Goal: Check status: Check status

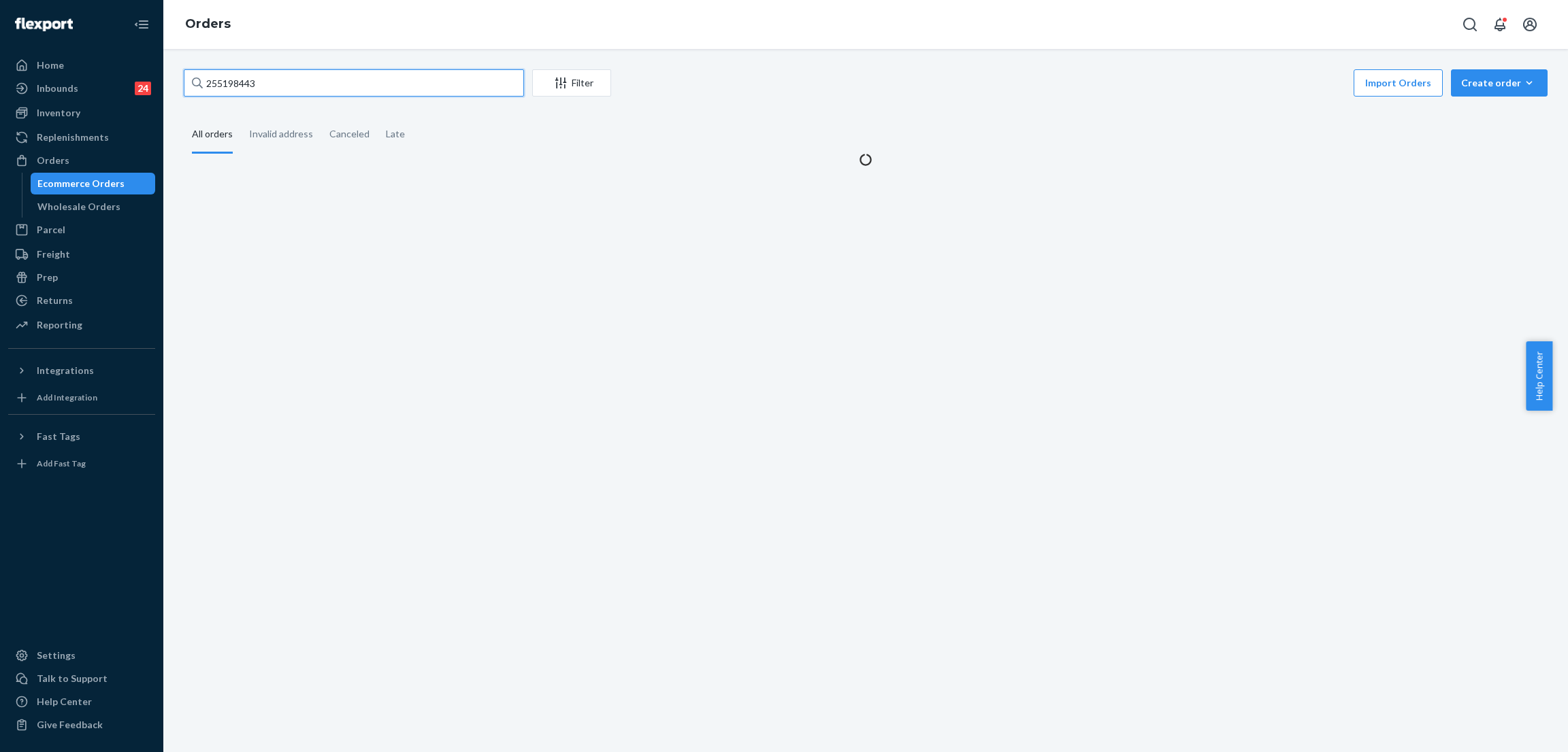
click at [328, 75] on input "255198443" at bounding box center [353, 83] width 340 height 28
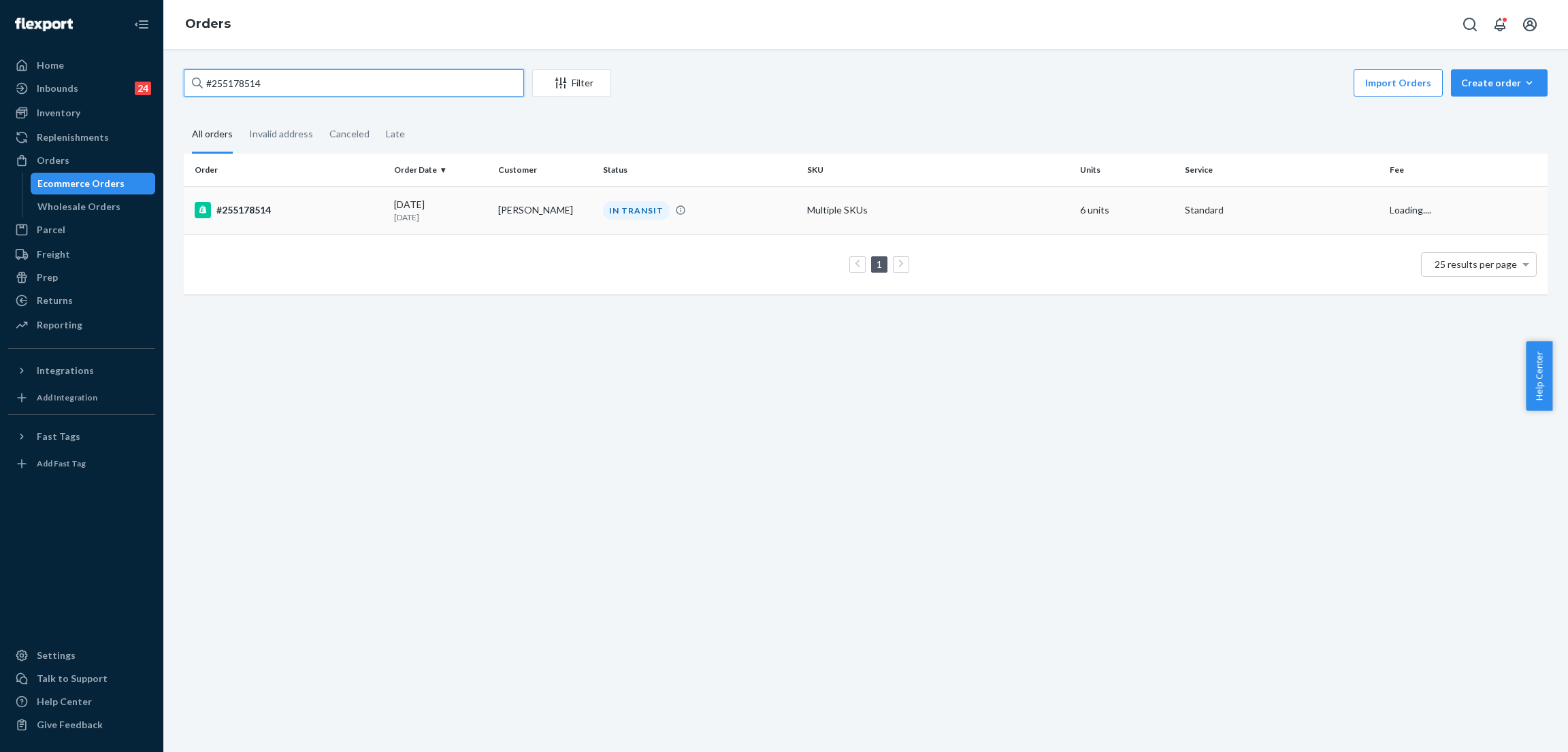
type input "#255178514"
click at [623, 208] on div "IN TRANSIT" at bounding box center [636, 211] width 67 height 18
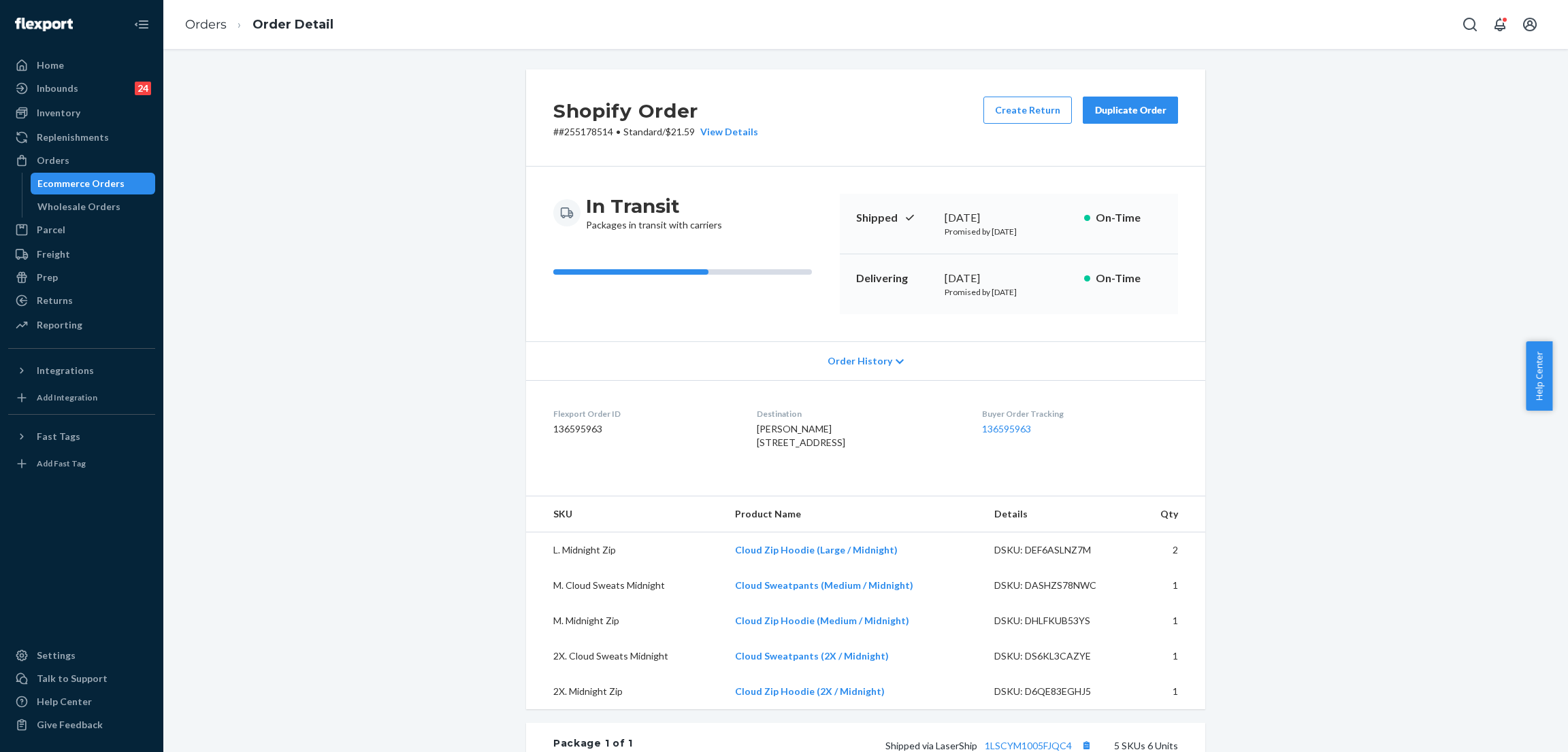
click at [379, 181] on div "Shopify Order # #255178514 • Standard / $21.59 View Details Create Return Dupli…" at bounding box center [865, 614] width 1385 height 1089
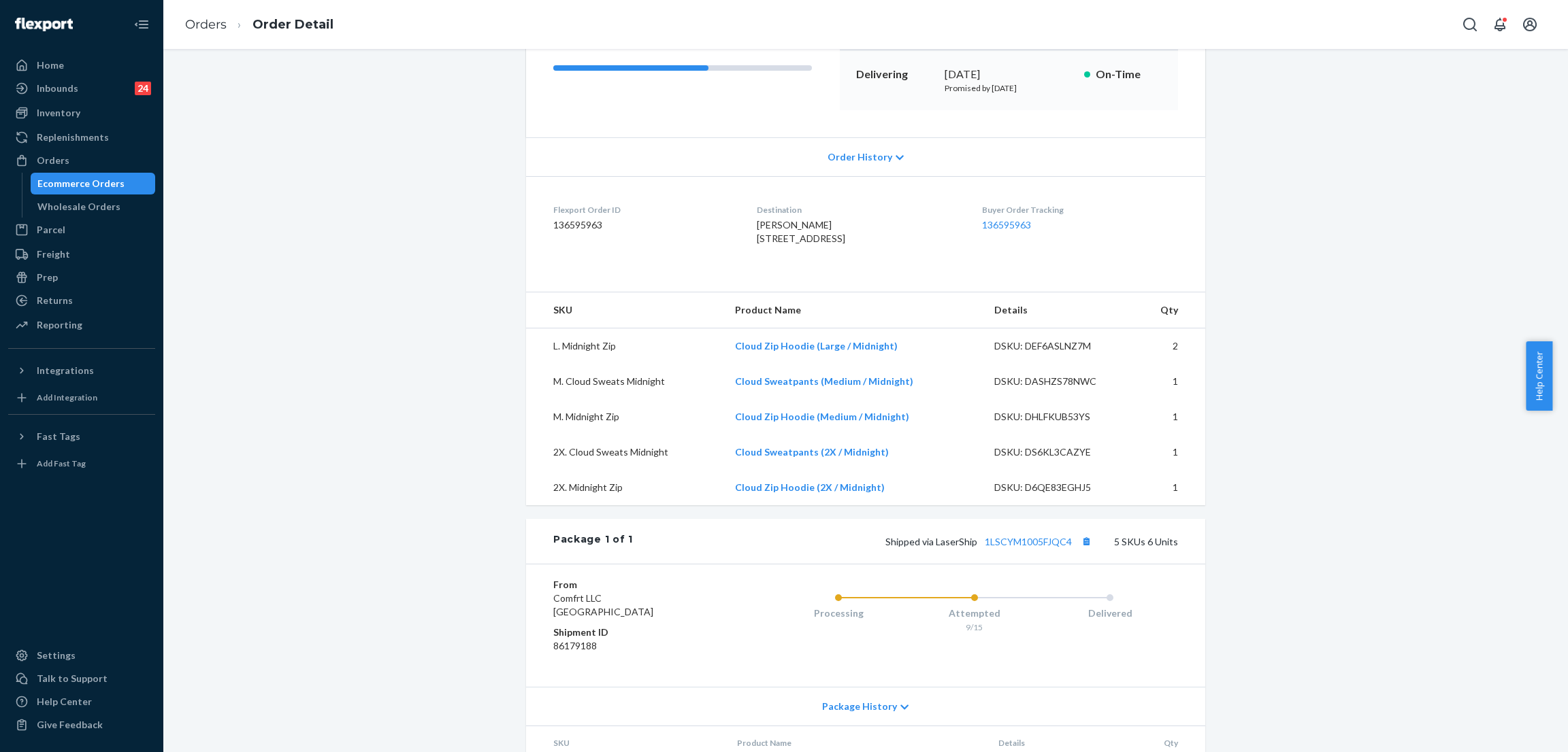
click at [427, 217] on div "Shopify Order # #255178514 • Standard / $21.59 View Details Create Return Dupli…" at bounding box center [865, 409] width 1385 height 1089
click at [1014, 547] on link "1LSCYM1005FJQC4" at bounding box center [1028, 541] width 87 height 12
click at [418, 98] on div "Shopify Order # #255178514 • Standard / $21.59 View Details Create Return Dupli…" at bounding box center [865, 409] width 1385 height 1089
click at [143, 156] on div "Orders" at bounding box center [81, 160] width 144 height 19
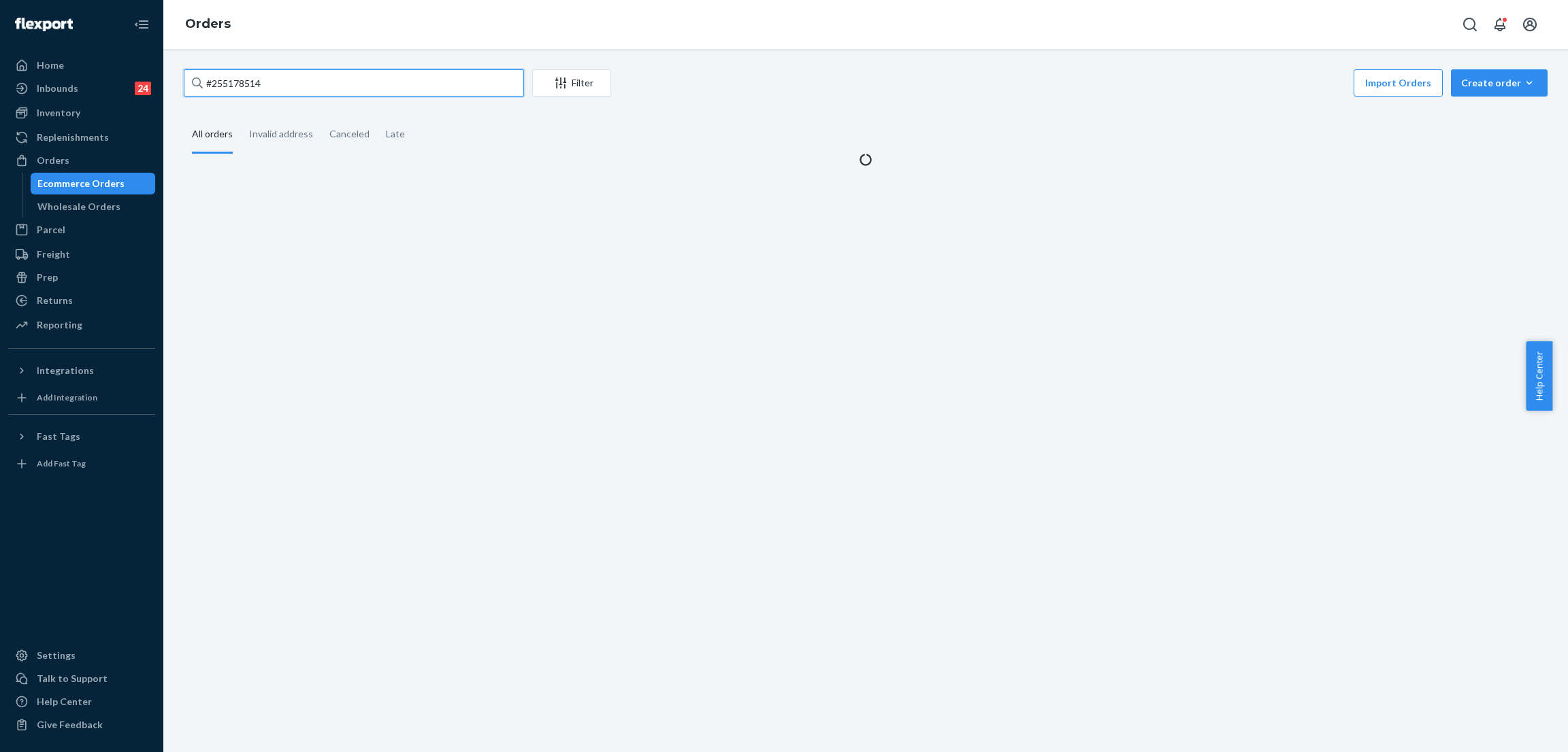
click at [357, 88] on input "#255178514" at bounding box center [353, 83] width 340 height 28
paste input "98443"
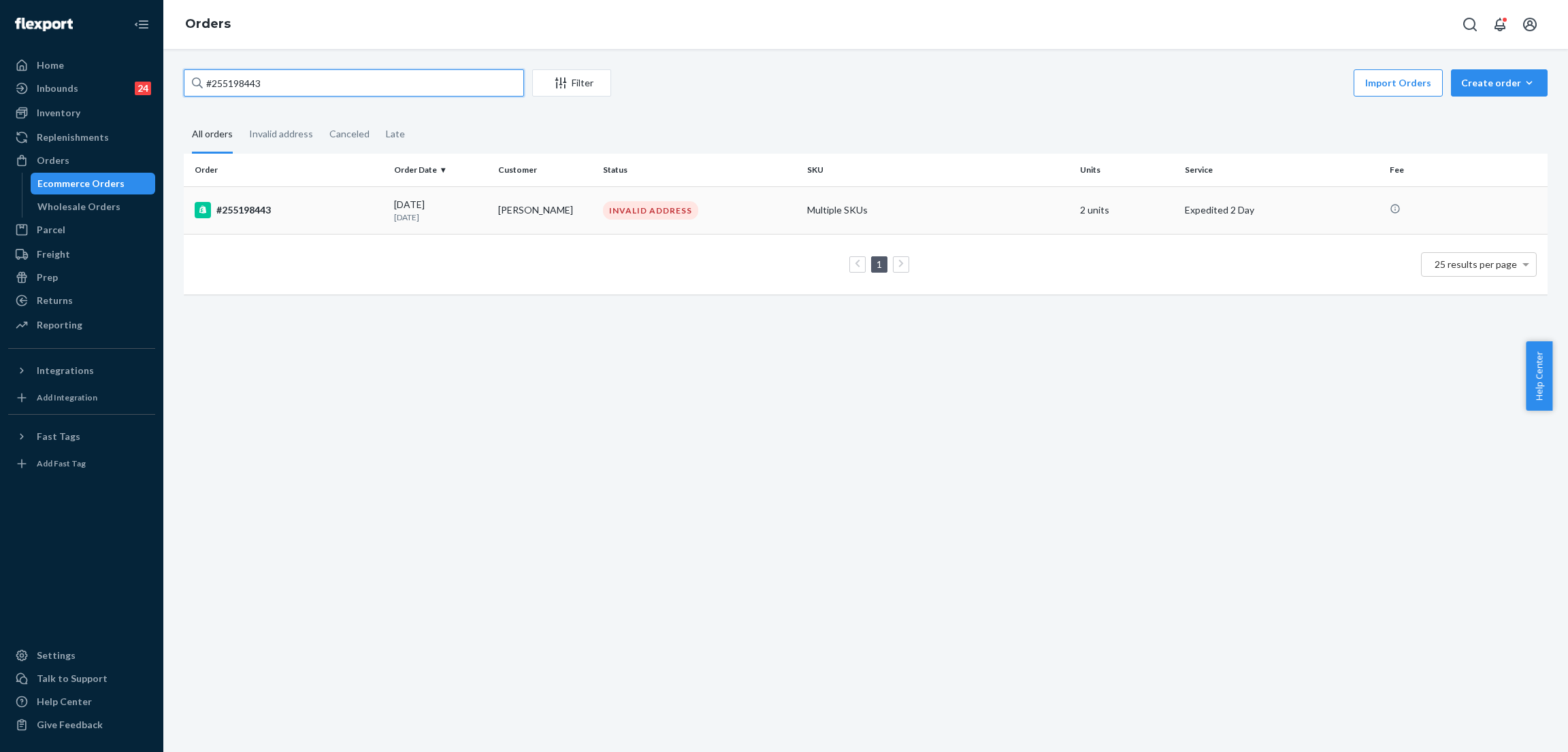
type input "#255198443"
click at [636, 212] on div "INVALID ADDRESS" at bounding box center [651, 211] width 95 height 18
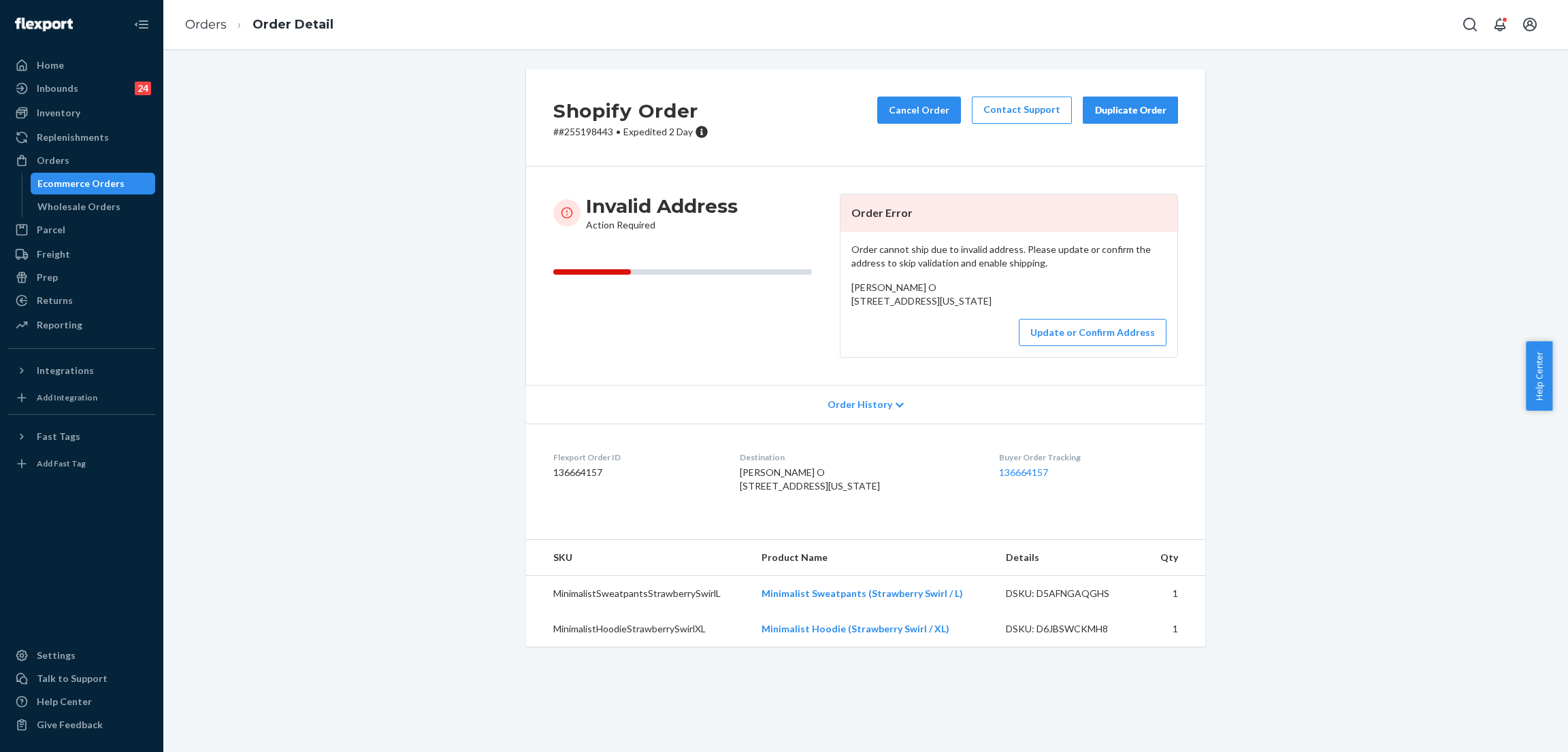
click at [1309, 391] on div "Shopify Order # #255198443 • Expedited 2 Day Cancel Order Contact Support Dupli…" at bounding box center [865, 366] width 1385 height 593
click at [1110, 347] on button "Update or Confirm Address" at bounding box center [1092, 333] width 148 height 28
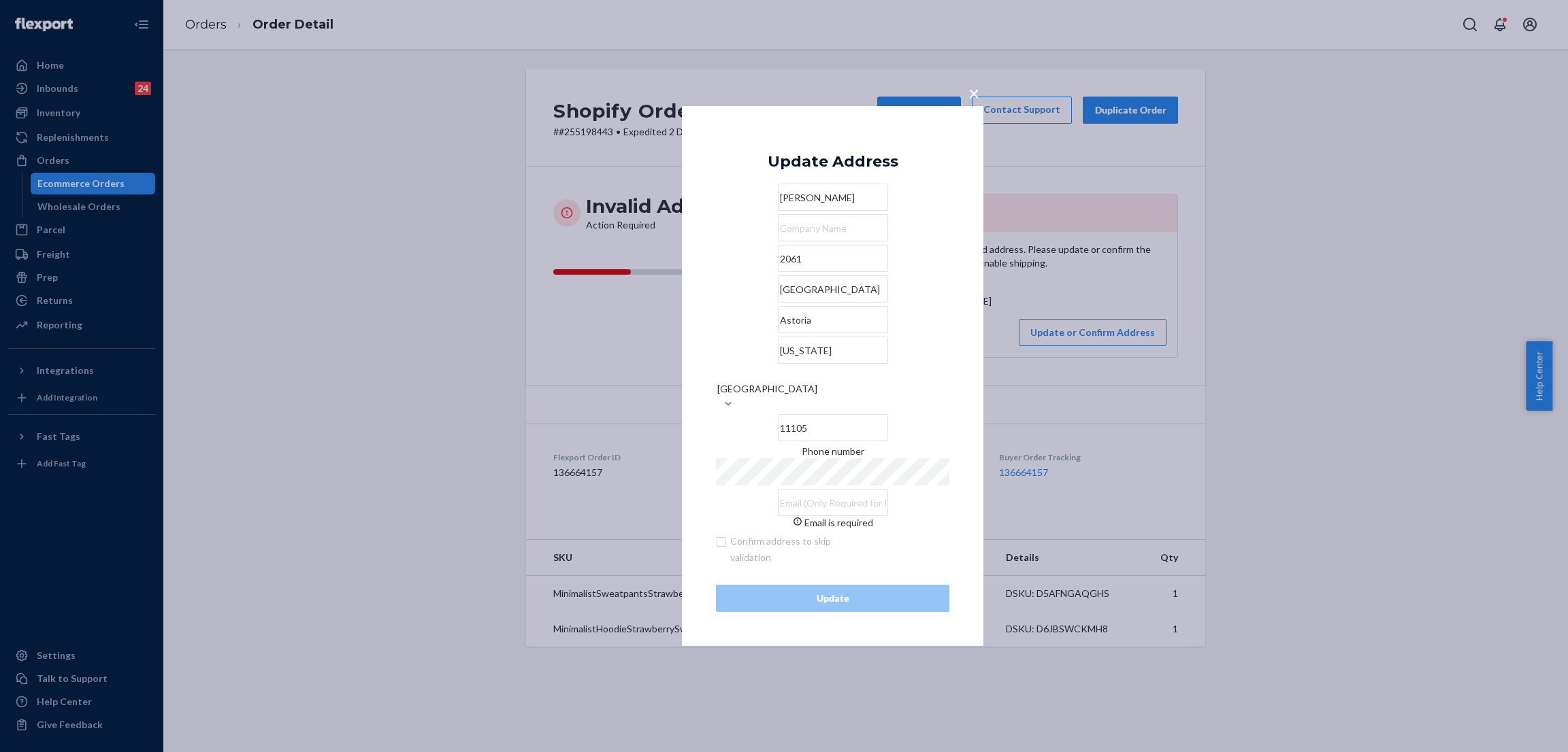
click at [846, 272] on input "2061" at bounding box center [833, 259] width 110 height 28
paste input "-61 18th Street, Apt. 3B, Astoria, NY 11105"
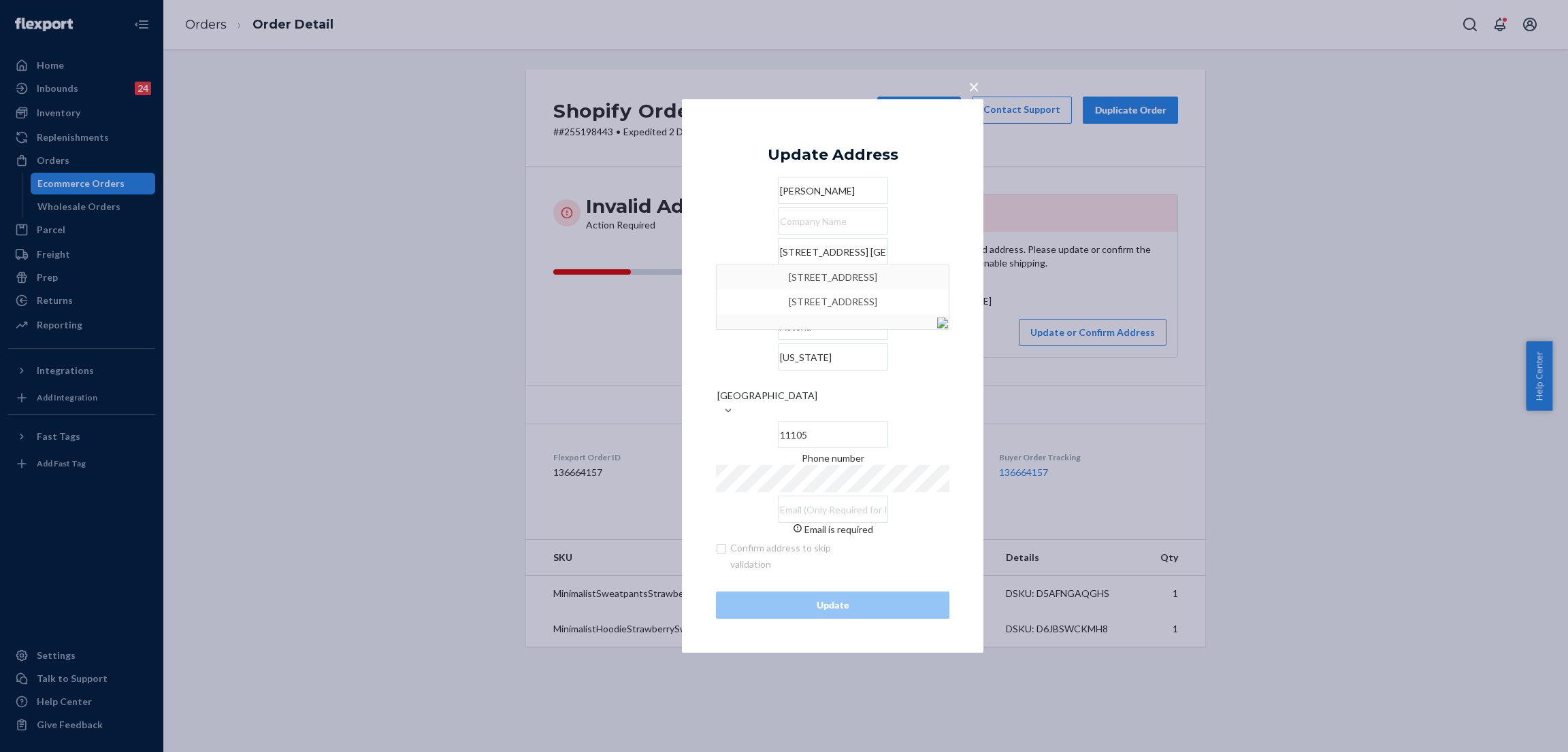
type input "20-61 18th Street, Apt. 3B, Astoria, NY 11105"
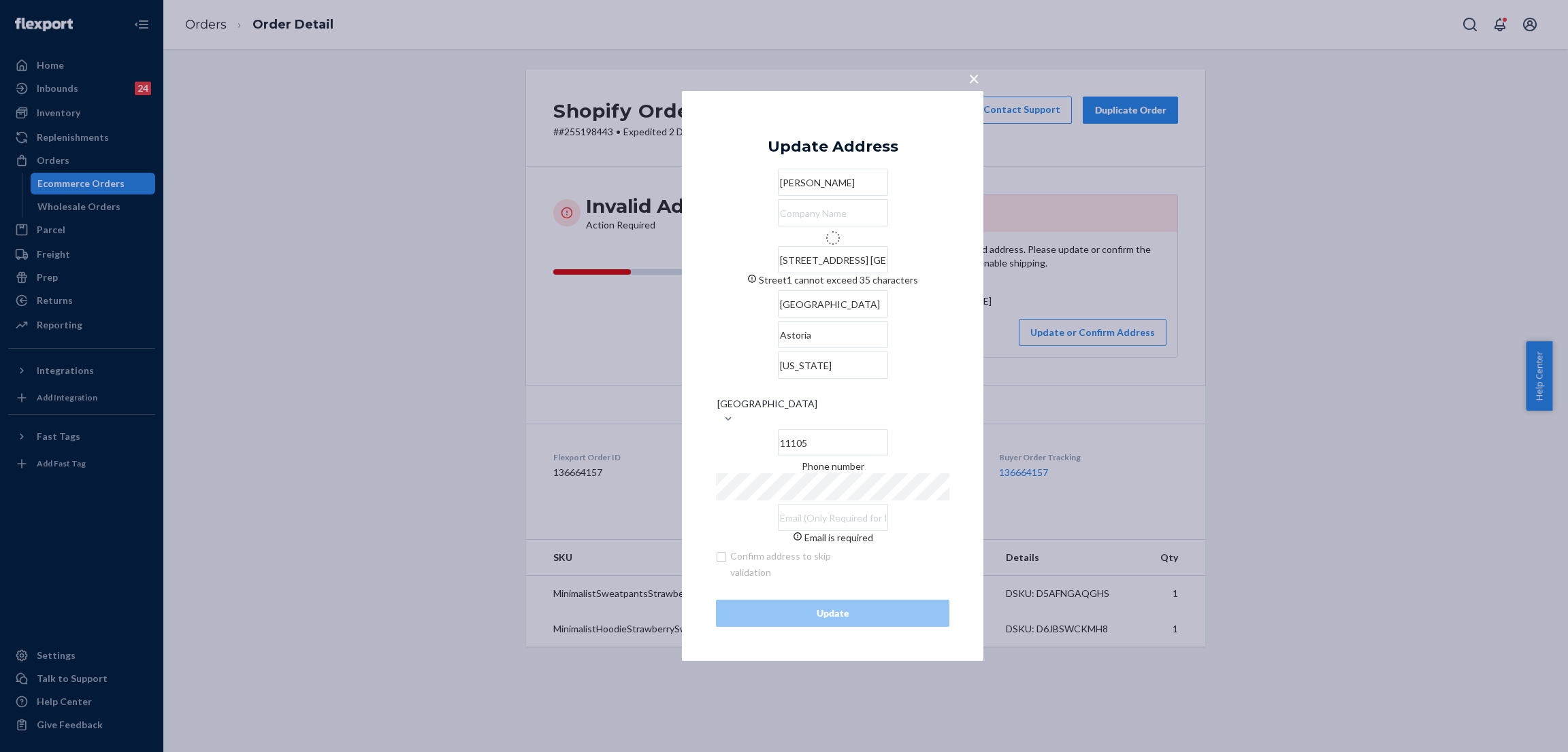
type input "3b"
type input "Queens - New York"
type input "20-61 18th St"
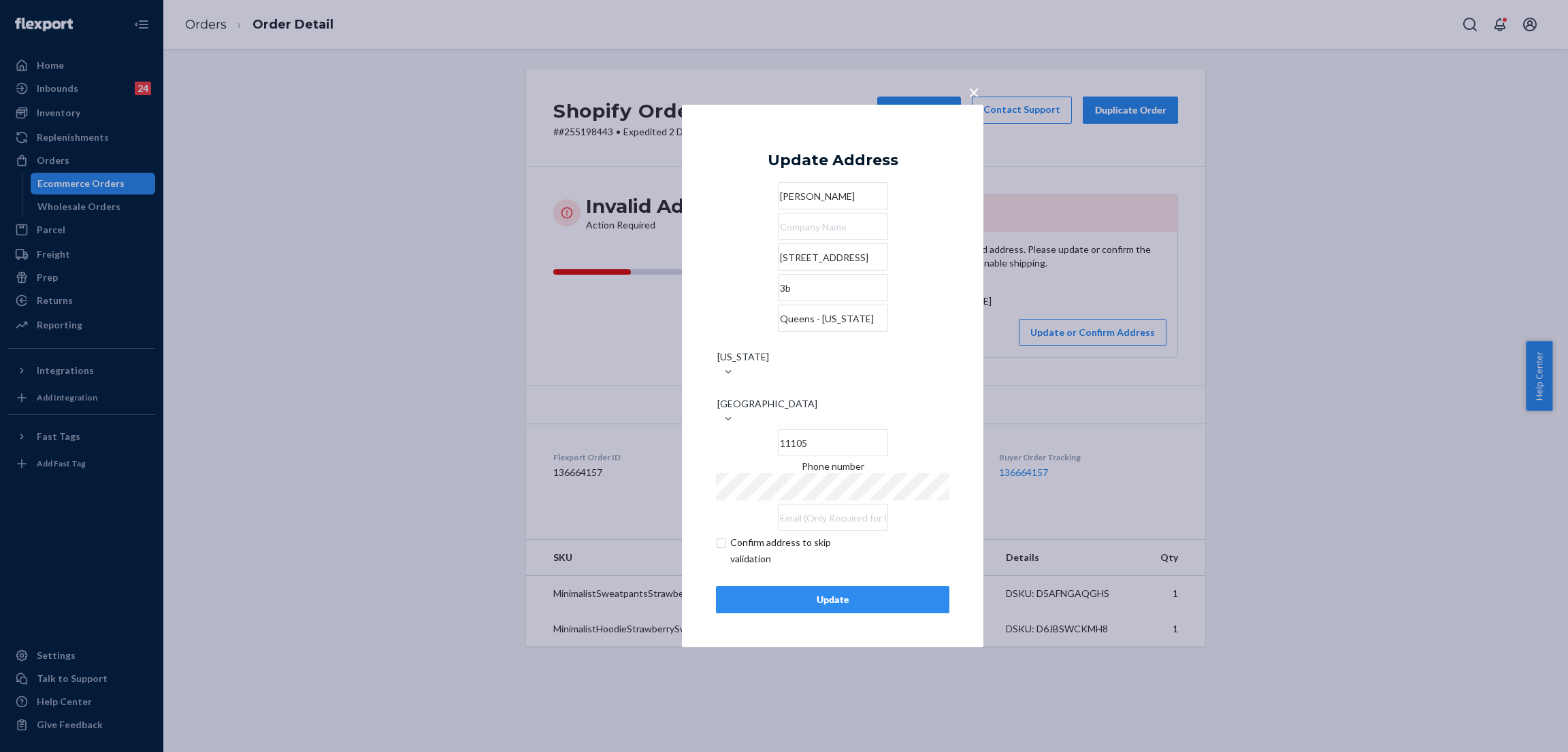
click at [821, 593] on div "Update" at bounding box center [832, 600] width 210 height 14
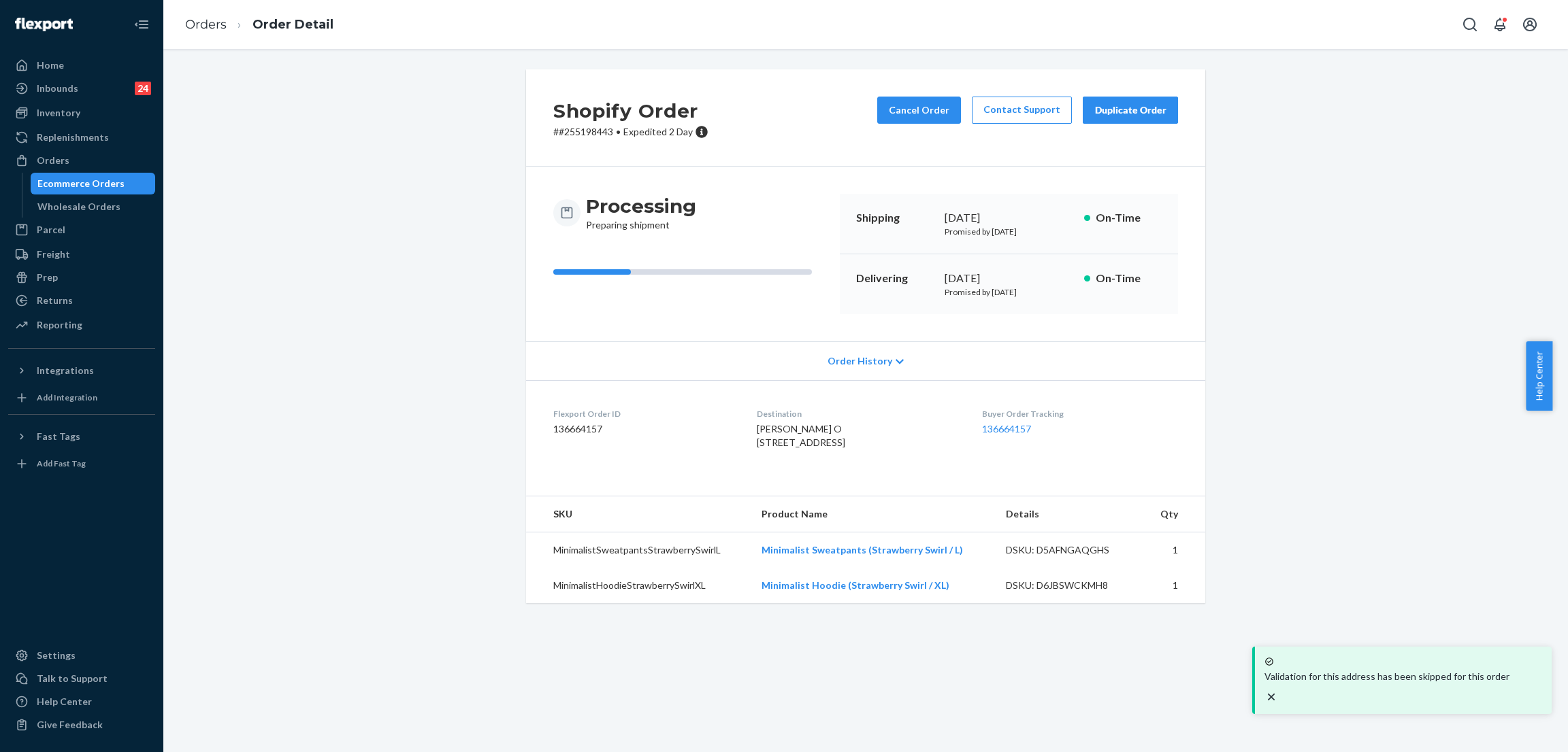
click at [420, 208] on div "Shopify Order # #255198443 • Expedited 2 Day Cancel Order Contact Support Dupli…" at bounding box center [865, 345] width 1385 height 550
click at [379, 167] on div "Shopify Order # #255198443 • Expedited 2 Day Cancel Order Contact Support Dupli…" at bounding box center [865, 345] width 1385 height 550
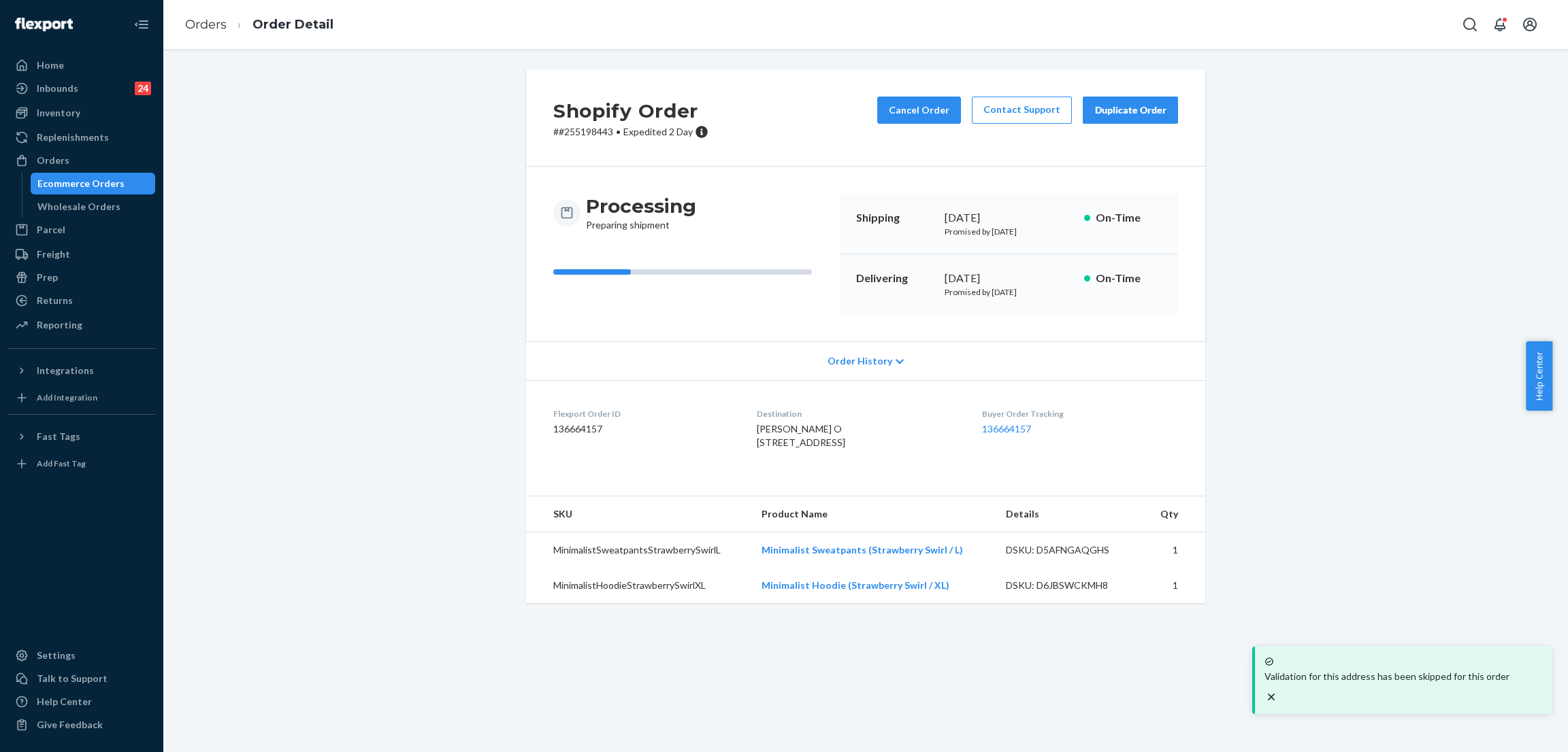
click at [366, 229] on div "Shopify Order # #255198443 • Expedited 2 Day Cancel Order Contact Support Dupli…" at bounding box center [865, 345] width 1385 height 550
click at [354, 238] on div "Shopify Order # #255198443 • Expedited 2 Day Cancel Order Contact Support Dupli…" at bounding box center [865, 345] width 1385 height 550
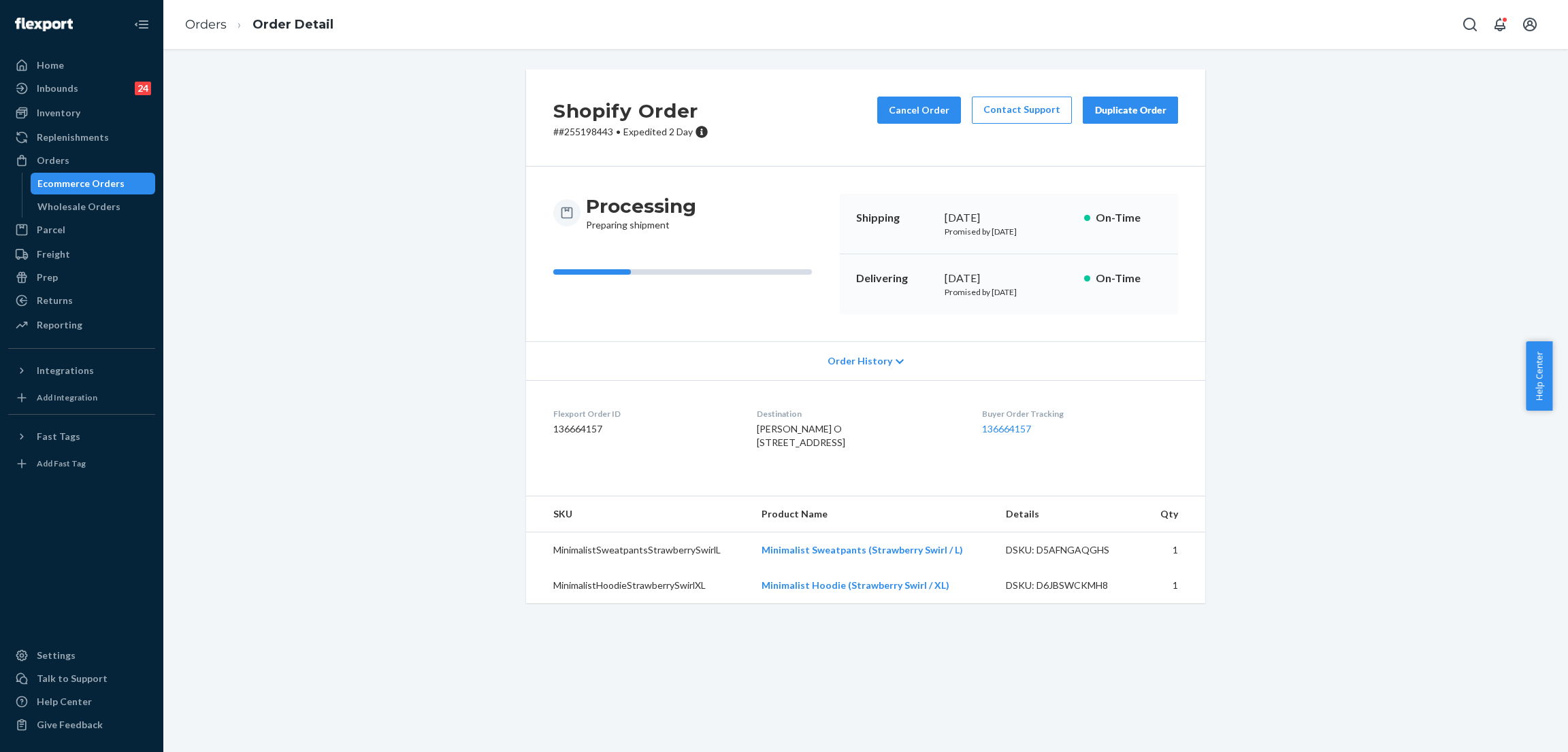
click at [428, 152] on div "Shopify Order # #255198443 • Expedited 2 Day Cancel Order Contact Support Dupli…" at bounding box center [865, 345] width 1385 height 550
click at [394, 156] on div "Shopify Order # #255198443 • Expedited 2 Day Cancel Order Contact Support Dupli…" at bounding box center [865, 345] width 1385 height 550
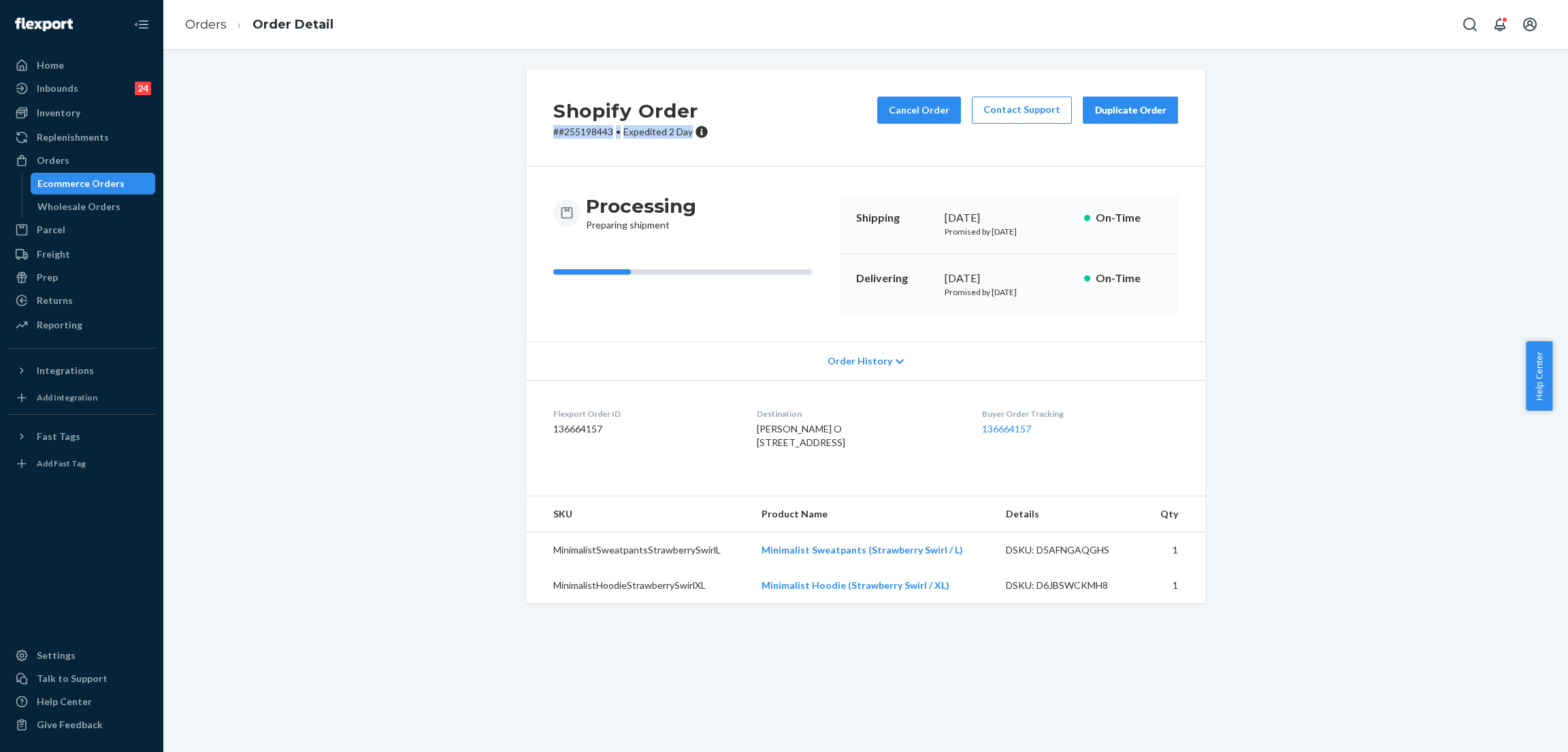
click at [383, 195] on div "Shopify Order # #255198443 • Expedited 2 Day Cancel Order Contact Support Dupli…" at bounding box center [865, 345] width 1385 height 550
click at [378, 188] on div "Shopify Order # #255198443 • Expedited 2 Day Cancel Order Contact Support Dupli…" at bounding box center [865, 345] width 1385 height 550
click at [373, 167] on div "Shopify Order # #255198443 • Expedited 2 Day Cancel Order Contact Support Dupli…" at bounding box center [865, 345] width 1385 height 550
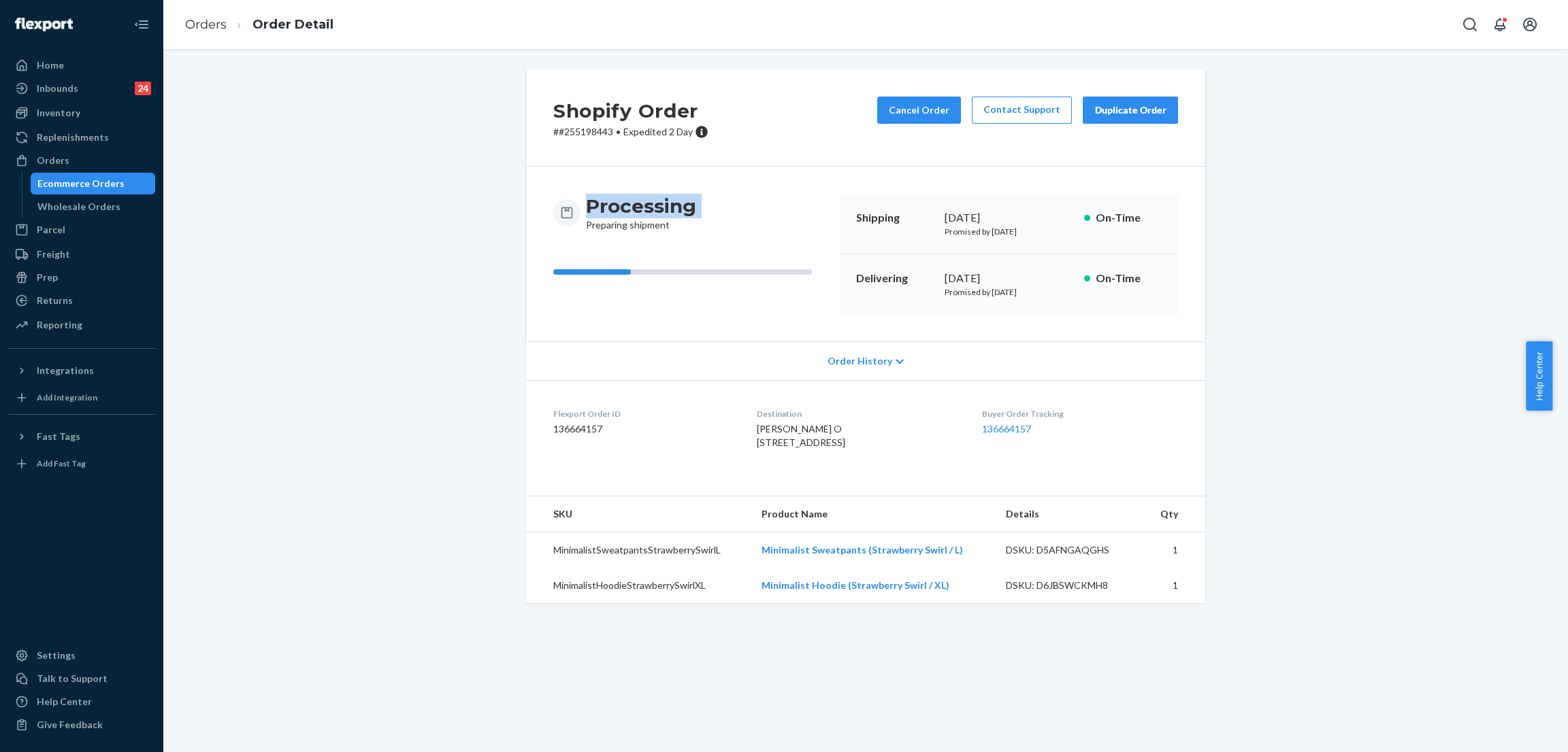
click at [373, 167] on div "Shopify Order # #255198443 • Expedited 2 Day Cancel Order Contact Support Dupli…" at bounding box center [865, 345] width 1385 height 550
click at [368, 201] on div "Shopify Order # #255198443 • Expedited 2 Day Cancel Order Contact Support Dupli…" at bounding box center [865, 345] width 1385 height 550
click at [329, 99] on div "Shopify Order # #255198443 • Expedited 2 Day Cancel Order Contact Support Dupli…" at bounding box center [865, 345] width 1385 height 550
click at [81, 160] on div "Orders" at bounding box center [81, 160] width 144 height 19
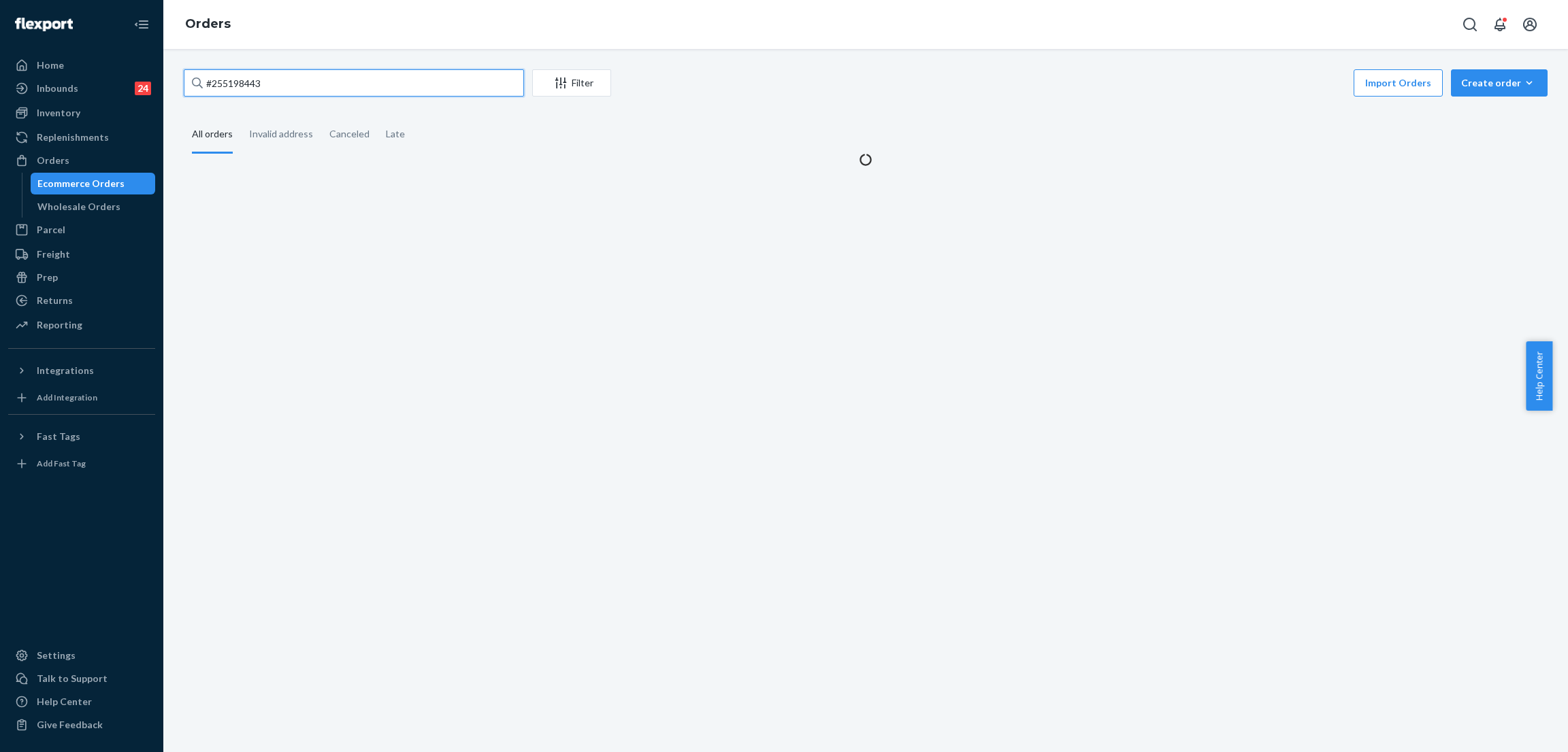
click at [304, 91] on input "#255198443" at bounding box center [353, 83] width 340 height 28
paste input "255245104"
type input "255245104"
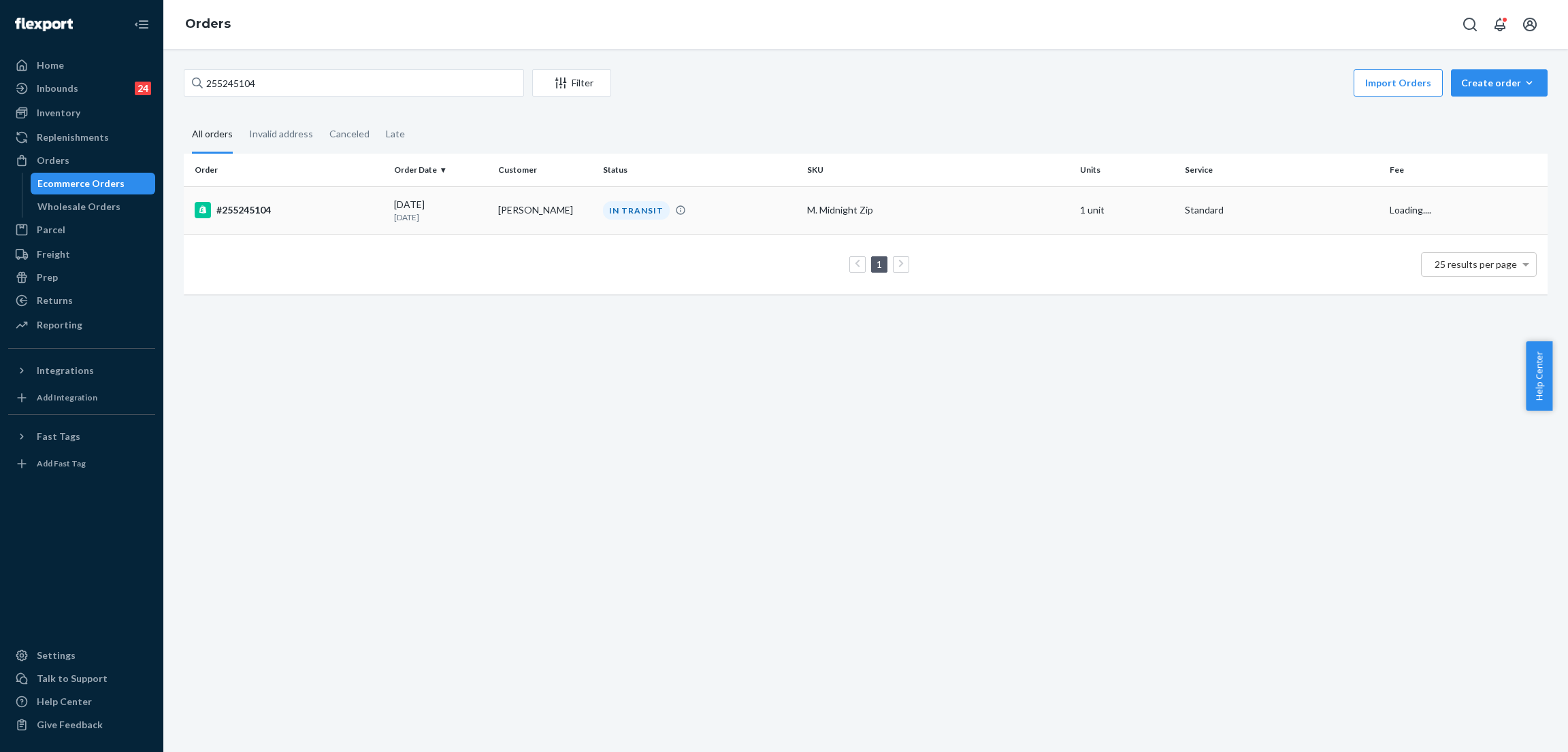
click at [621, 202] on div "IN TRANSIT" at bounding box center [636, 211] width 67 height 18
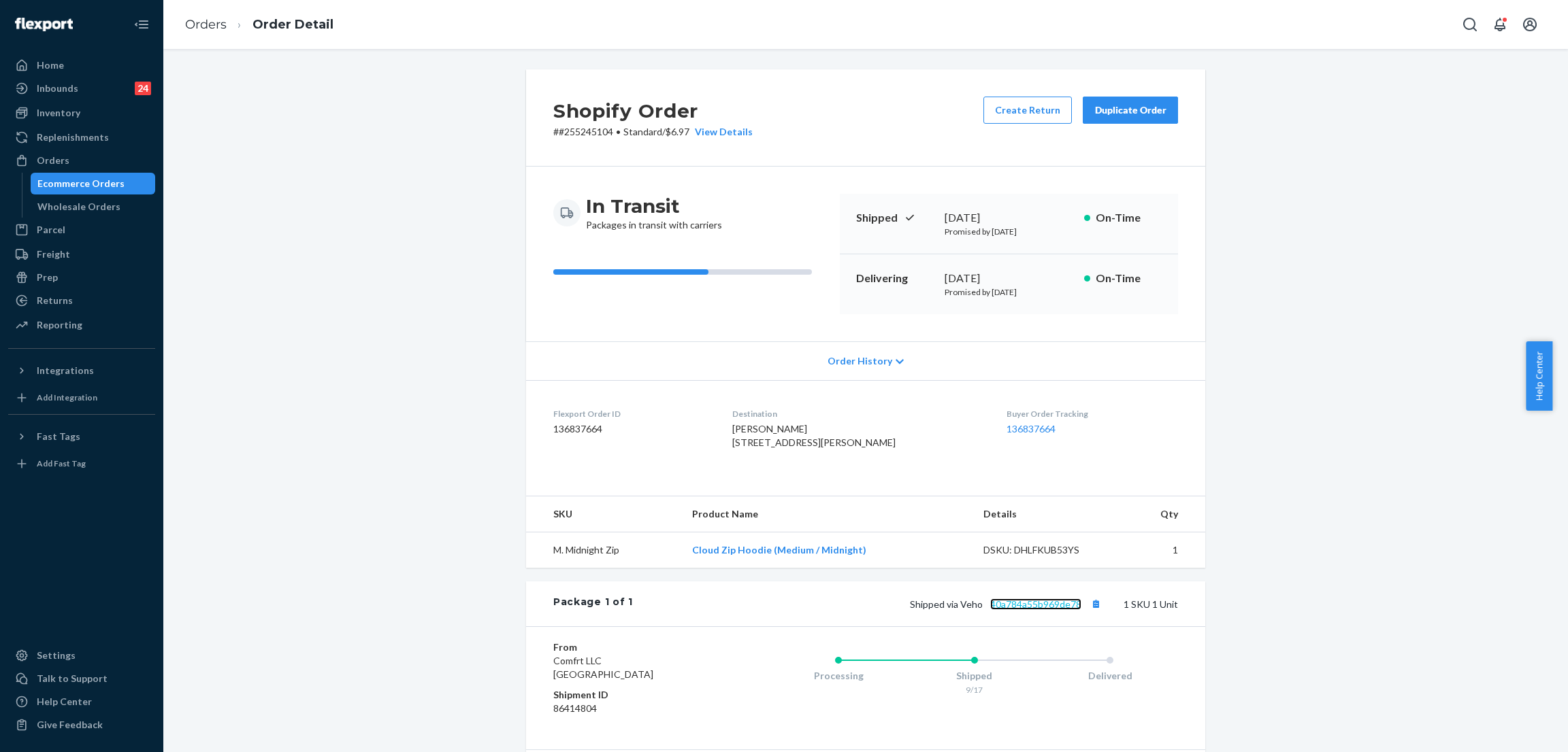
click at [1023, 610] on link "40a784a55b969de78" at bounding box center [1035, 604] width 91 height 12
click at [384, 164] on div "Shopify Order # #255245104 • Standard / $6.97 View Details Create Return Duplic…" at bounding box center [865, 472] width 1385 height 805
click at [99, 168] on div "Orders" at bounding box center [81, 160] width 144 height 19
click at [488, 160] on div "Shopify Order # #255245104 • Standard / $6.97 View Details Create Return Duplic…" at bounding box center [865, 472] width 1385 height 805
click at [436, 78] on div "Shopify Order # #255245104 • Standard / $6.97 View Details Create Return Duplic…" at bounding box center [865, 472] width 1385 height 805
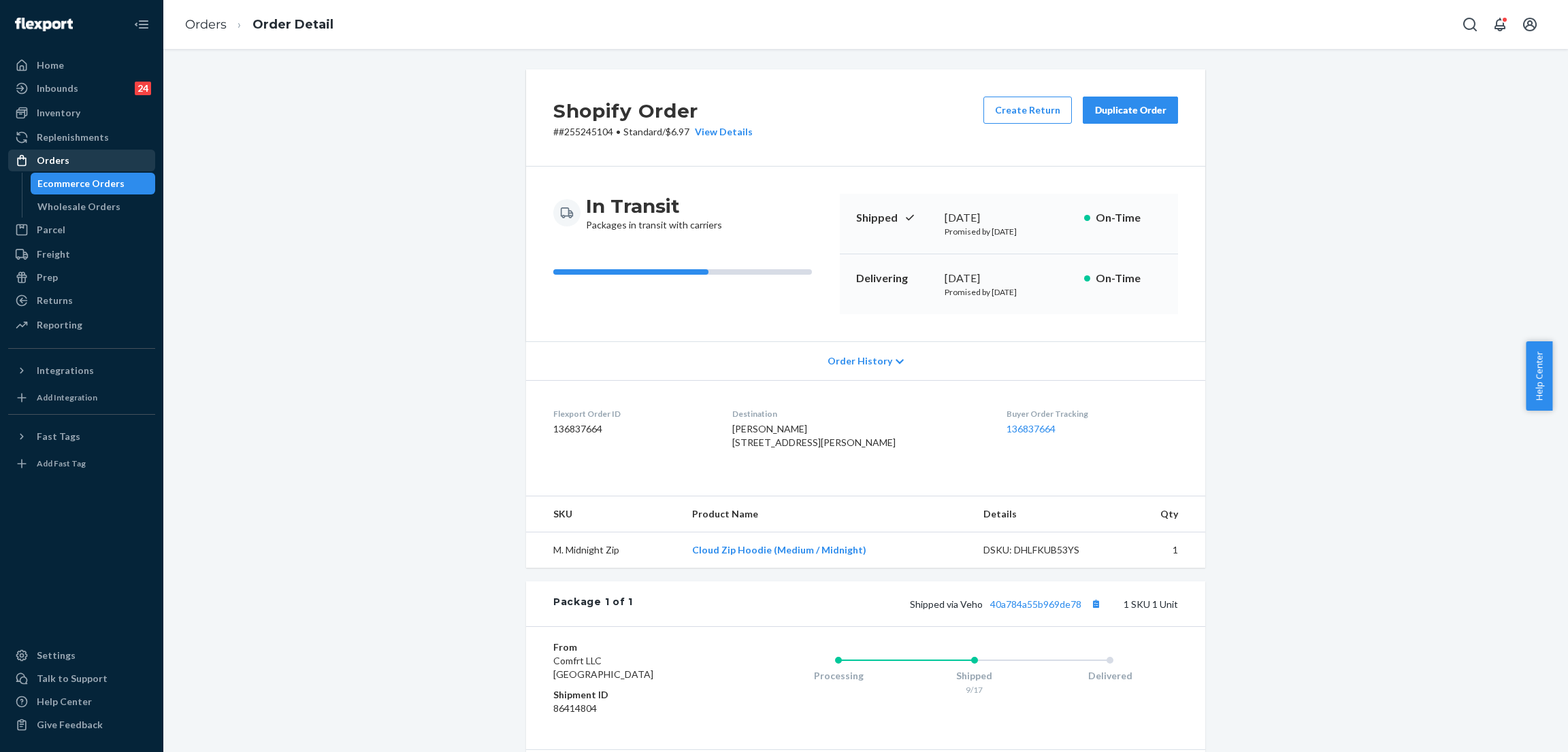
click at [99, 161] on div "Orders" at bounding box center [81, 160] width 144 height 19
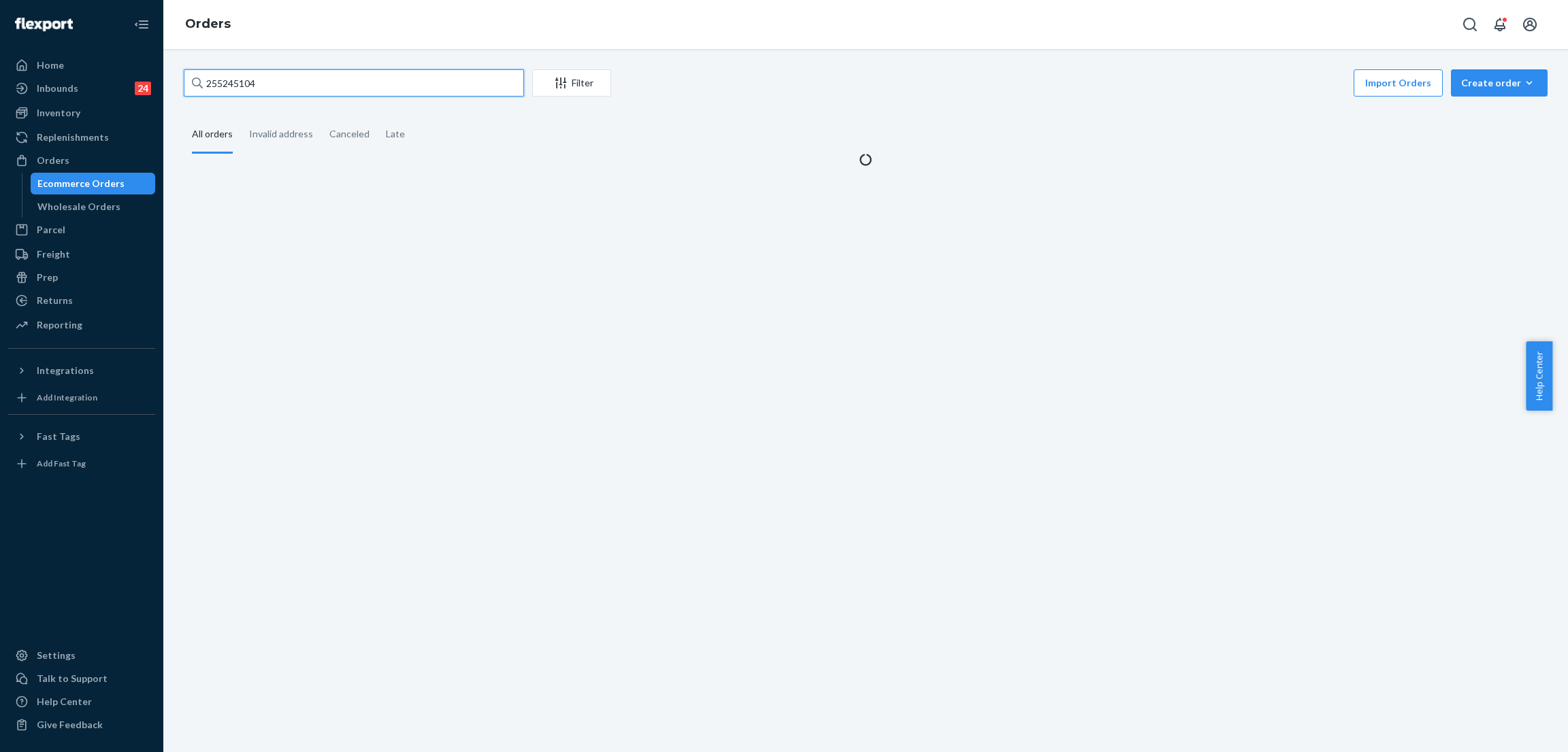
click at [364, 85] on input "255245104" at bounding box center [353, 83] width 340 height 28
paste input "3890680"
click at [377, 87] on input "253890680" at bounding box center [353, 83] width 340 height 28
type input "253890680"
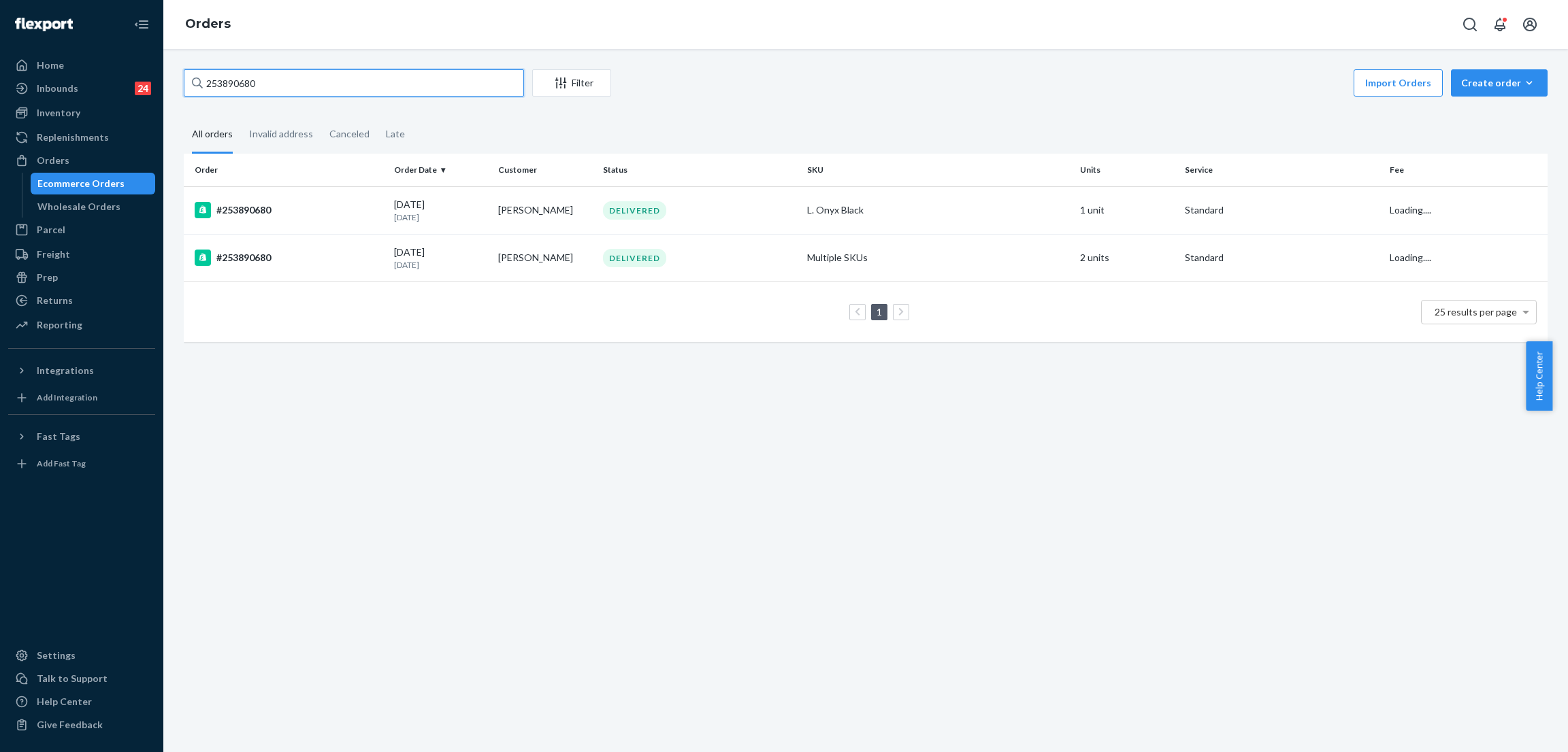
click at [377, 87] on input "253890680" at bounding box center [353, 83] width 340 height 28
click at [627, 207] on div "DELIVERED" at bounding box center [634, 211] width 63 height 18
click at [606, 258] on div "DELIVERED" at bounding box center [634, 258] width 63 height 18
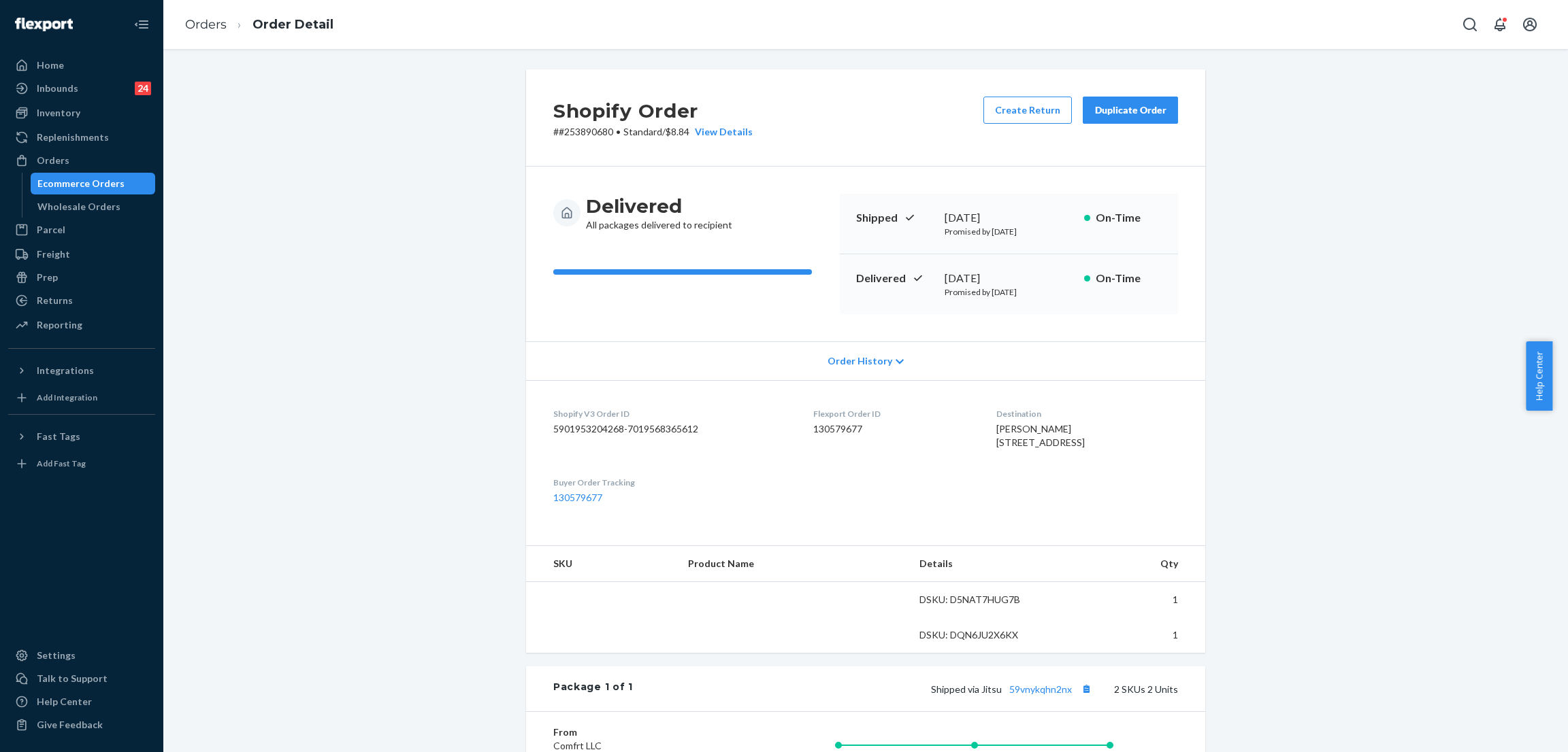
scroll to position [232, 0]
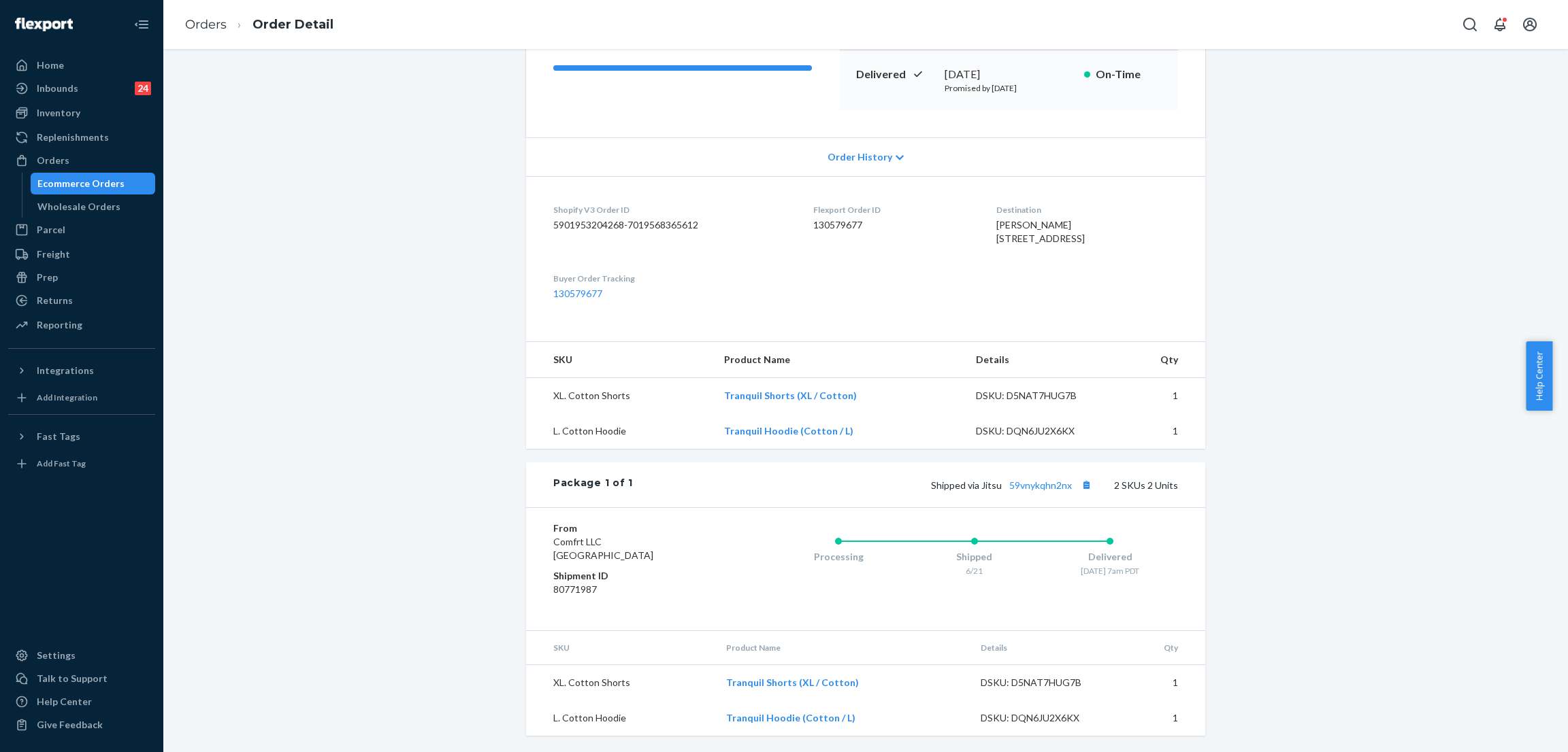
click at [320, 171] on div "Shopify Order # #253890680 • Standard / $8.84 View Details Create Return Duplic…" at bounding box center [865, 308] width 1385 height 887
click at [103, 156] on div "Orders" at bounding box center [81, 160] width 144 height 19
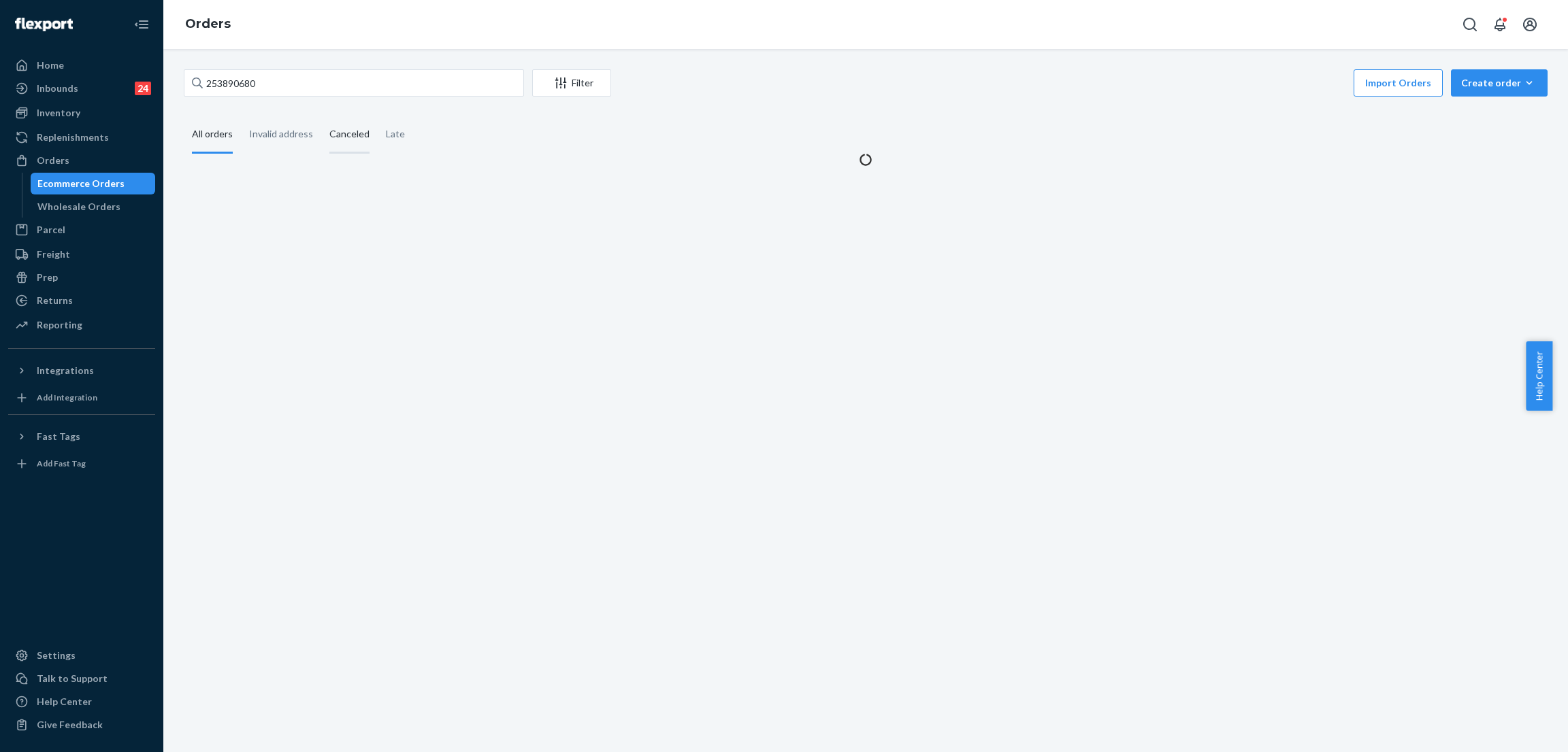
click at [351, 135] on div "Canceled" at bounding box center [350, 135] width 40 height 38
click at [321, 116] on input "Canceled" at bounding box center [321, 116] width 0 height 0
click at [366, 72] on input "253890680" at bounding box center [353, 83] width 340 height 28
click at [353, 94] on input "253890680" at bounding box center [353, 83] width 340 height 28
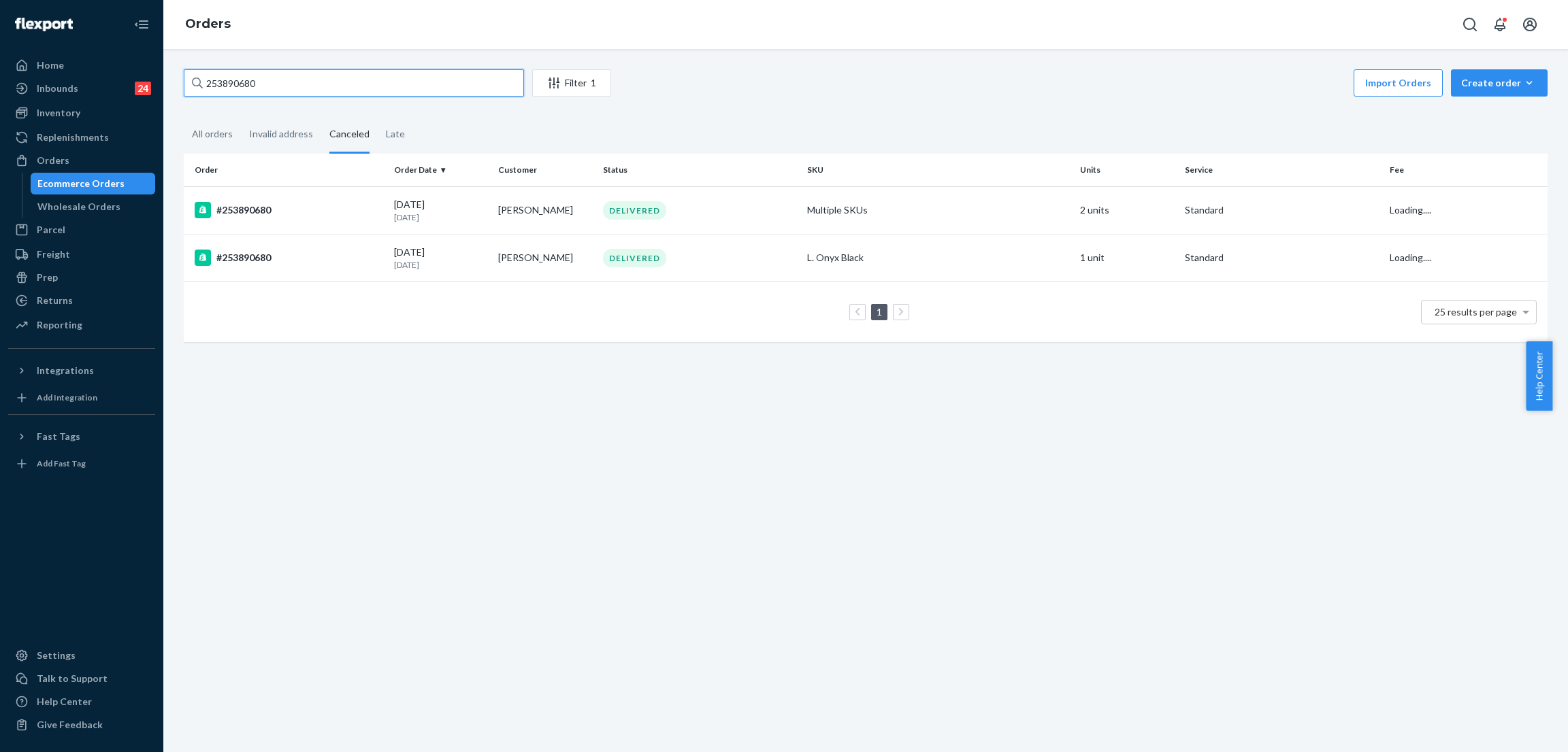
paste input "5219875"
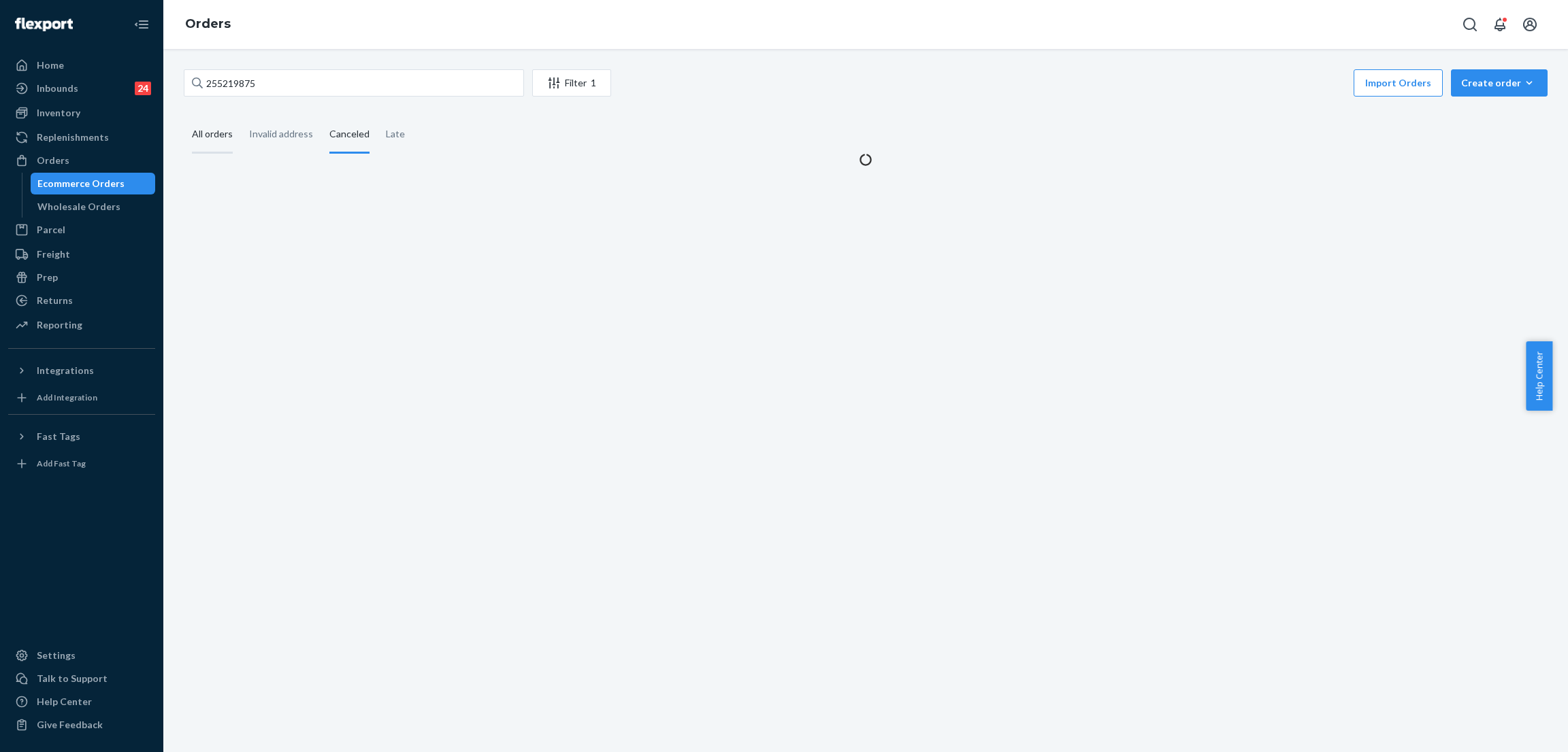
click at [231, 125] on div "All orders" at bounding box center [212, 135] width 41 height 38
click at [183, 116] on input "All orders" at bounding box center [183, 116] width 0 height 0
click at [336, 83] on input "255219875" at bounding box center [353, 83] width 340 height 28
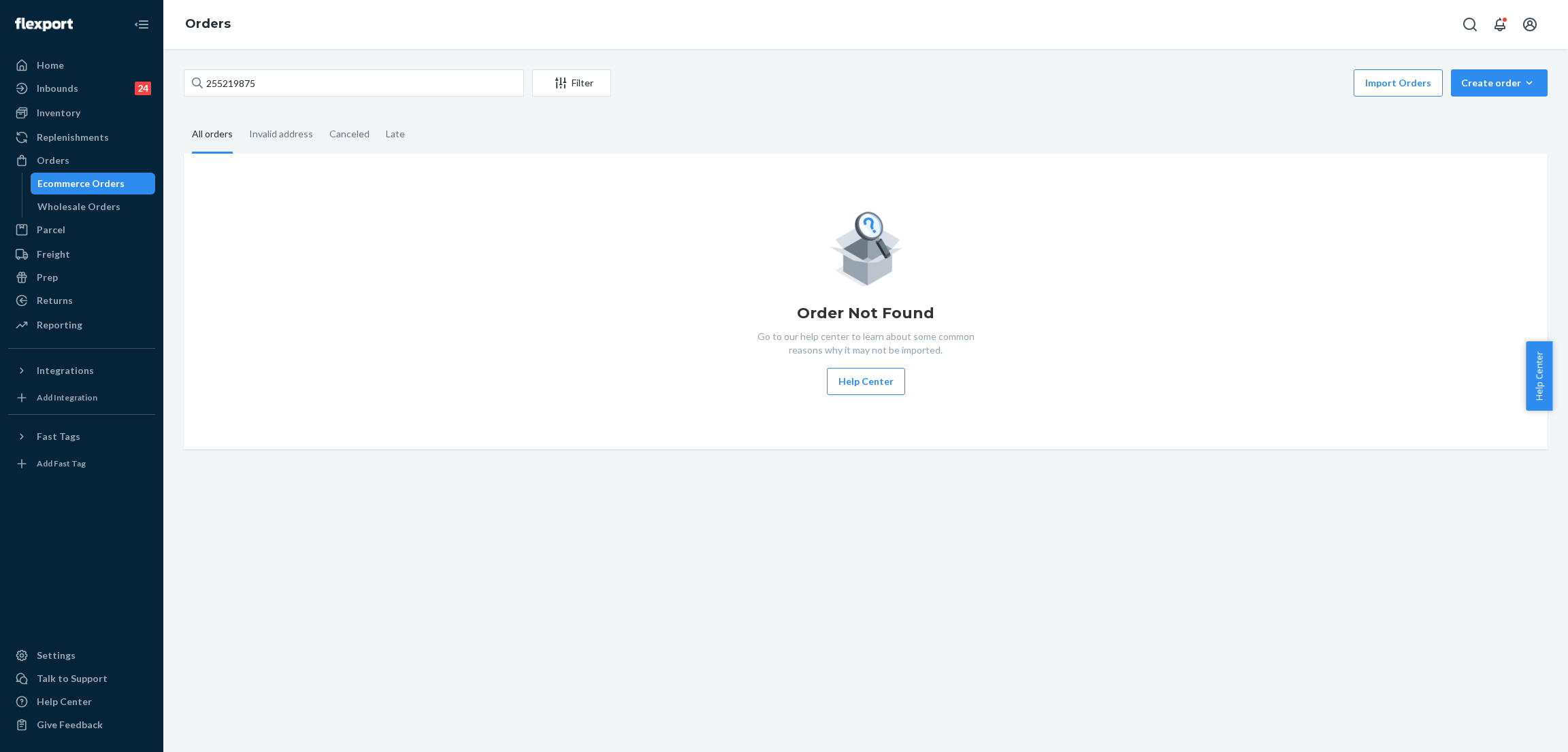
click at [620, 205] on div "Order Not Found Go to our help center to learn about some common reasons why it…" at bounding box center [865, 302] width 1363 height 296
click at [390, 94] on input "255219875" at bounding box center [353, 83] width 340 height 28
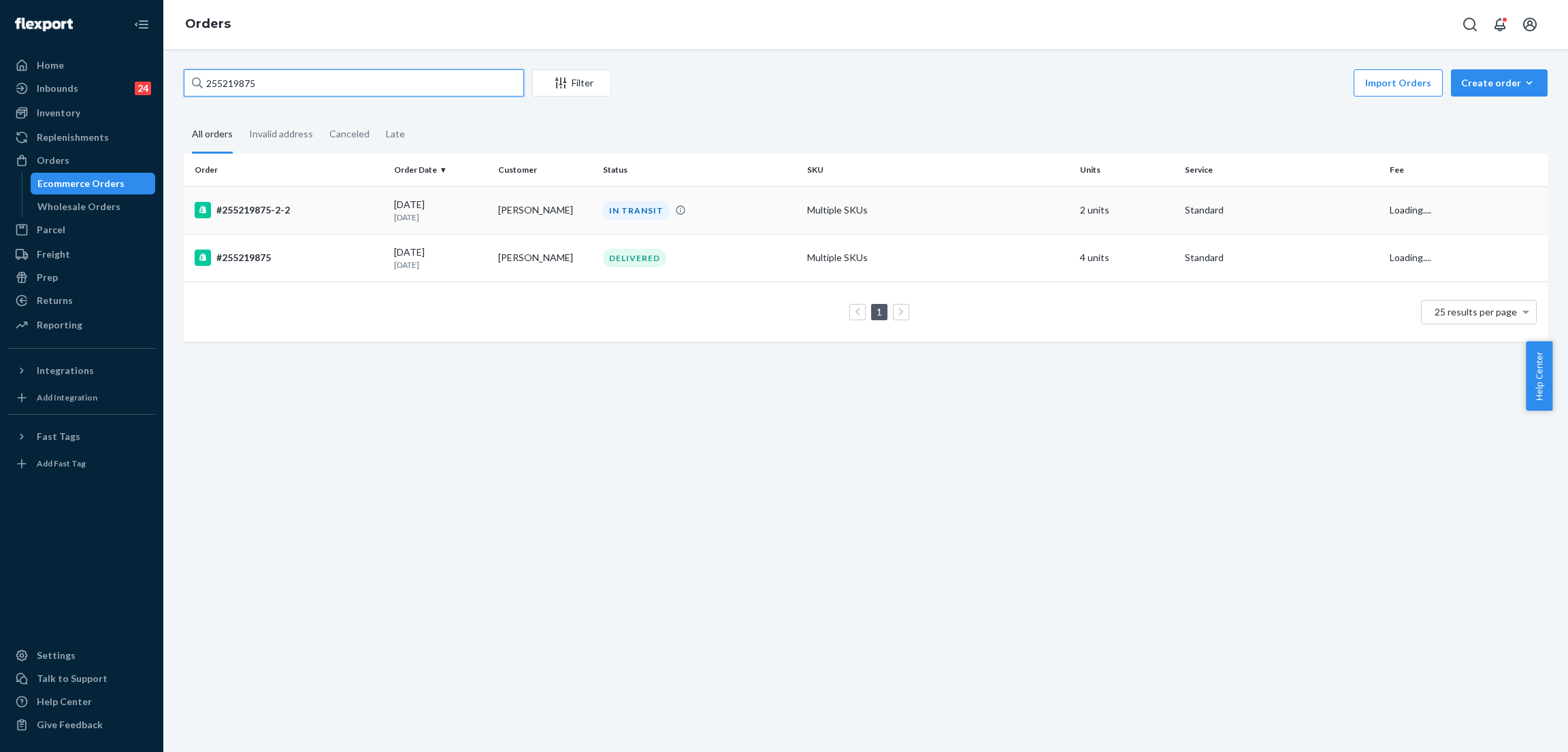
type input "255219875"
click at [615, 217] on div "IN TRANSIT" at bounding box center [636, 211] width 67 height 18
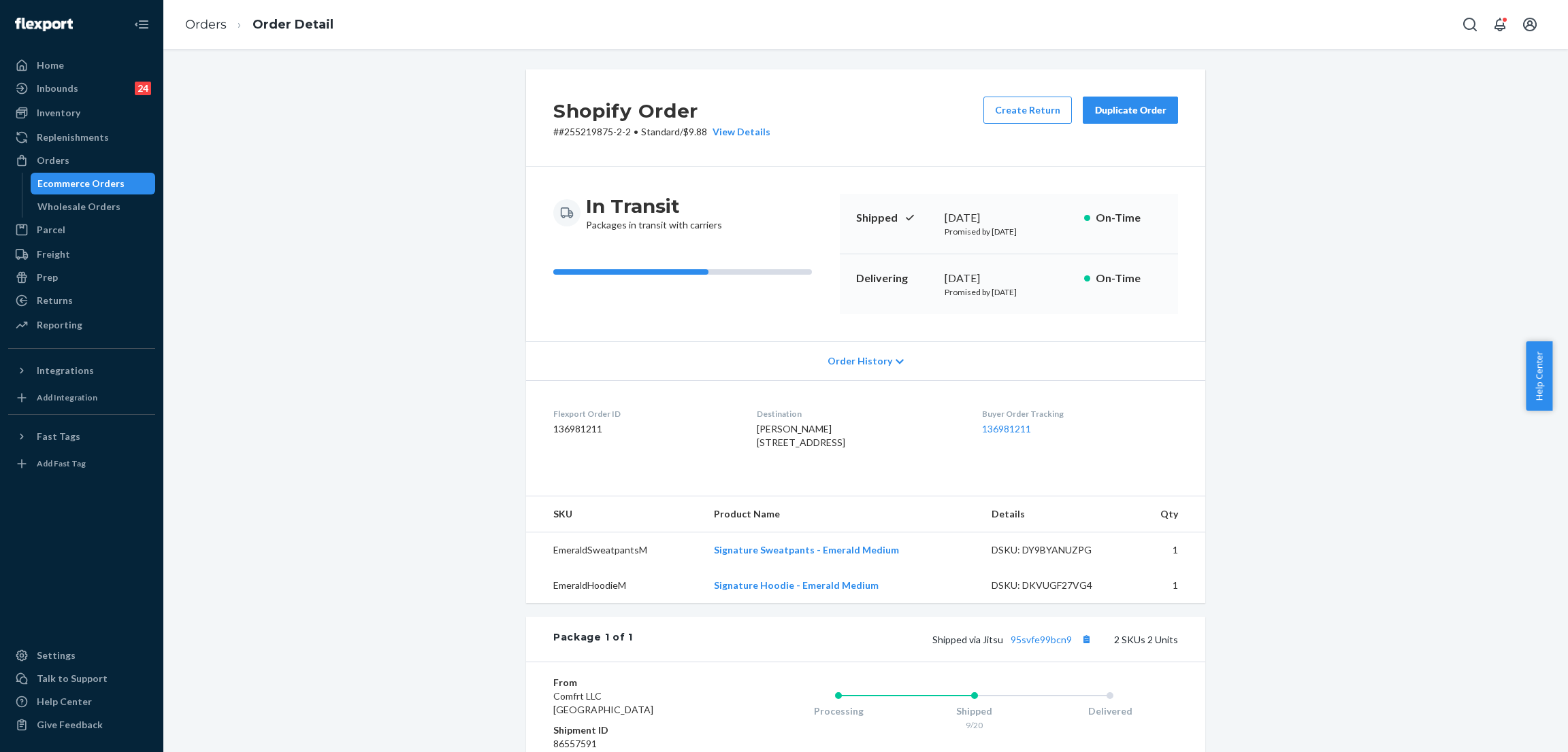
click at [386, 305] on div "Shopify Order # #255219875-2-2 • Standard / $9.88 View Details Create Return Du…" at bounding box center [865, 507] width 1385 height 876
click at [366, 418] on div "Shopify Order # #255219875-2-2 • Standard / $9.88 View Details Create Return Du…" at bounding box center [865, 507] width 1385 height 876
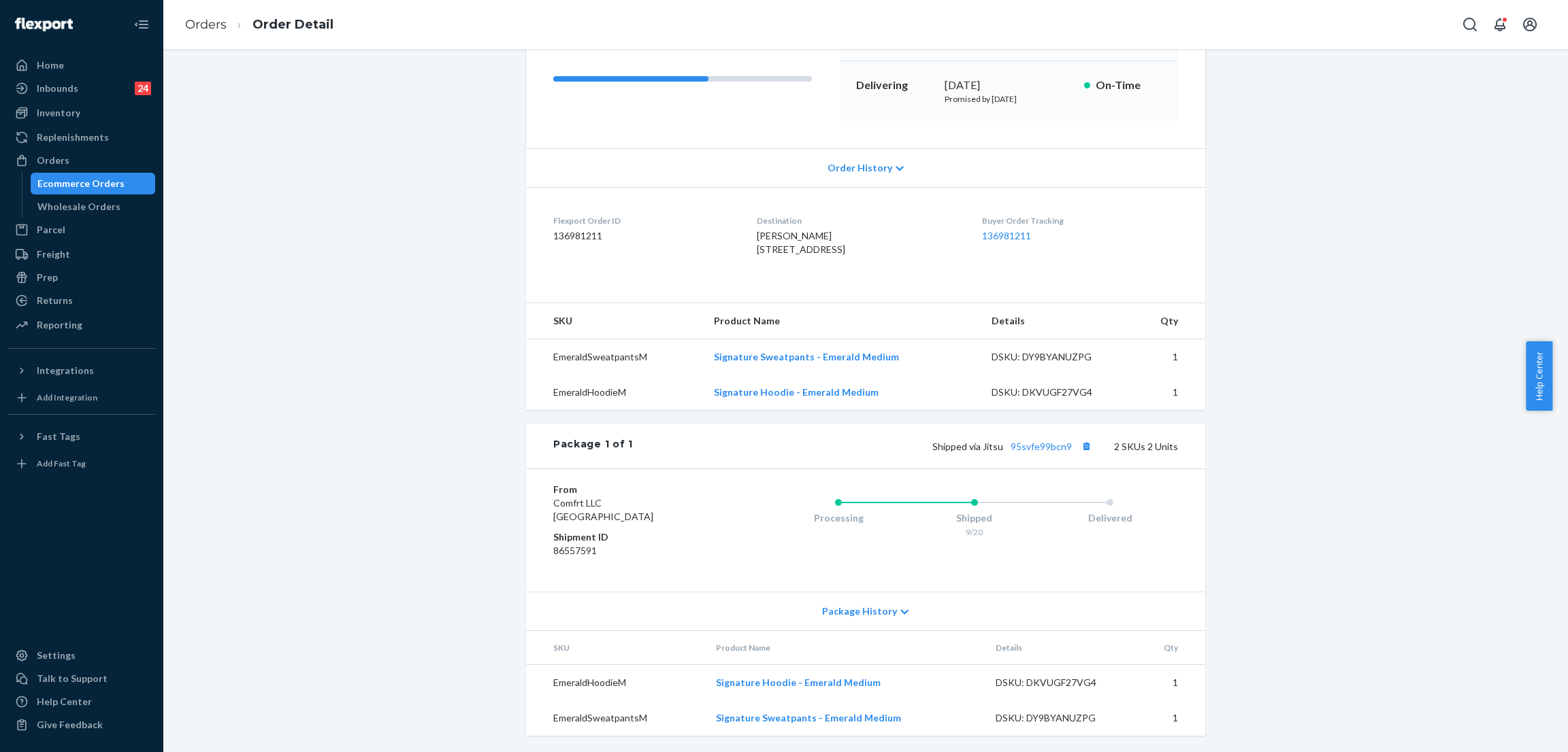
click at [366, 418] on div "Shopify Order # #255219875-2-2 • Standard / $9.88 View Details Create Return Du…" at bounding box center [865, 314] width 1385 height 876
click at [1023, 452] on link "95svfe99bcn9" at bounding box center [1040, 447] width 61 height 12
click at [409, 150] on div "Shopify Order # #255219875-2-2 • Standard / $9.88 View Details Create Return Du…" at bounding box center [865, 314] width 1385 height 876
click at [89, 104] on div "Inventory" at bounding box center [81, 113] width 144 height 19
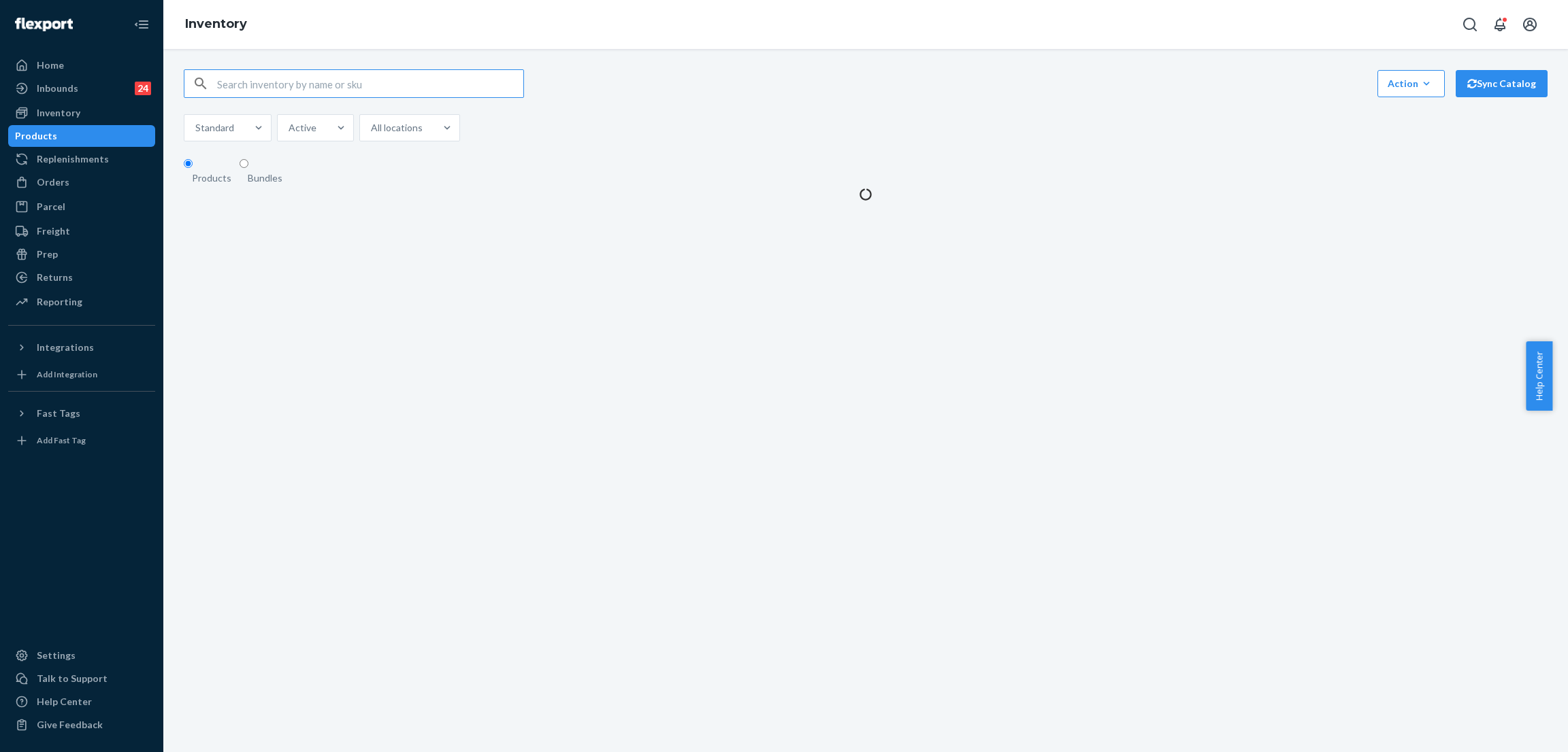
click at [386, 91] on input "text" at bounding box center [371, 83] width 306 height 28
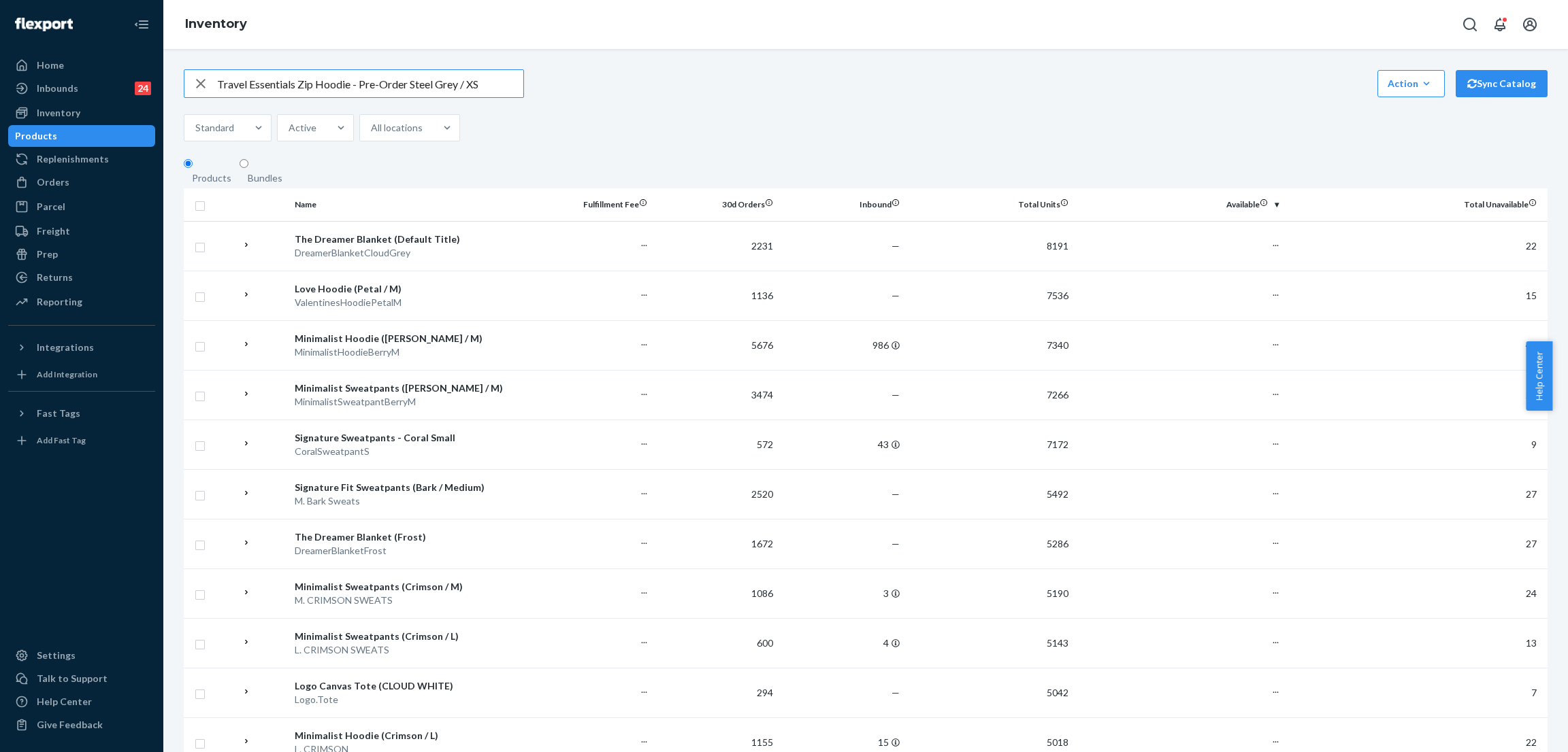
click at [385, 83] on input "Travel Essentials Zip Hoodie - Pre-Order Steel Grey / XS" at bounding box center [371, 83] width 306 height 28
type input "Travel Essentials Zip Hoodie - Steel Grey / XS"
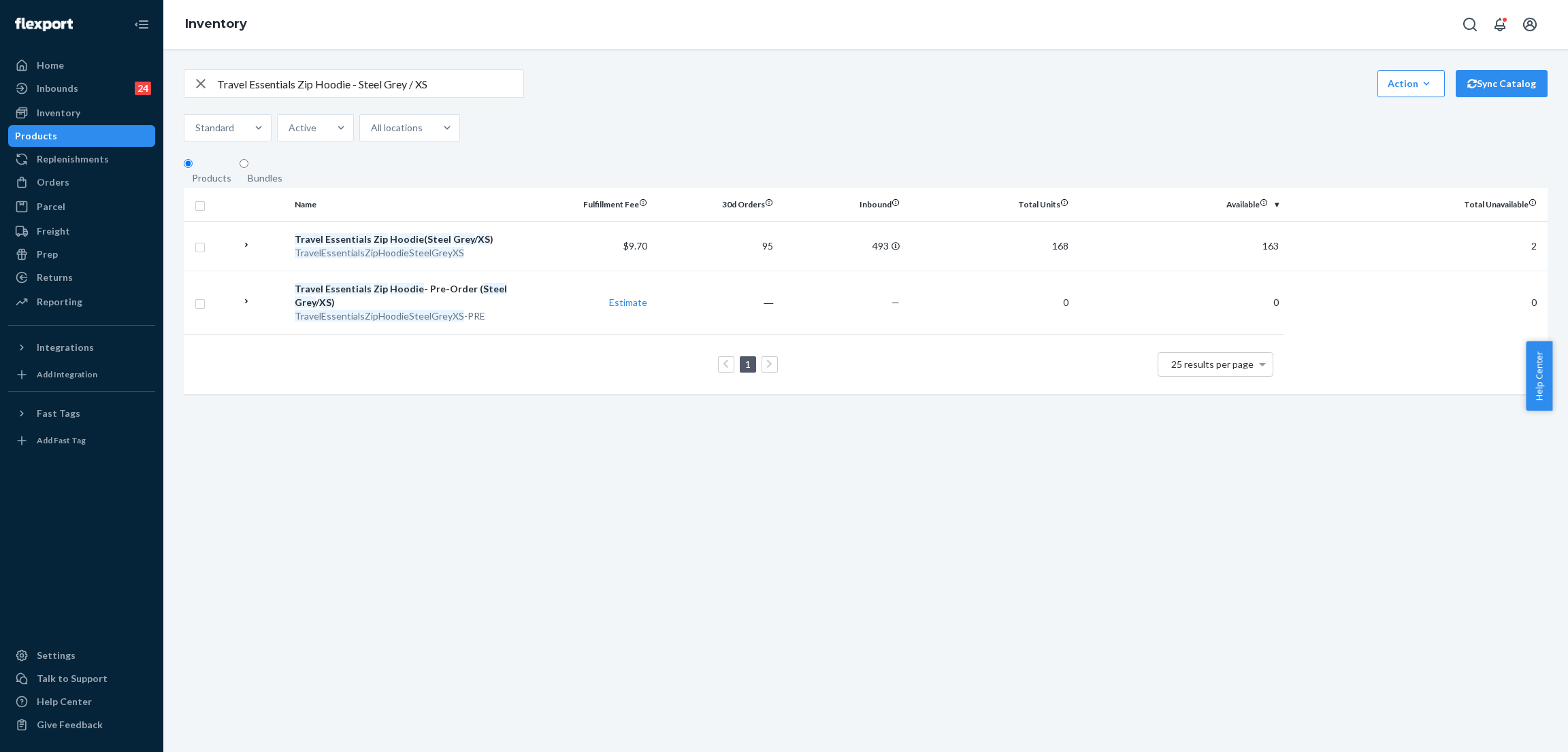
click at [667, 95] on div "Travel Essentials Zip Hoodie - Steel Grey / XS Action Create product Create bun…" at bounding box center [865, 83] width 1363 height 28
click at [111, 181] on div "Orders" at bounding box center [81, 182] width 144 height 19
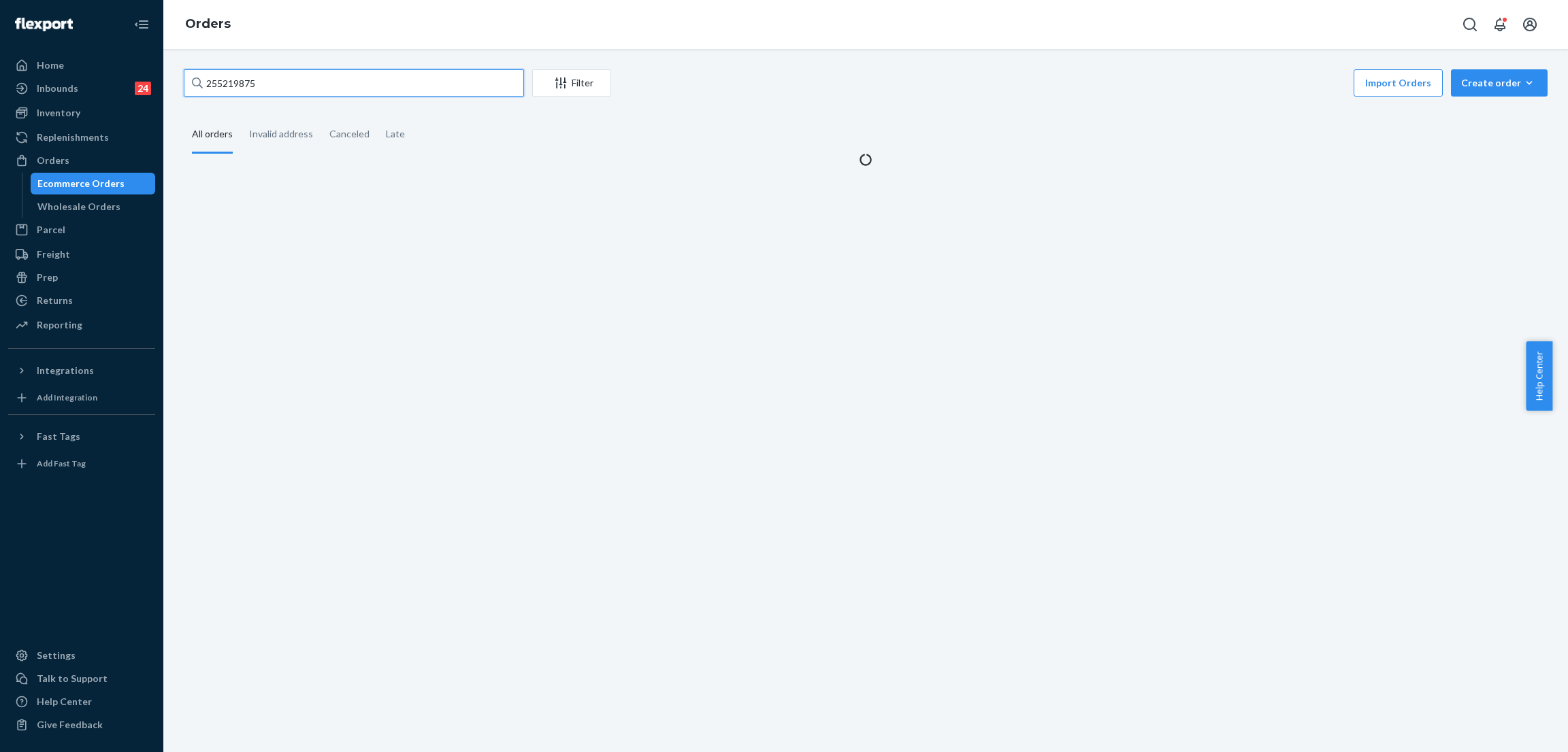
click at [329, 85] on input "255219875" at bounding box center [353, 83] width 340 height 28
paste input "36930"
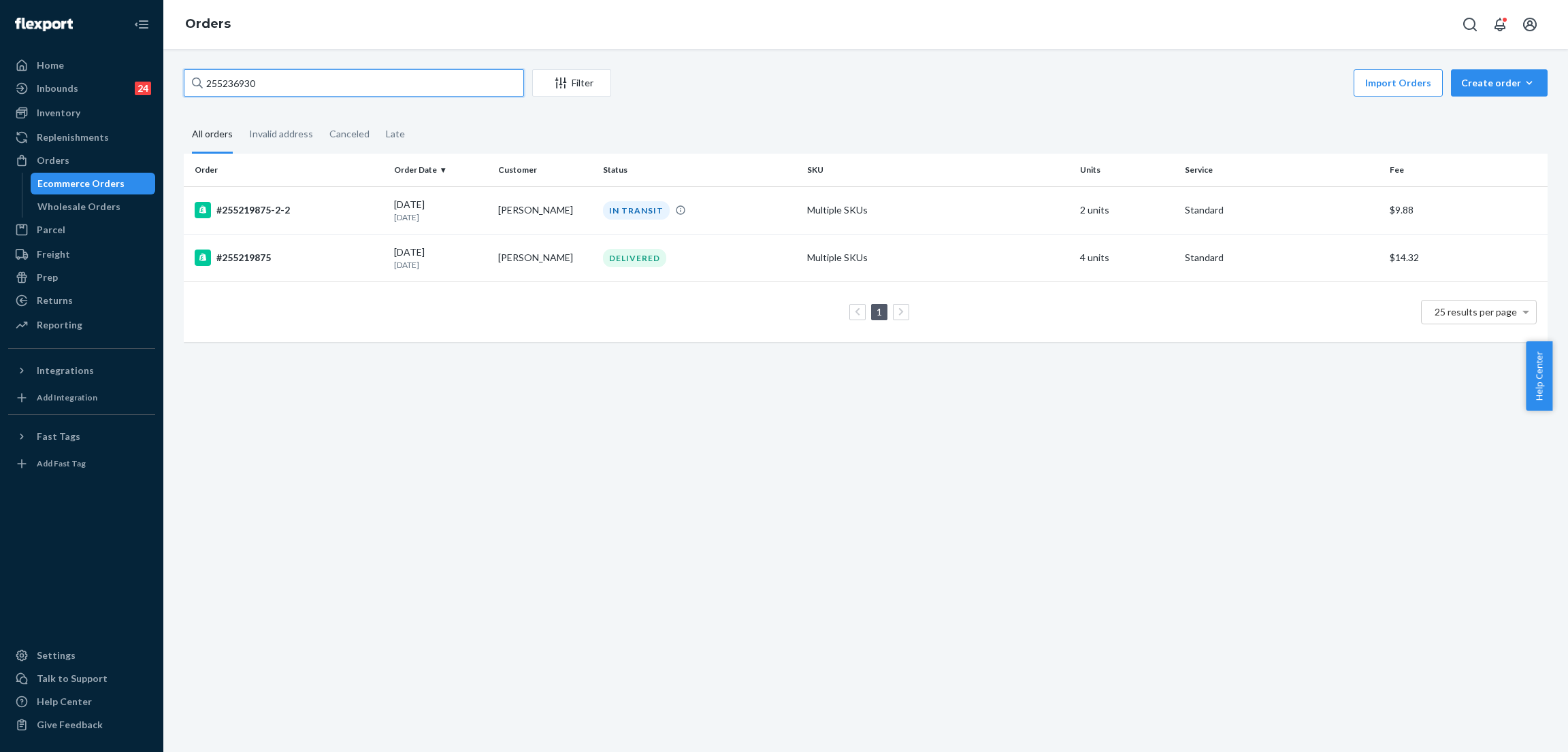
type input "255236930"
click at [783, 83] on div "Import Orders Create order Ecommerce order Removal order" at bounding box center [1084, 84] width 929 height 30
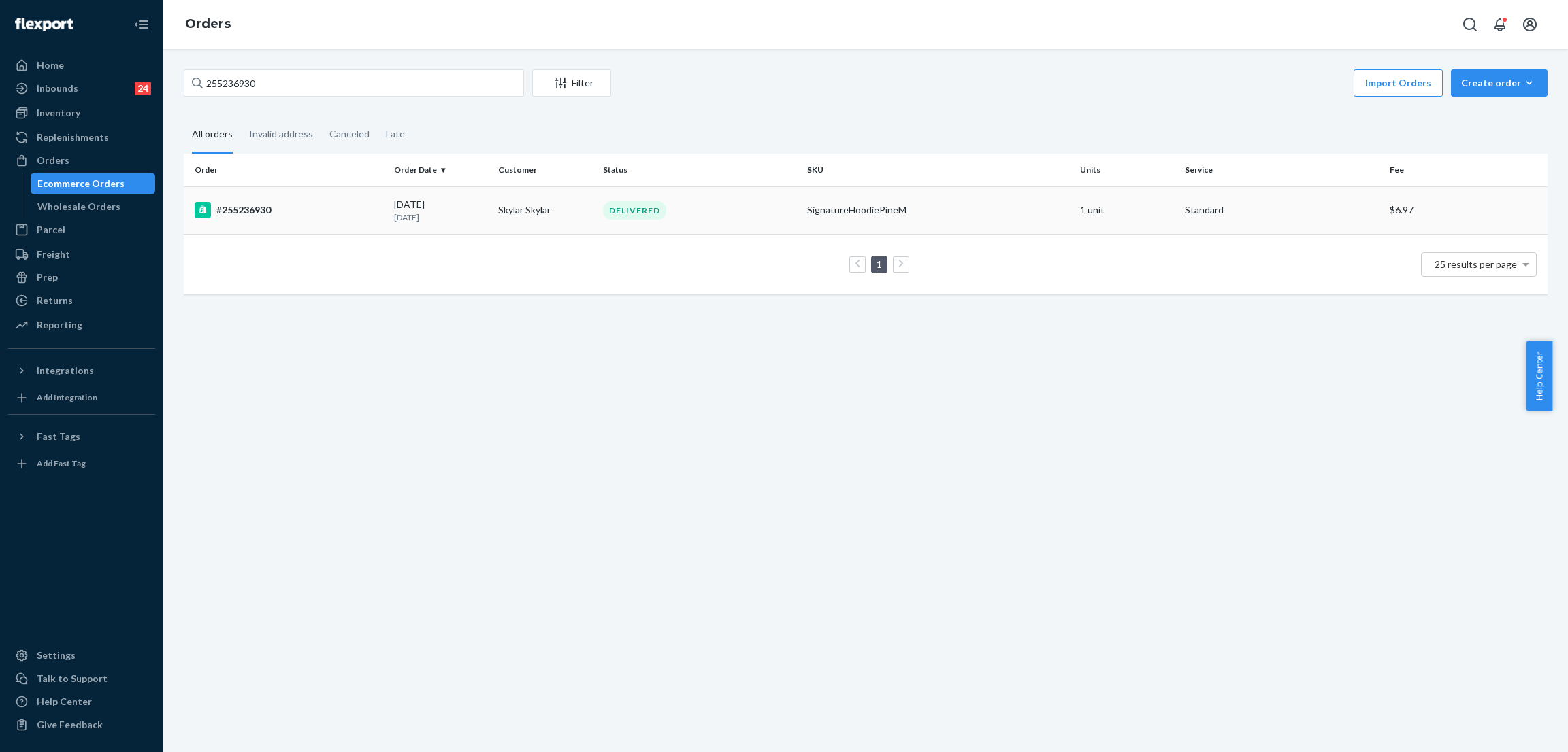
click at [626, 207] on div "DELIVERED" at bounding box center [634, 211] width 63 height 18
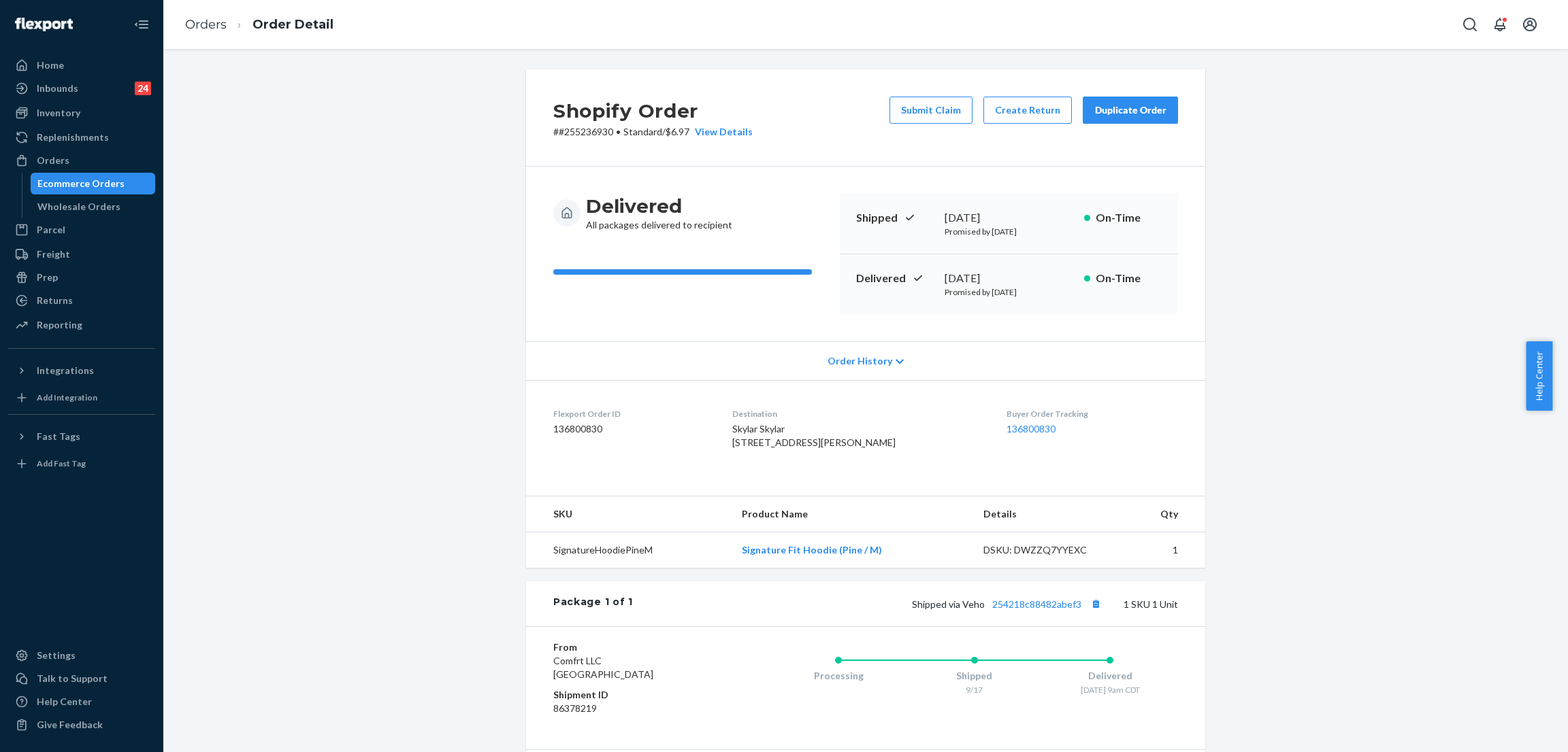
click at [1047, 613] on div "Shipped via Veho 254218c88482abef3 1 SKU 1 Unit" at bounding box center [906, 603] width 545 height 17
click at [1034, 610] on link "254218c88482abef3" at bounding box center [1036, 604] width 89 height 12
click at [361, 115] on div "Shopify Order # #255236930 • Standard / $6.97 View Details Submit Claim Create …" at bounding box center [865, 472] width 1385 height 805
click at [107, 156] on div "Orders" at bounding box center [81, 160] width 144 height 19
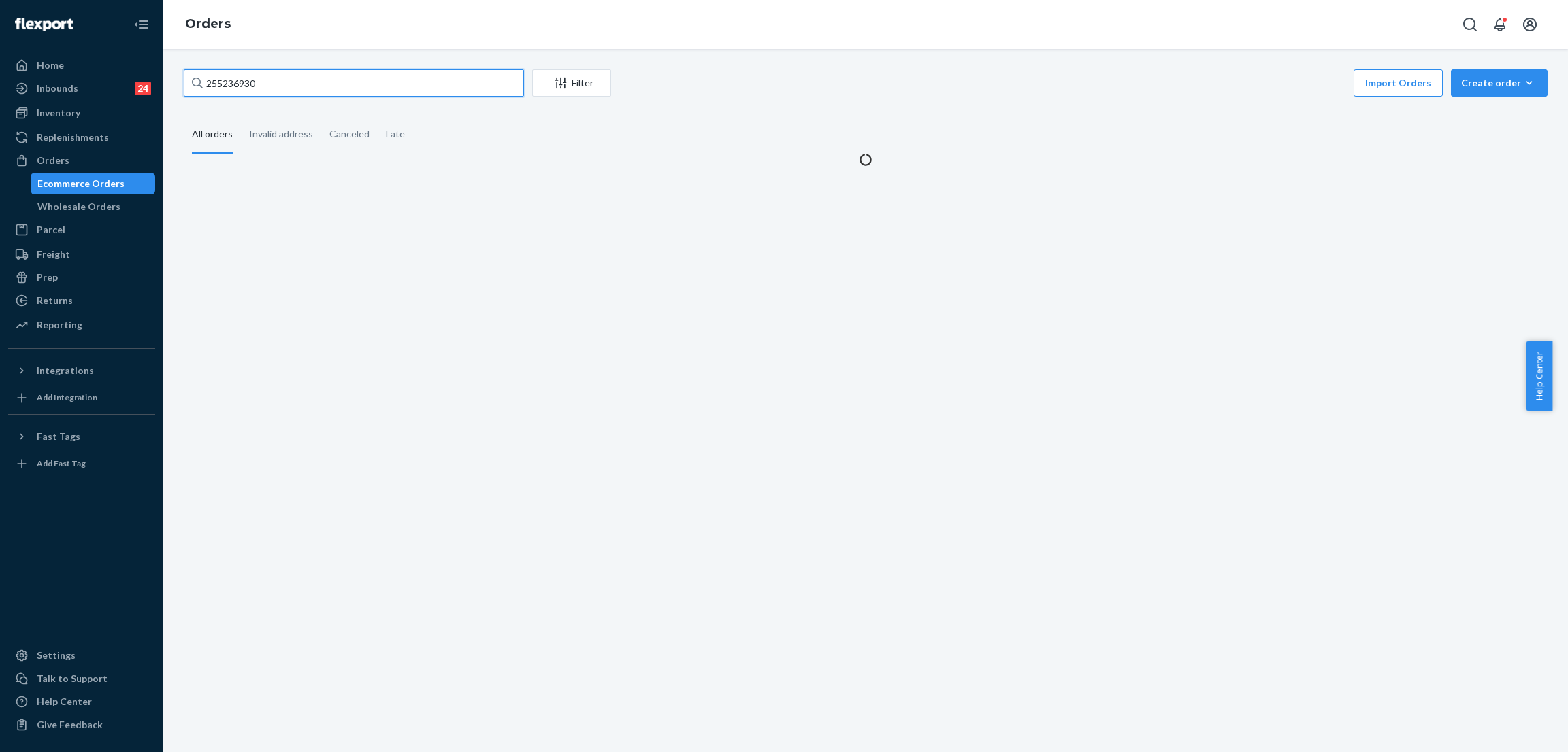
click at [330, 78] on input "255236930" at bounding box center [353, 83] width 340 height 28
paste input "22468"
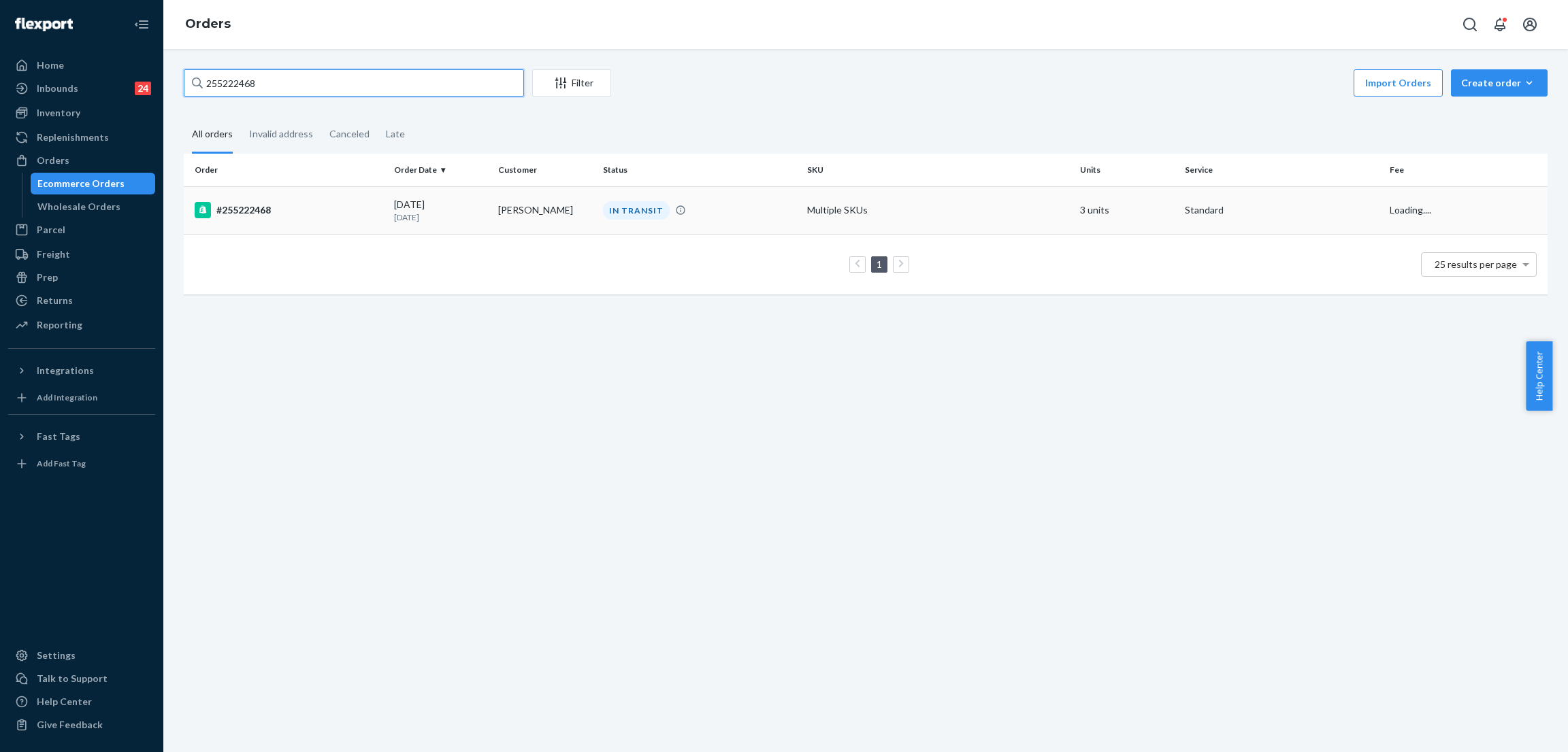
type input "255222468"
click at [644, 202] on div "IN TRANSIT" at bounding box center [636, 211] width 67 height 18
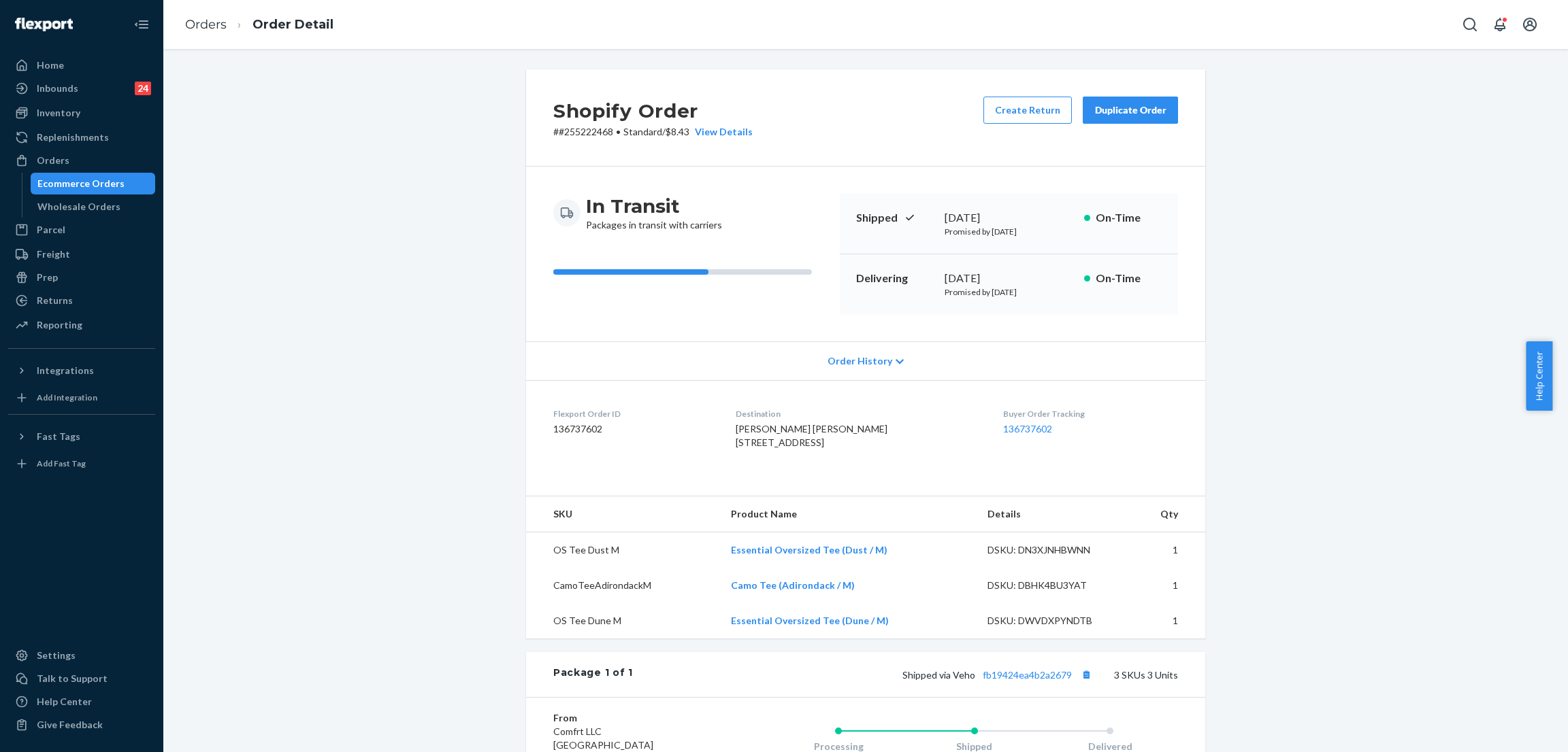
scroll to position [292, 0]
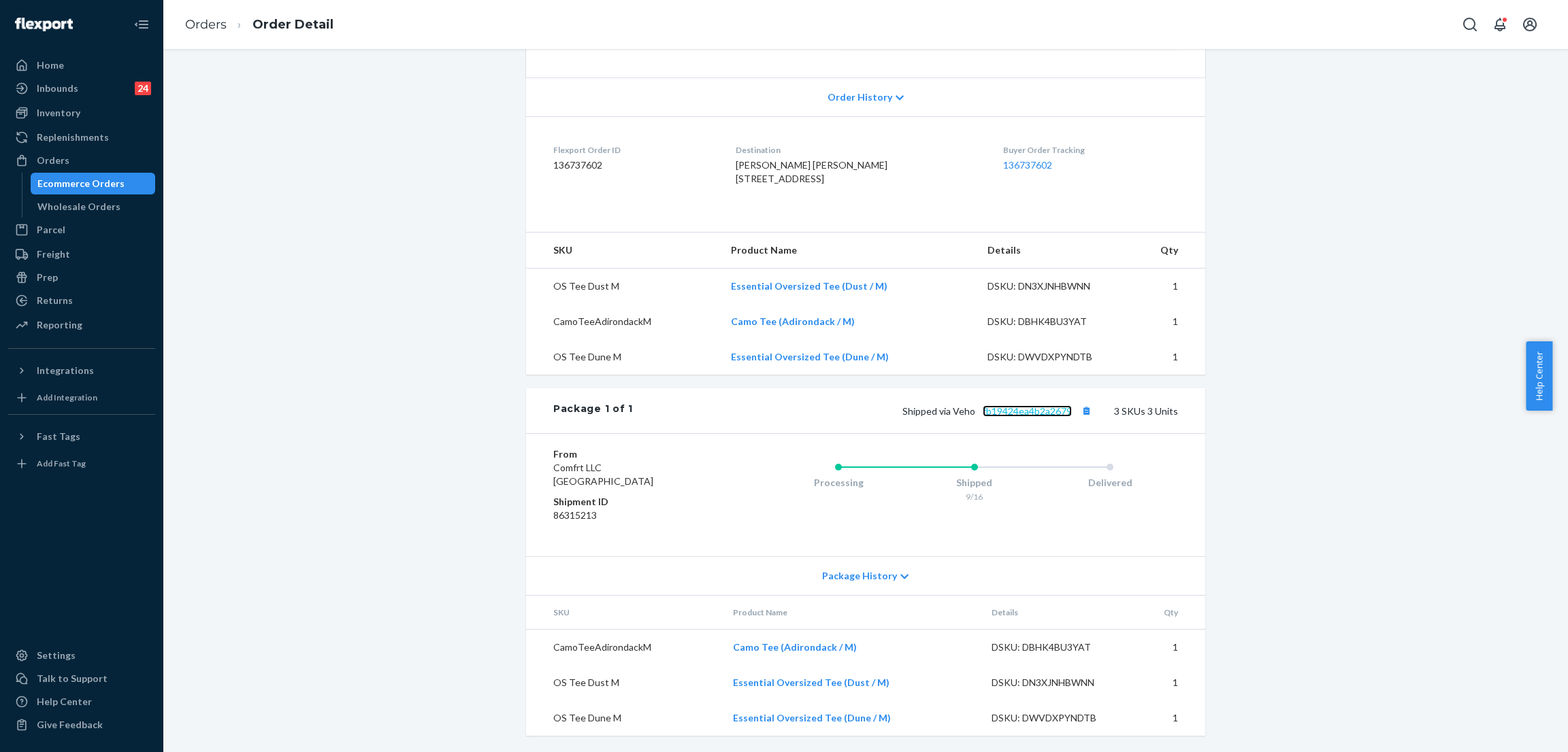
click at [1010, 409] on link "fb19424ea4b2a2679" at bounding box center [1027, 411] width 89 height 12
click at [420, 160] on div "Shopify Order # #255222468 • Standard / $8.43 View Details Create Return Duplic…" at bounding box center [865, 279] width 1385 height 946
click at [128, 159] on div "Orders" at bounding box center [81, 160] width 144 height 19
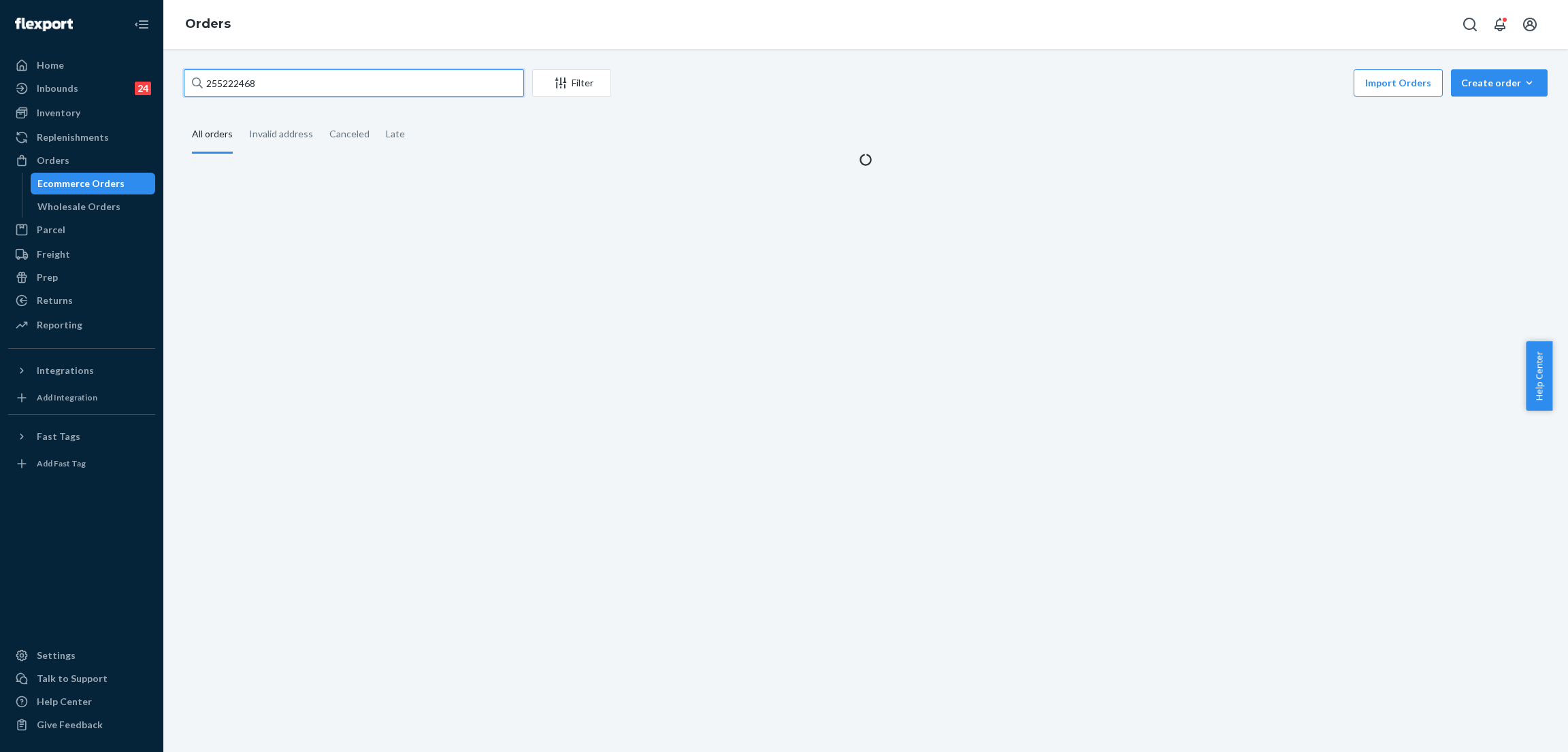
click at [358, 73] on input "255222468" at bounding box center [353, 83] width 340 height 28
paste input "300769"
type input "255300769"
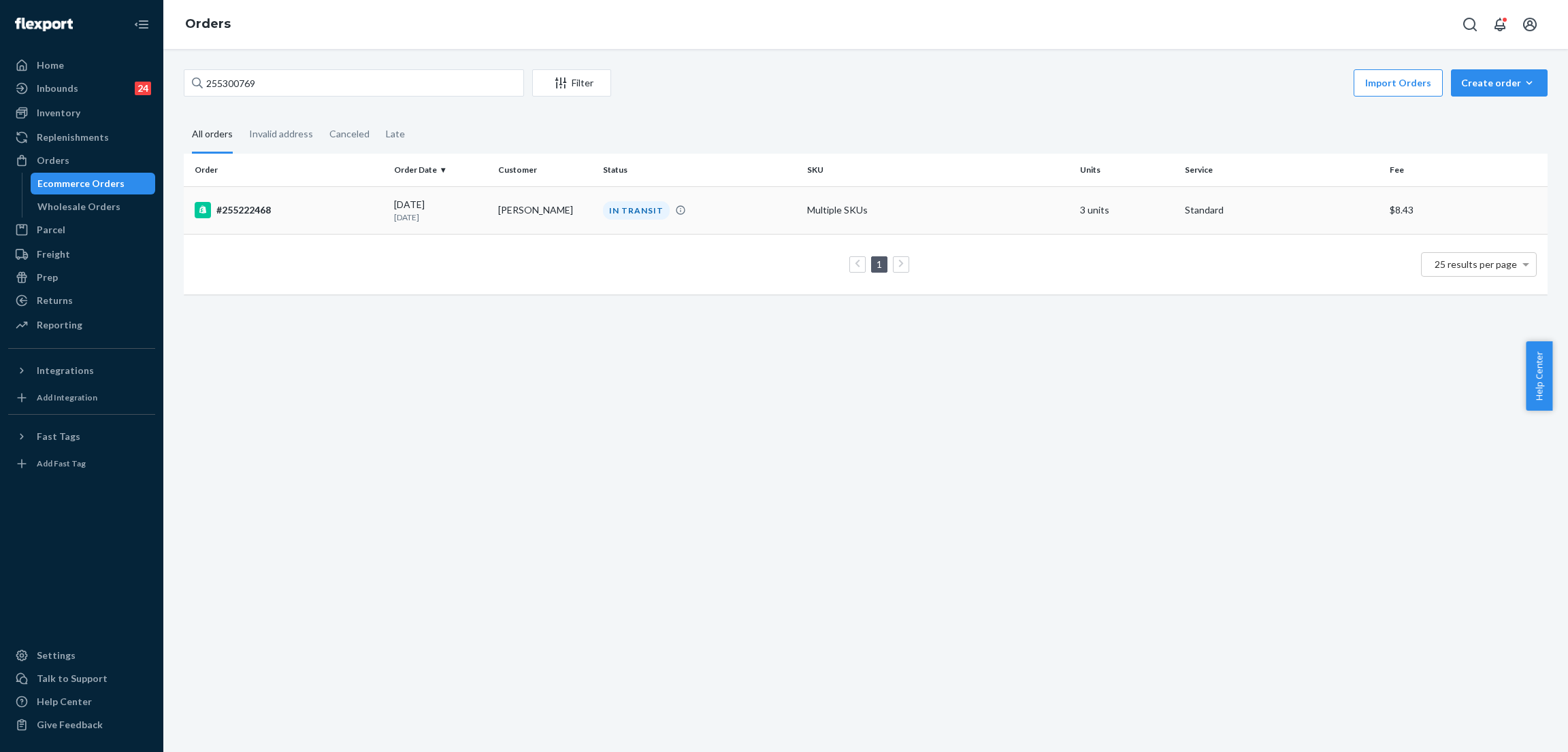
click at [618, 213] on div "IN TRANSIT" at bounding box center [636, 211] width 67 height 18
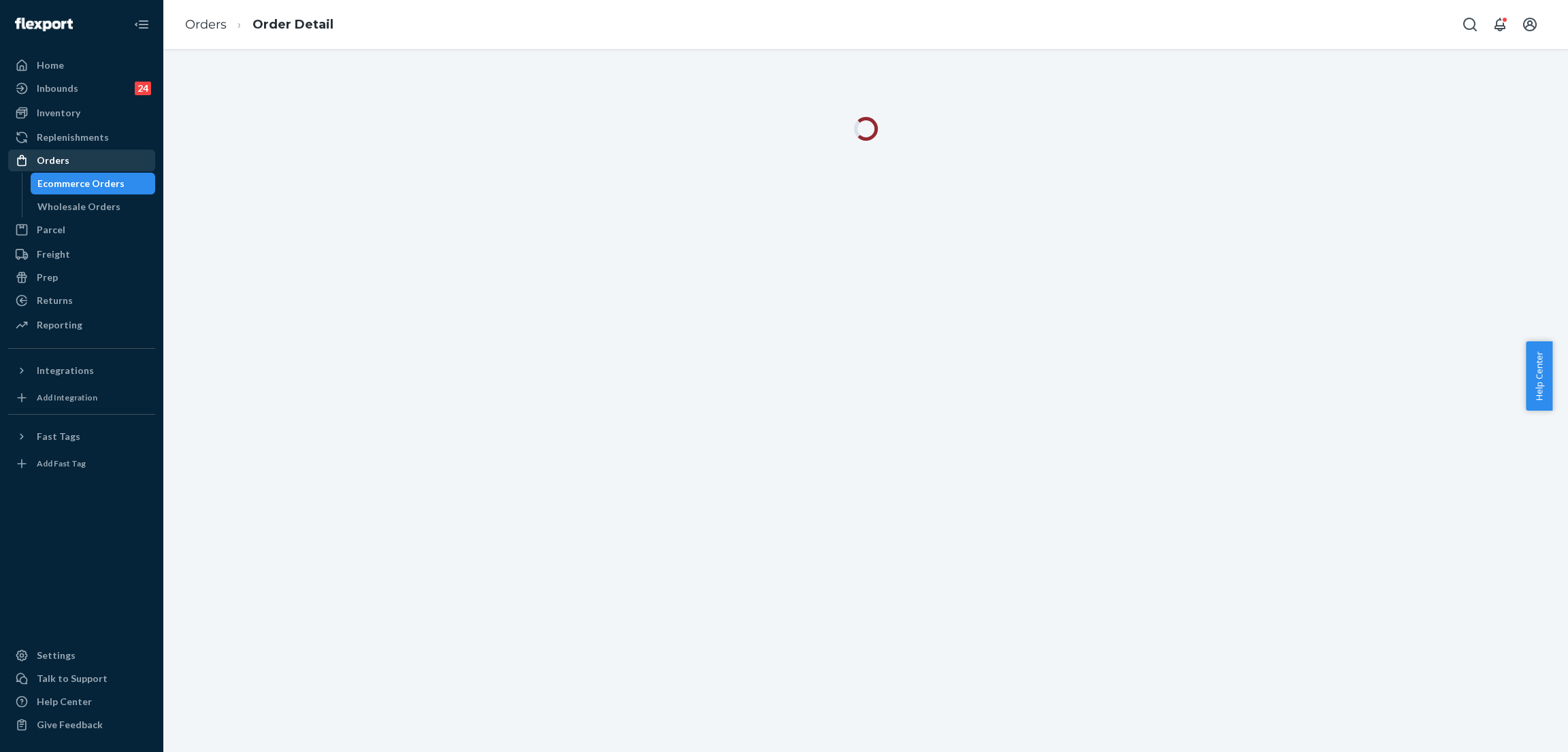
click at [131, 157] on div "Orders" at bounding box center [81, 160] width 144 height 19
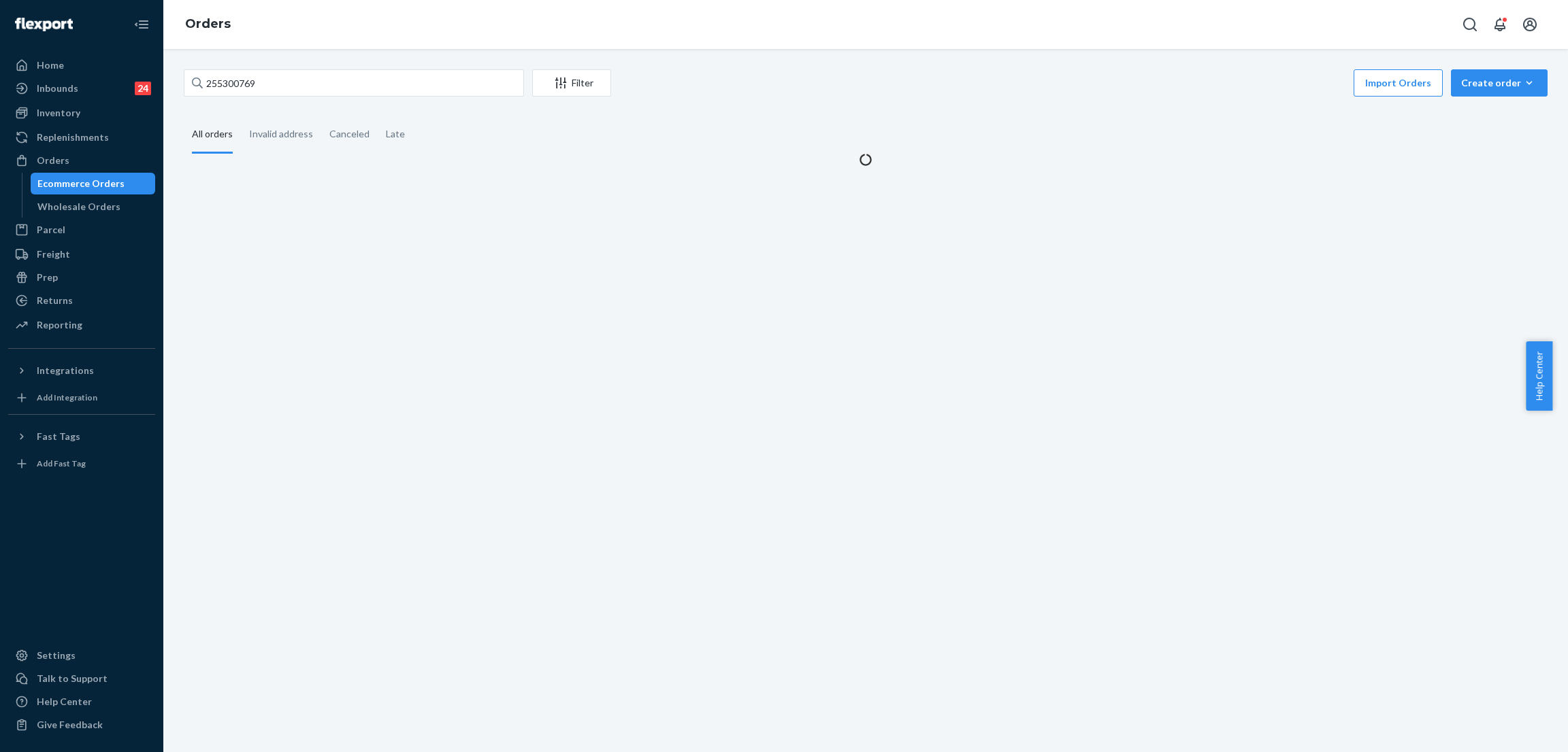
click at [337, 99] on div "255300769 Filter Import Orders Create order Ecommerce order Removal order" at bounding box center [865, 84] width 1363 height 30
click at [358, 78] on input "255300769" at bounding box center [353, 83] width 340 height 28
paste input "text"
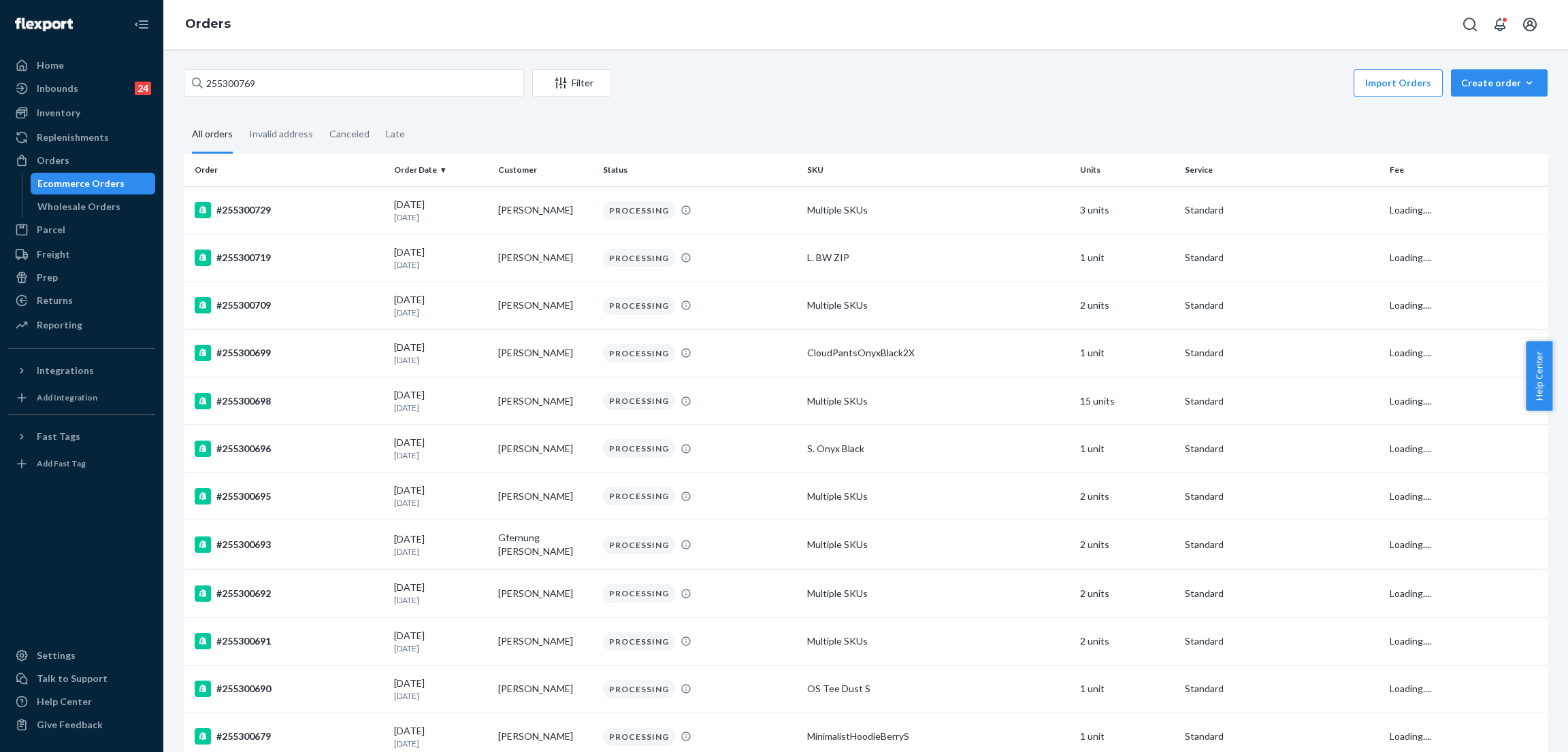
click at [589, 133] on fieldset "All orders Invalid address Canceled Late" at bounding box center [865, 135] width 1363 height 38
click at [394, 74] on input "255300769" at bounding box center [353, 83] width 340 height 28
click at [349, 74] on input "255300769" at bounding box center [353, 83] width 340 height 28
paste input "text"
type input "255300769"
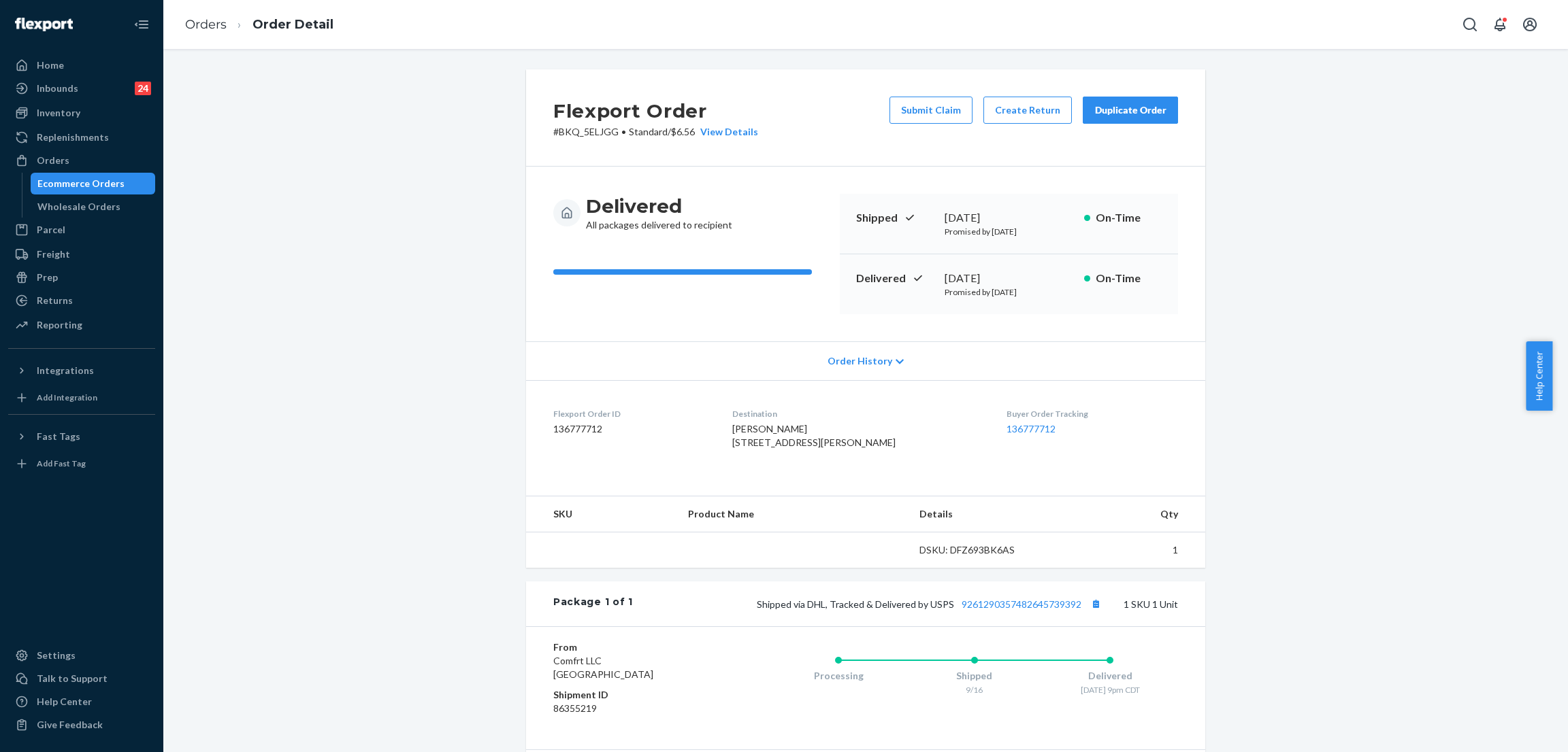
scroll to position [112, 0]
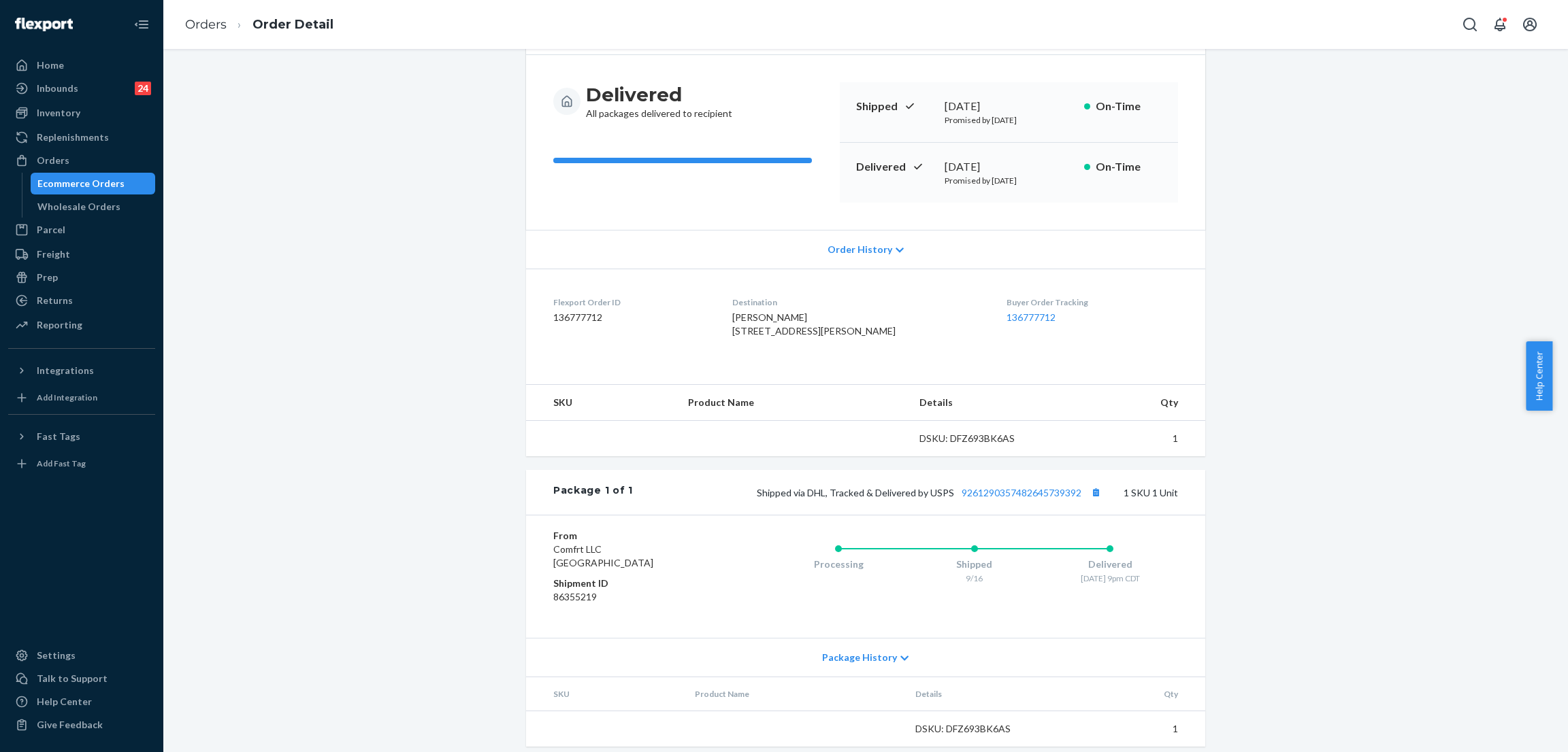
click at [1026, 502] on div "Shipped via DHL, Tracked & Delivered by USPS 9261290357482645739392 1 SKU 1 Unit" at bounding box center [906, 492] width 545 height 17
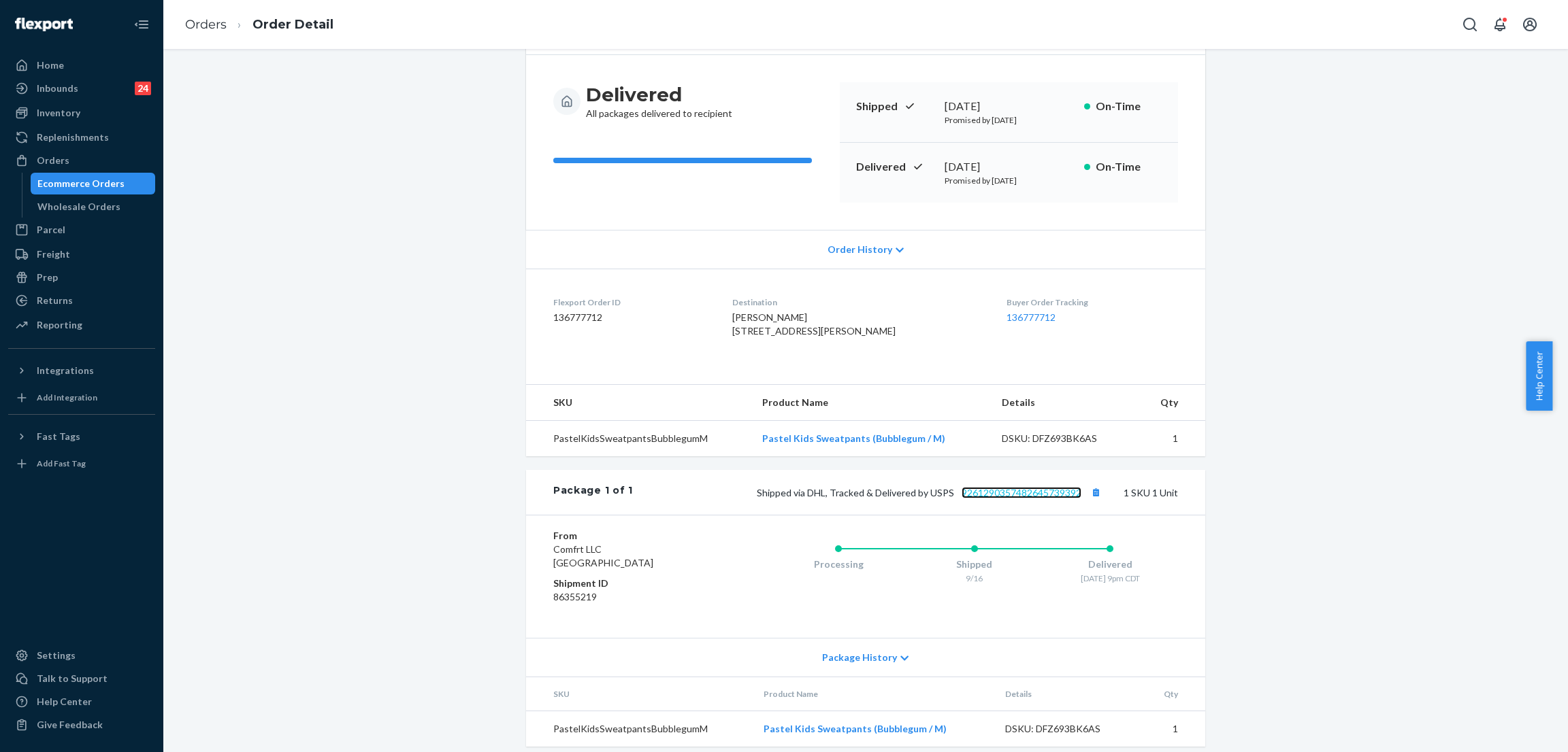
click at [1026, 499] on link "9261290357482645739392" at bounding box center [1021, 492] width 120 height 12
drag, startPoint x: 778, startPoint y: 363, endPoint x: 734, endPoint y: 315, distance: 65.1
click at [734, 315] on dl "Flexport Order ID 136777712 Destination [PERSON_NAME] [STREET_ADDRESS][PERSON_N…" at bounding box center [865, 319] width 679 height 102
copy span "[PERSON_NAME] [STREET_ADDRESS][PERSON_NAME]"
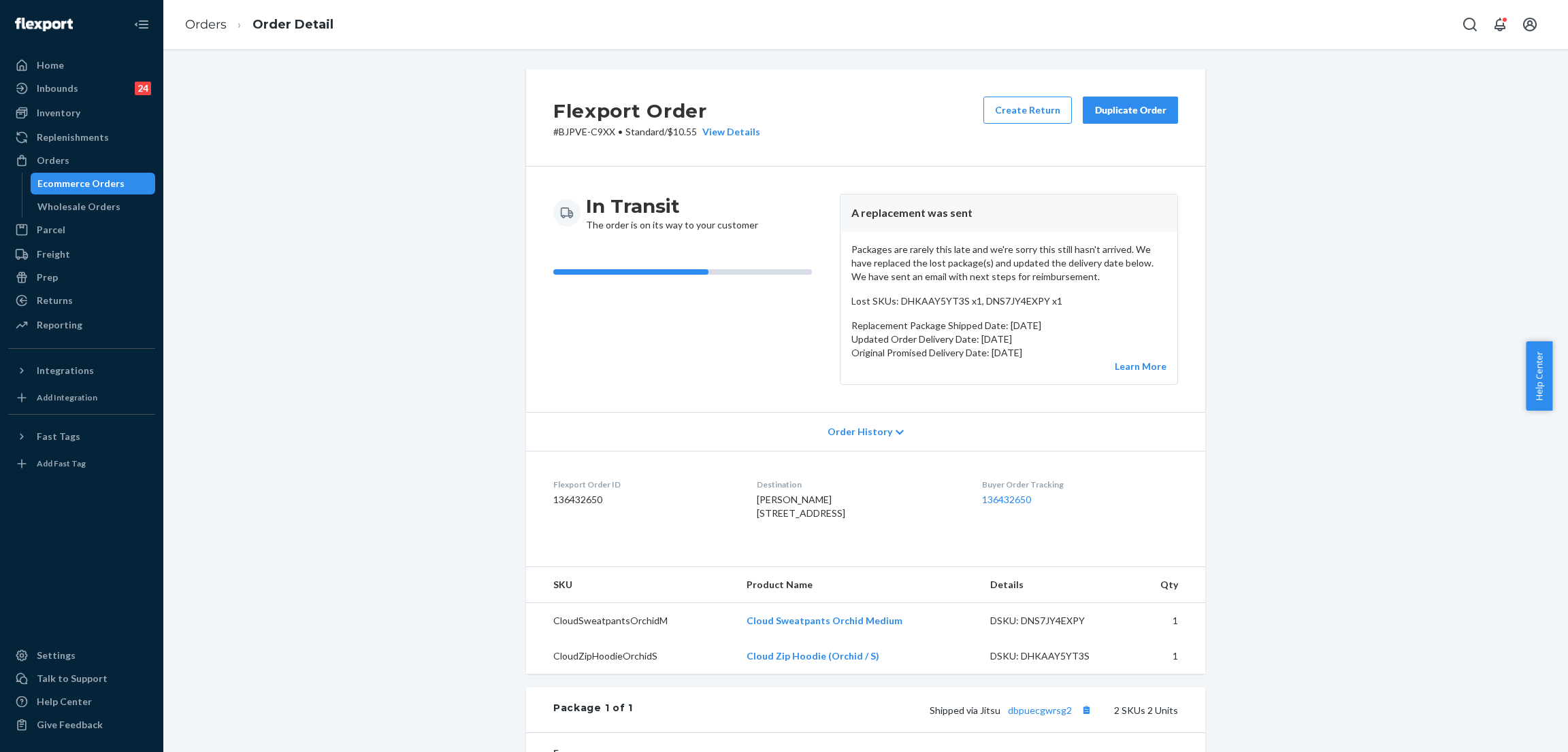
scroll to position [252, 0]
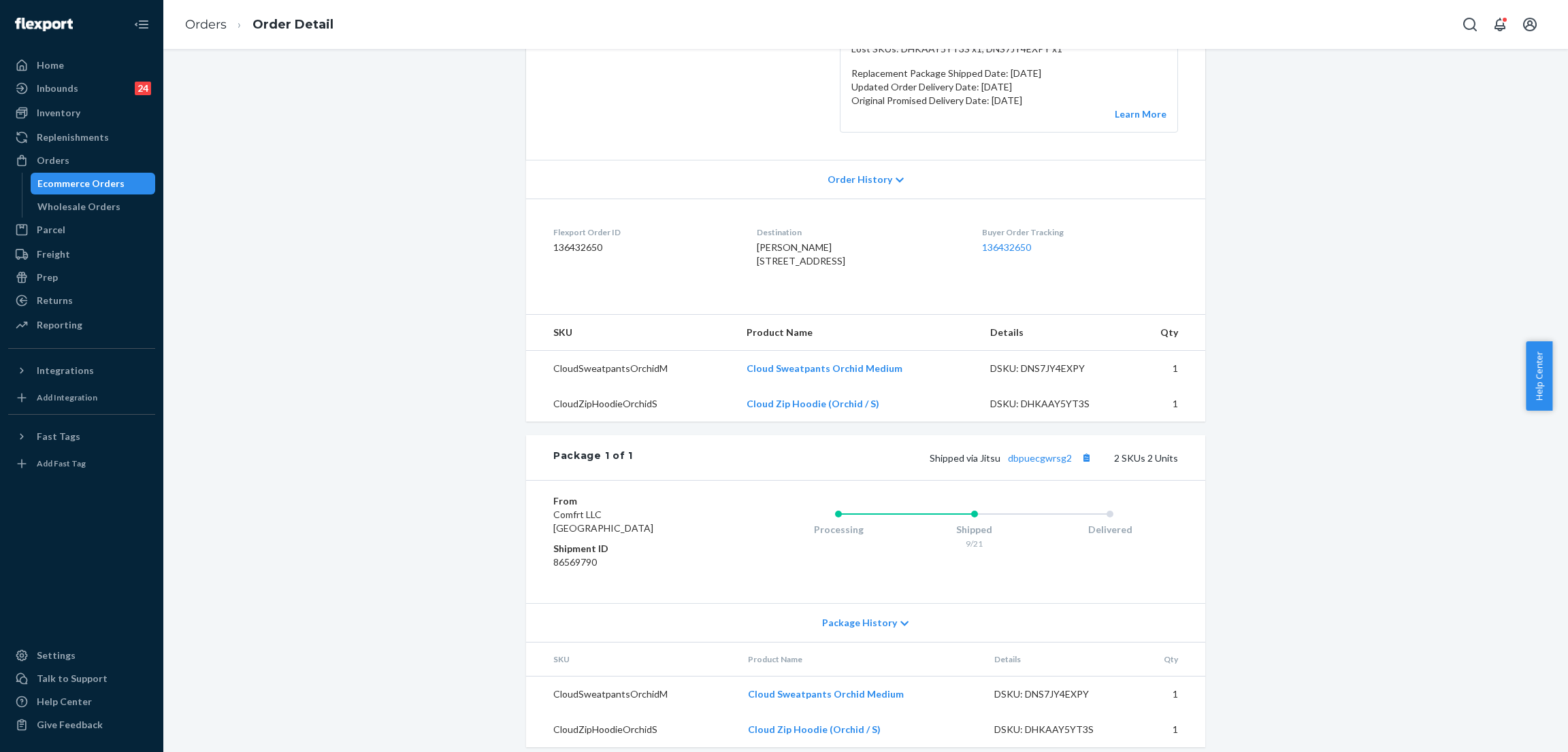
click at [1036, 635] on div "Package History" at bounding box center [865, 623] width 679 height 39
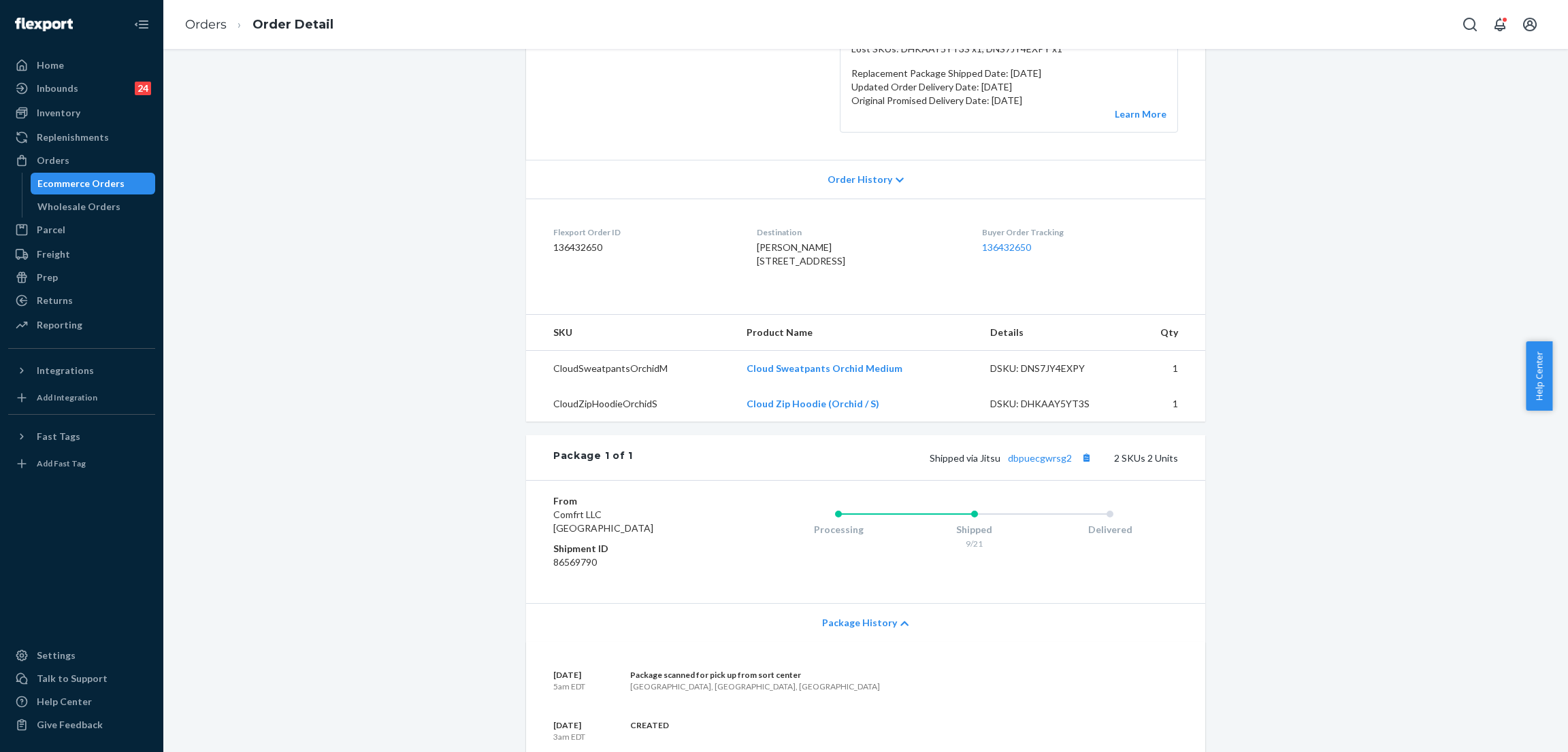
click at [1036, 481] on div "Package 1 of 1 Shipped via Jitsu dbpuecgwrsg2 2 SKUs 2 Units" at bounding box center [865, 458] width 679 height 45
click at [1035, 464] on link "dbpuecgwrsg2" at bounding box center [1040, 458] width 64 height 12
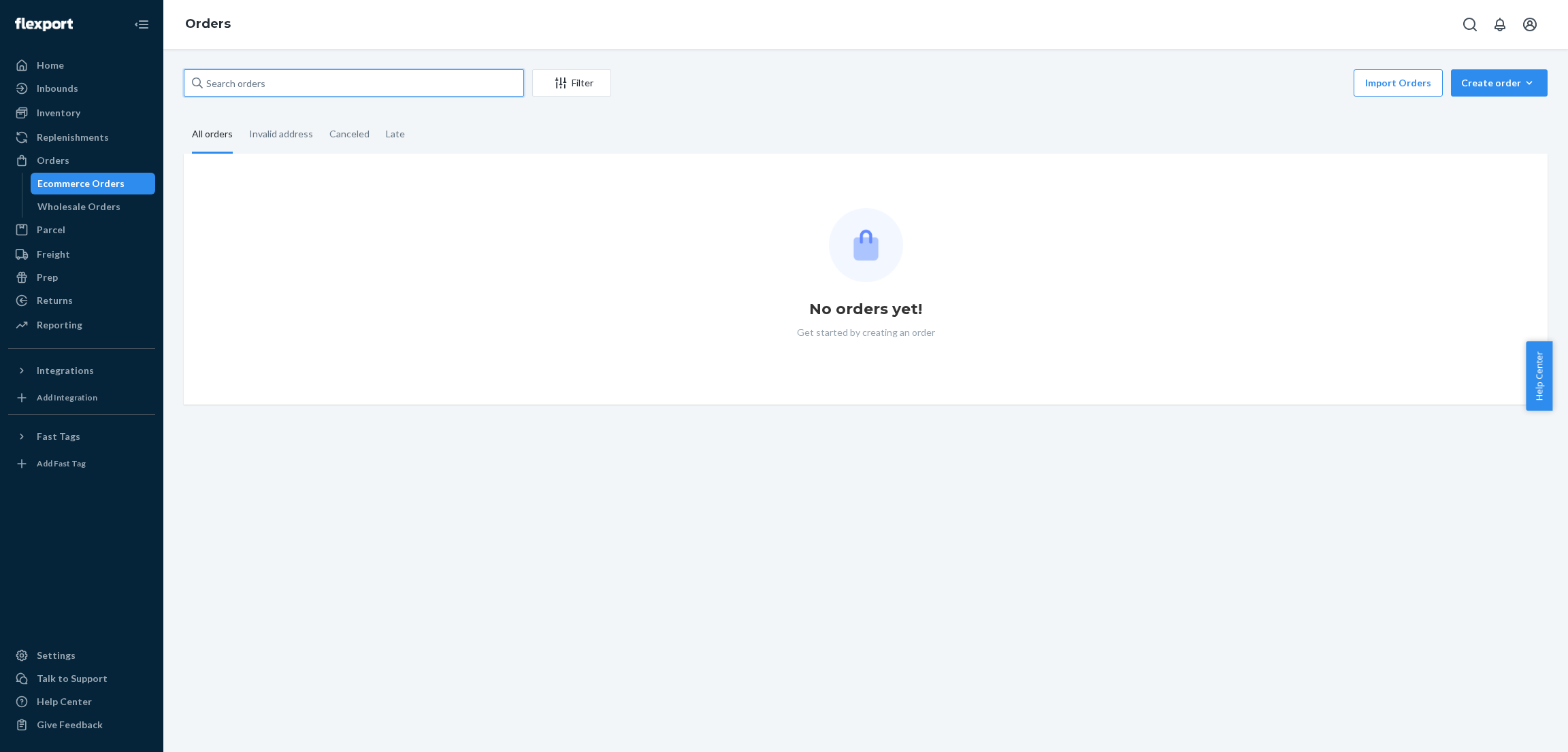
click at [411, 87] on input "text" at bounding box center [353, 83] width 340 height 28
paste input "255300769"
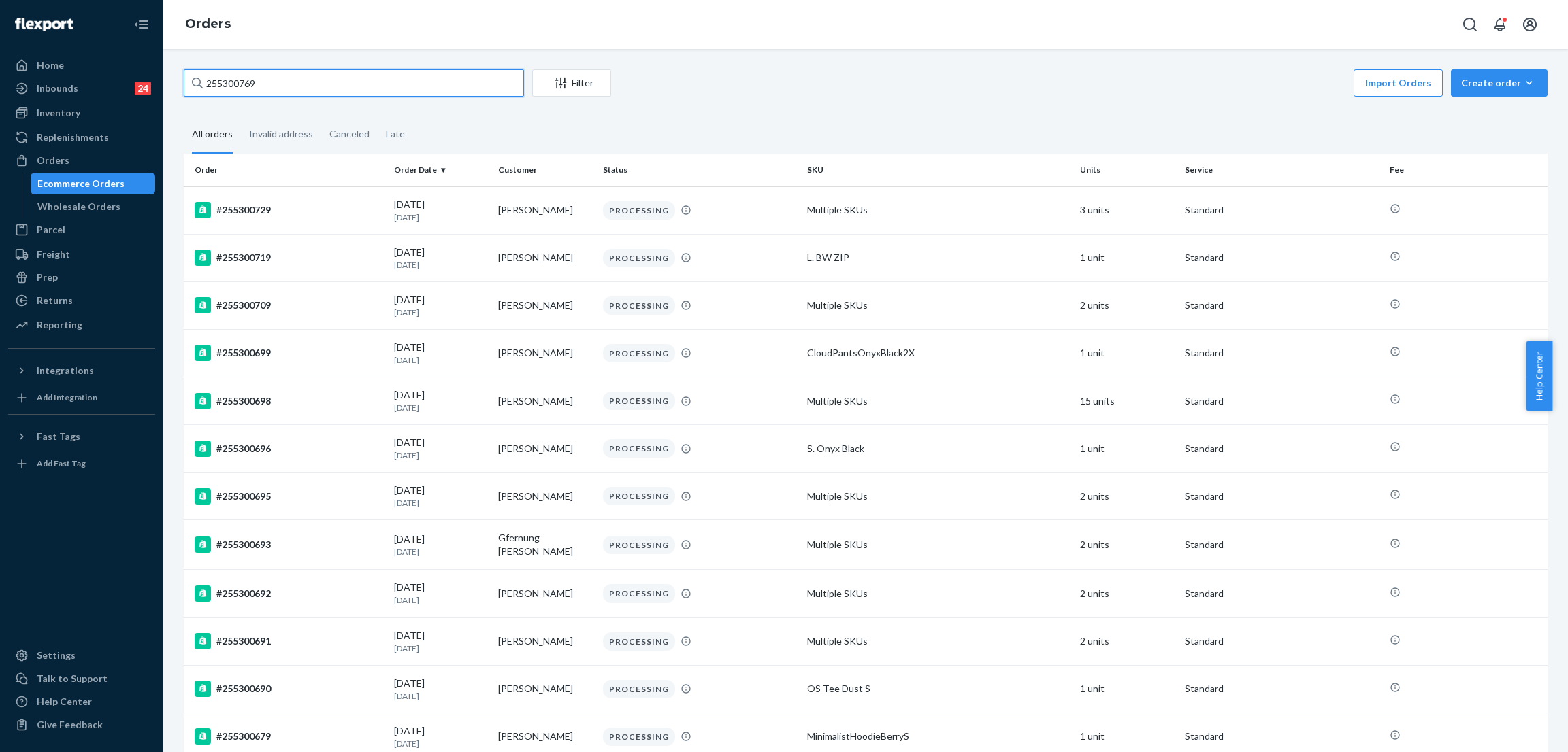
paste input "25411"
type input "255254119"
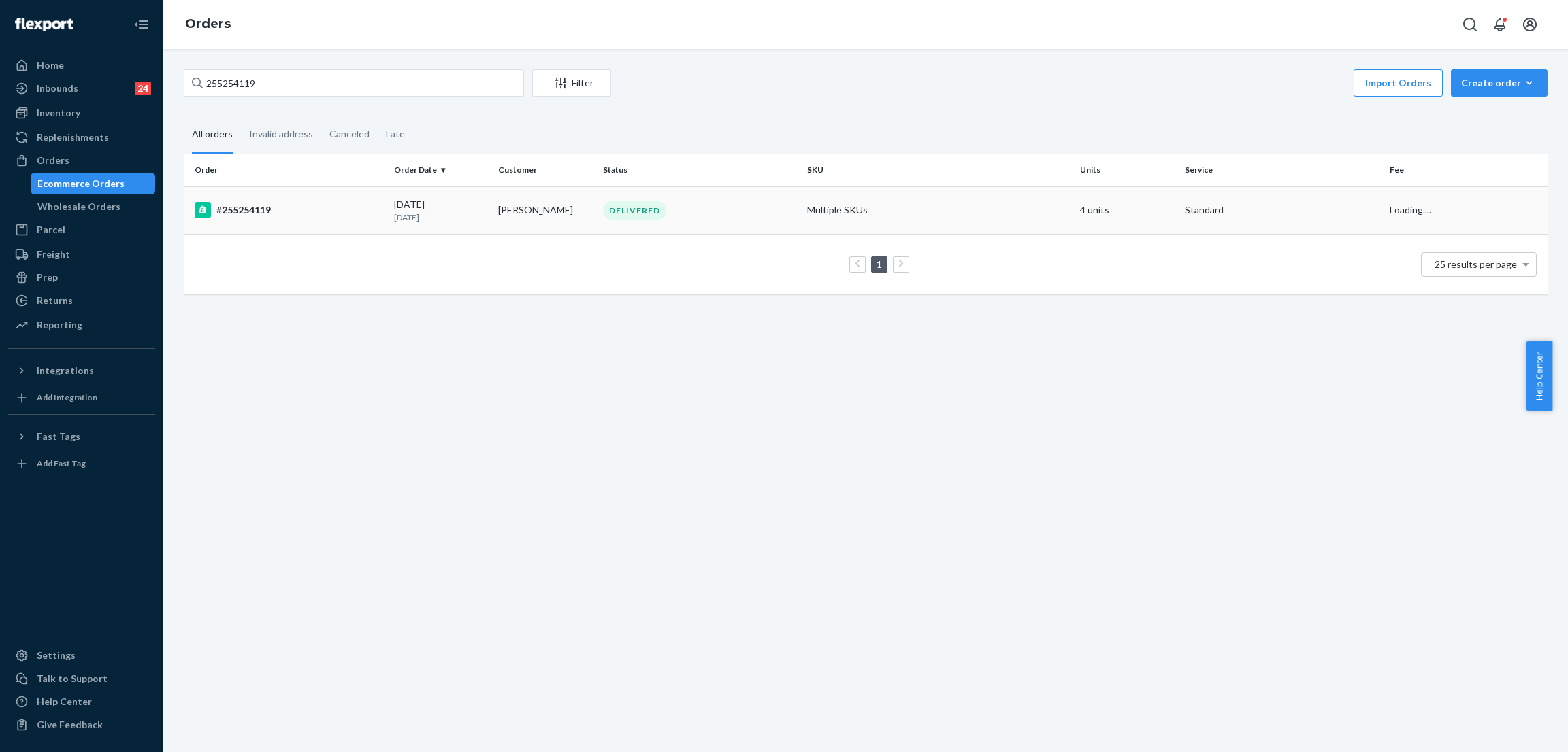
click at [612, 212] on div "DELIVERED" at bounding box center [634, 211] width 63 height 18
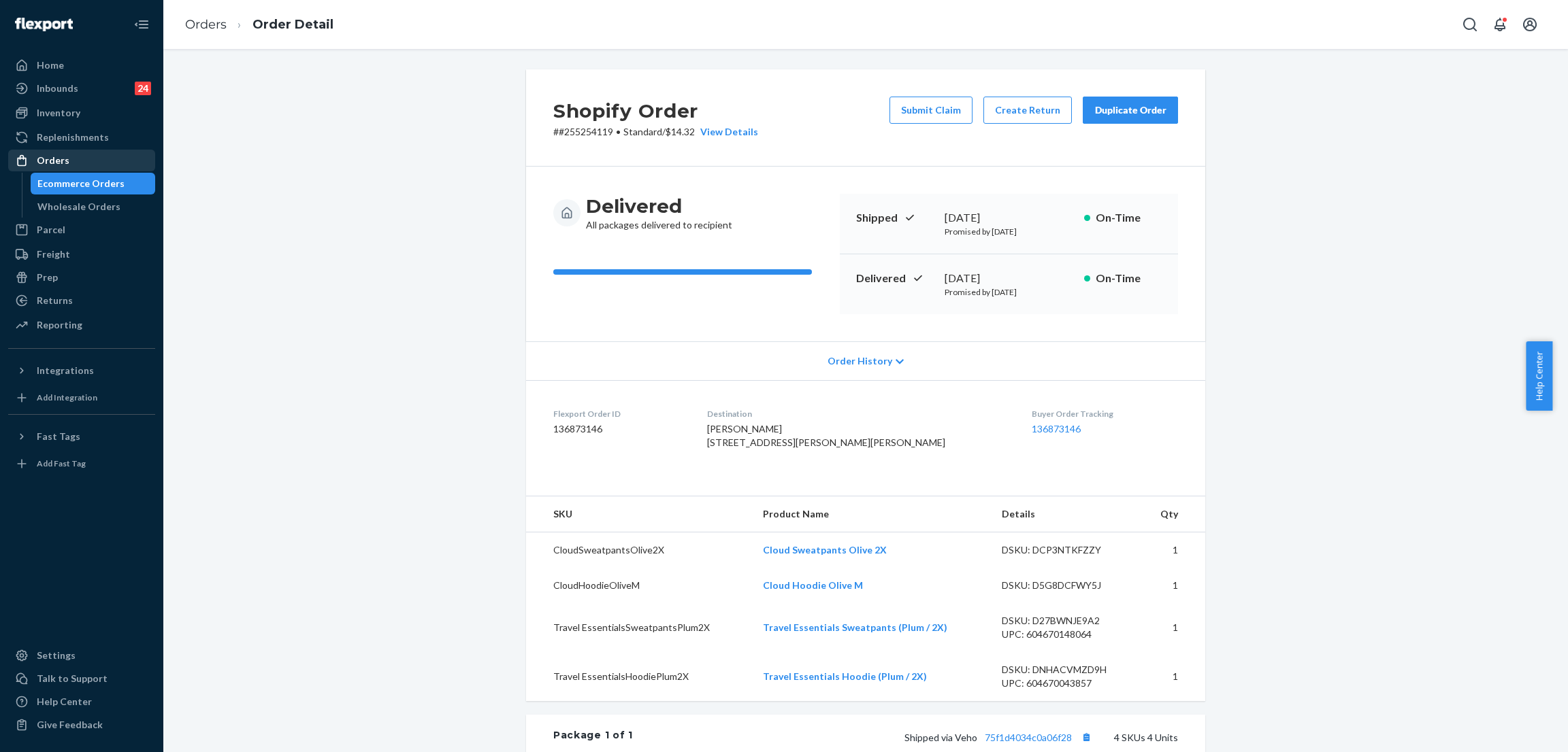
click at [115, 156] on div "Orders" at bounding box center [81, 160] width 144 height 19
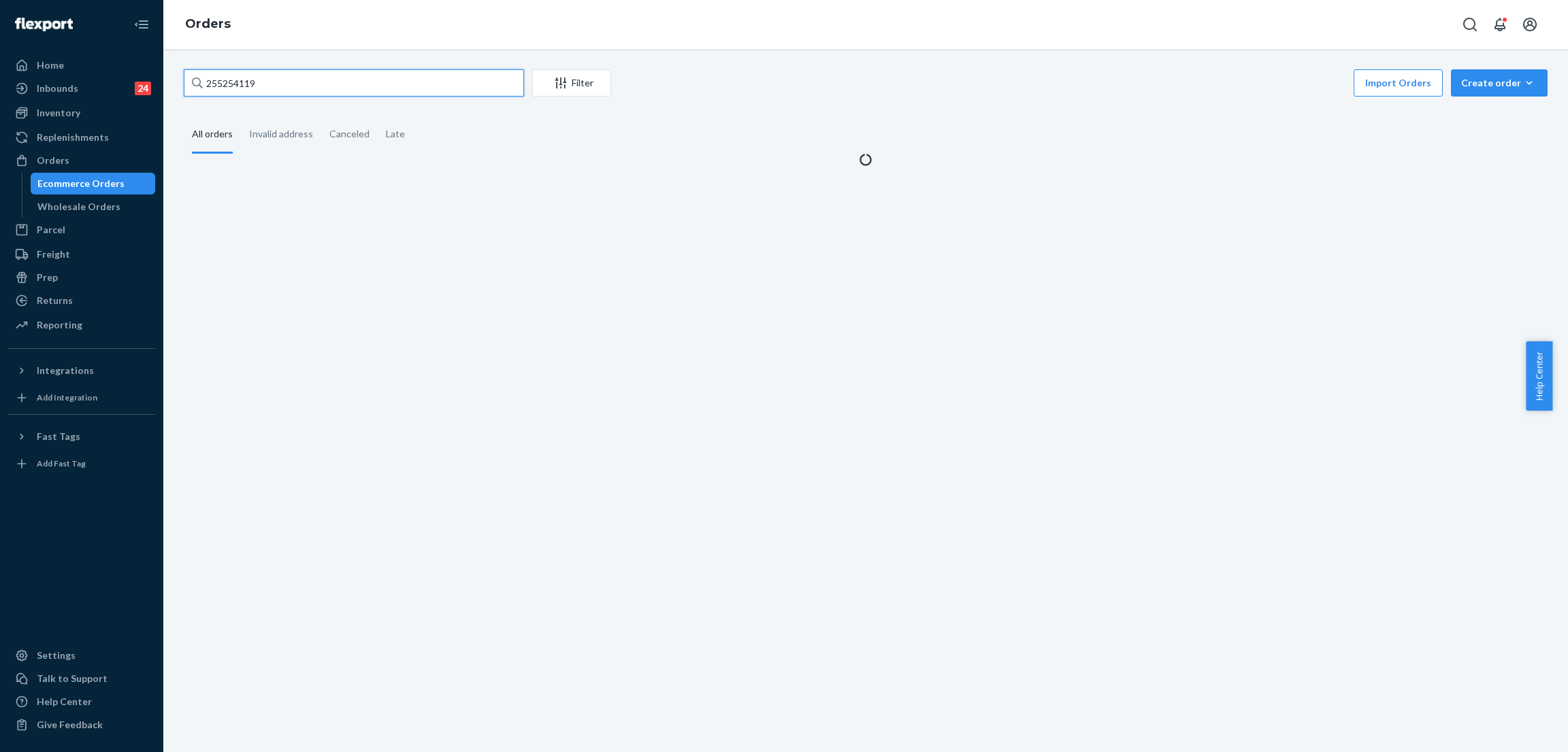
click at [347, 78] on input "255254119" at bounding box center [353, 83] width 340 height 28
paste input "#255182813"
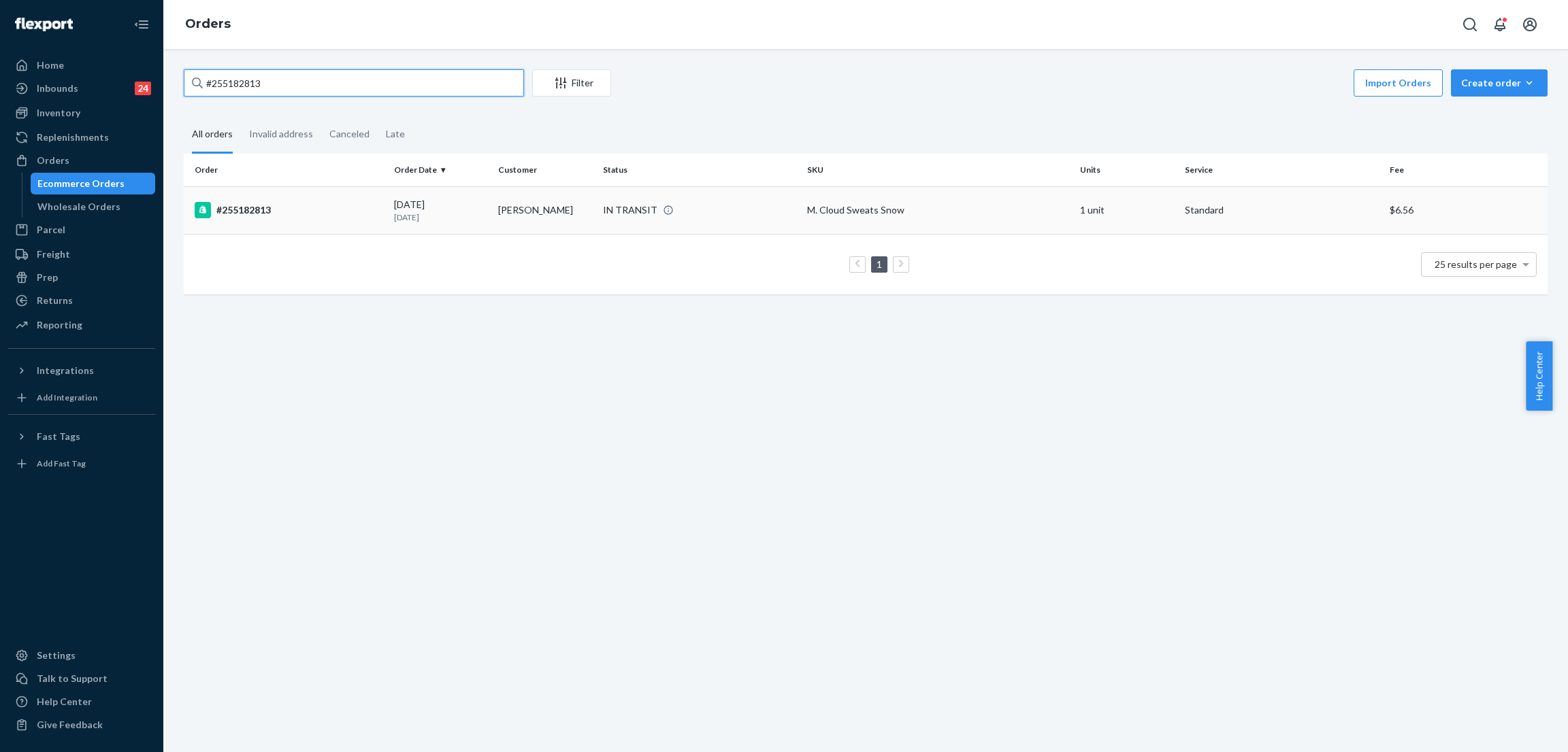
type input "#255182813"
click at [612, 209] on div "IN TRANSIT" at bounding box center [629, 210] width 54 height 14
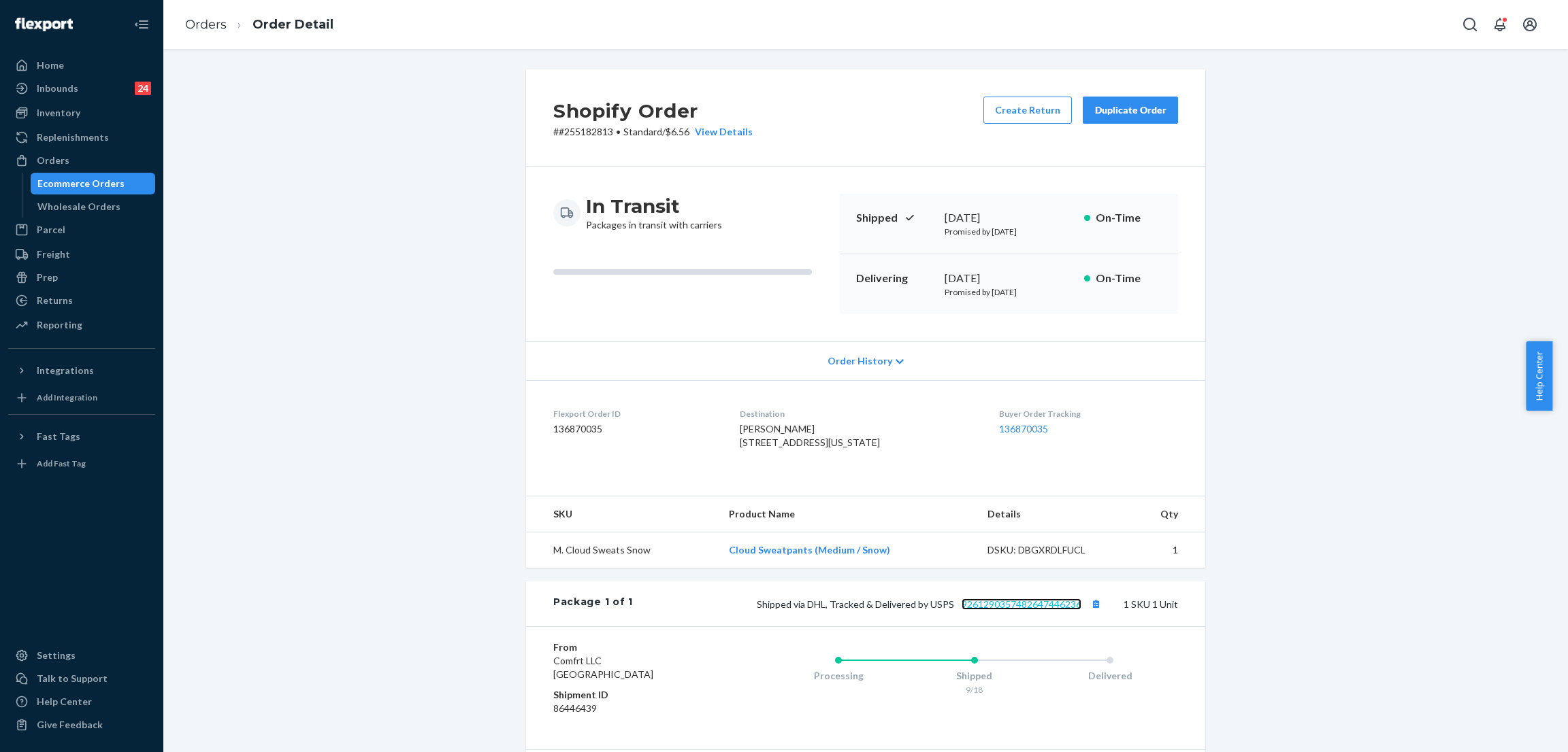
click at [1043, 610] on link "9261290357482647446236" at bounding box center [1021, 604] width 120 height 12
click at [406, 138] on div "Shopify Order # #255182813 • Standard / $6.56 View Details Create Return Duplic…" at bounding box center [865, 472] width 1385 height 805
click at [95, 156] on div "Orders" at bounding box center [81, 160] width 144 height 19
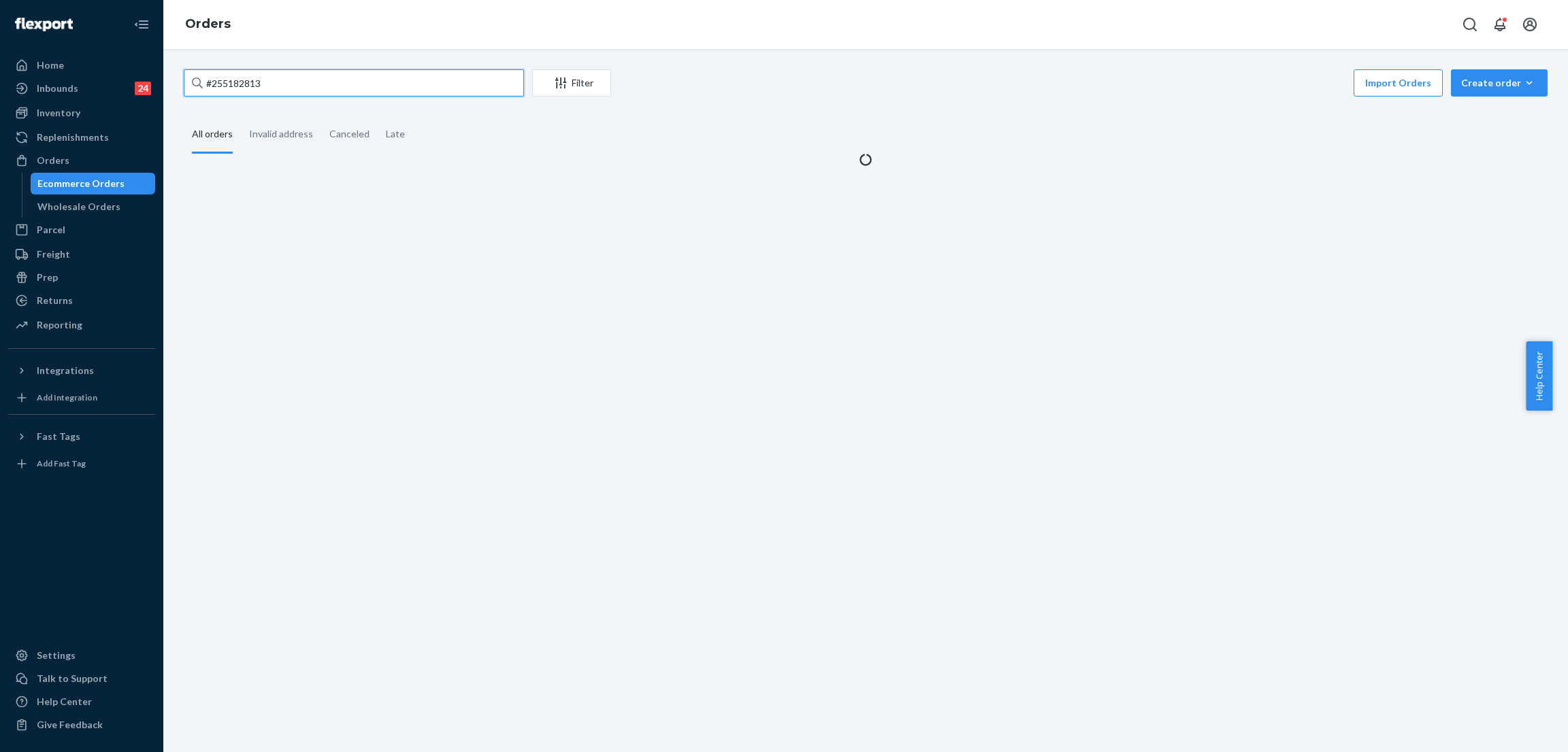
click at [344, 87] on input "#255182813" at bounding box center [353, 83] width 340 height 28
paste input "255182813"
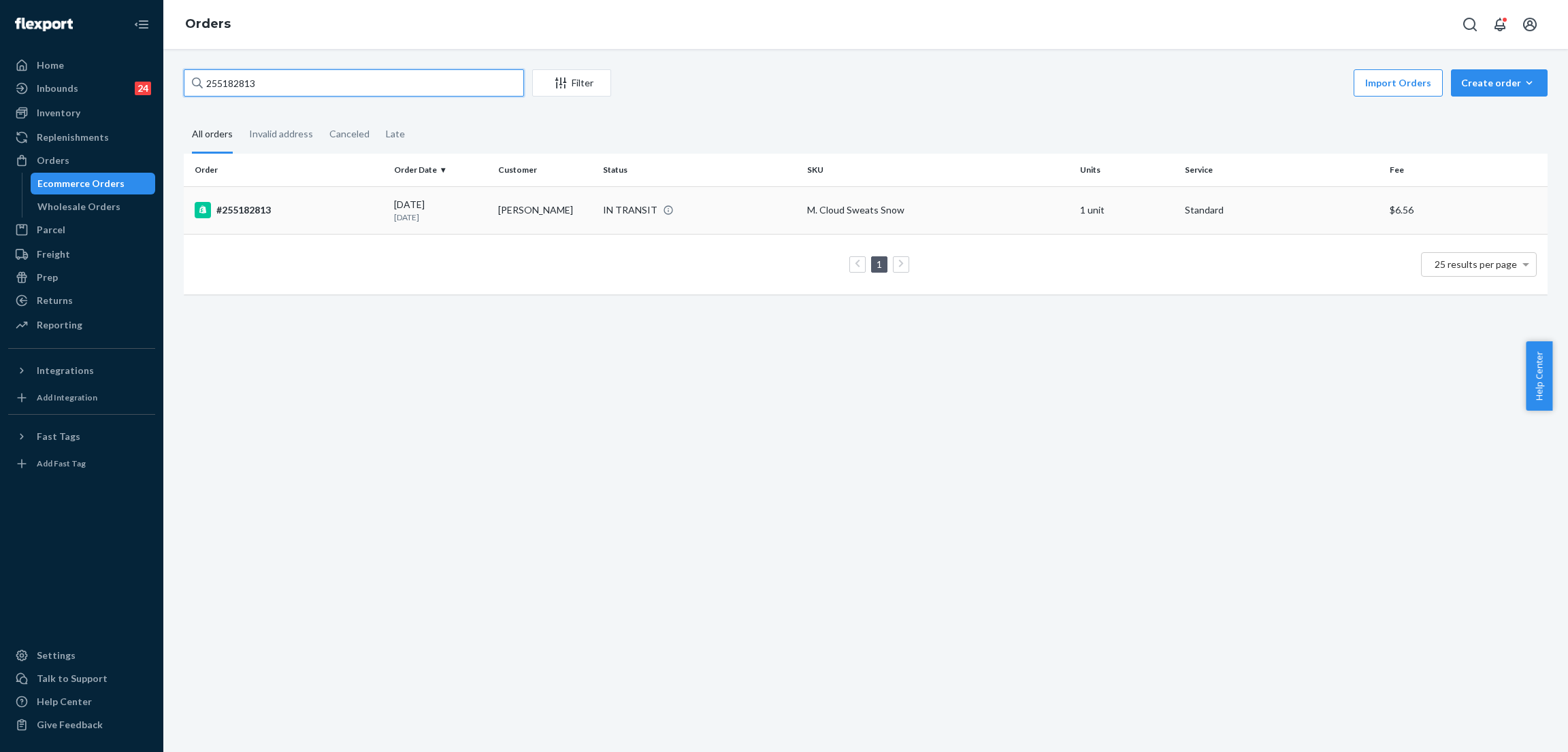
type input "255182813"
click at [624, 208] on div "IN TRANSIT" at bounding box center [629, 210] width 54 height 14
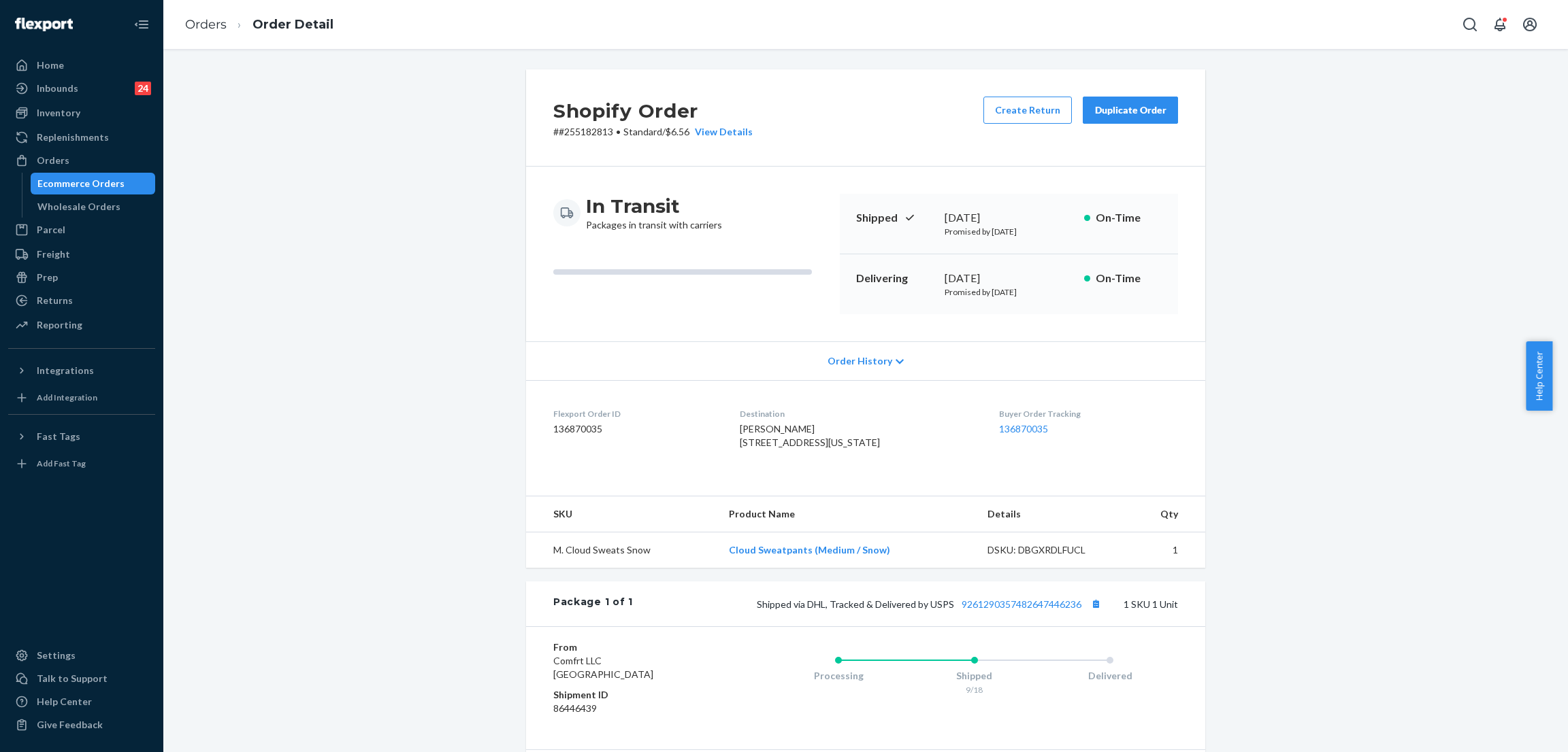
scroll to position [150, 0]
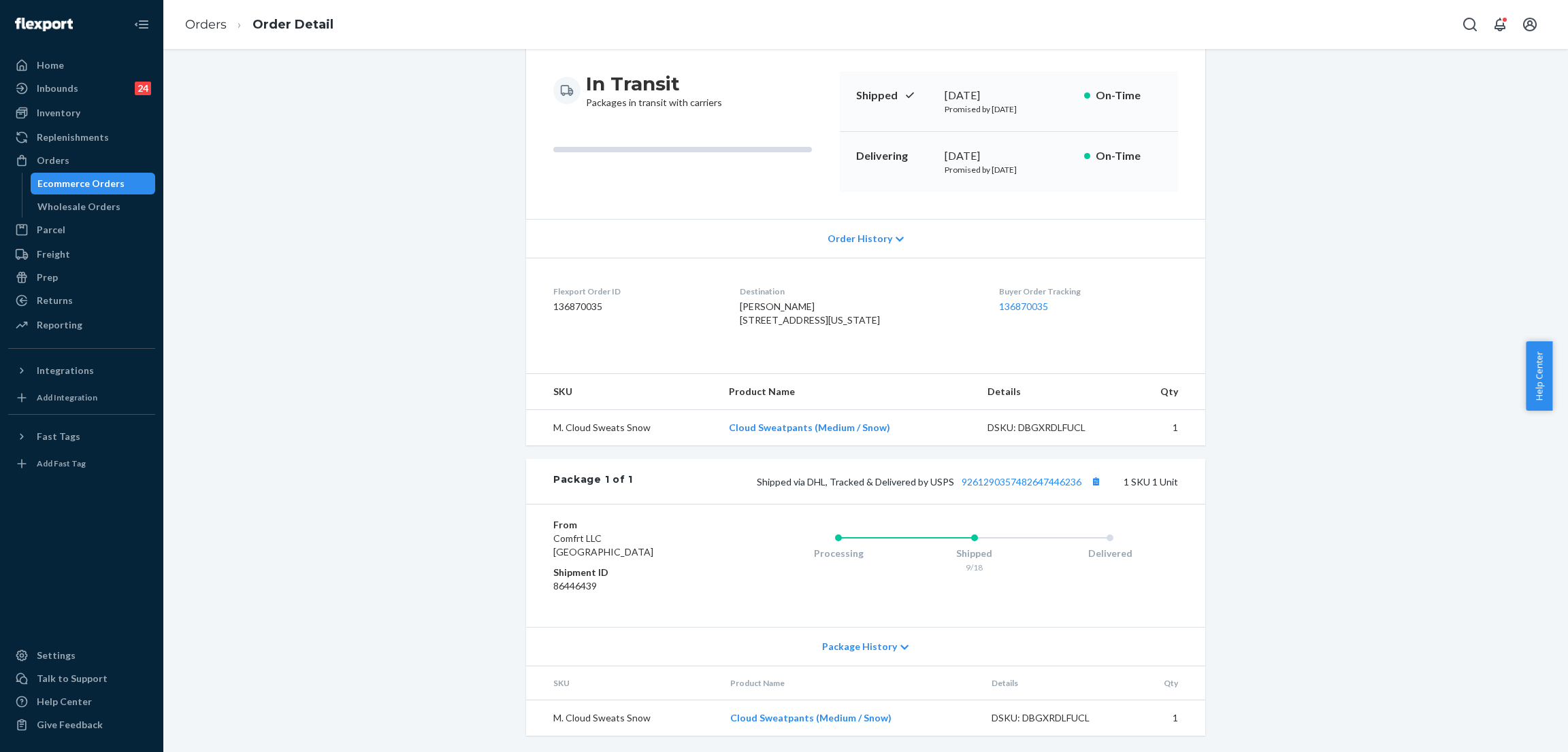
click at [1034, 472] on div "Shipped via DHL, Tracked & Delivered by USPS 9261290357482647446236 1 SKU 1 Unit" at bounding box center [906, 481] width 545 height 17
click at [1031, 479] on link "9261290357482647446236" at bounding box center [1021, 481] width 120 height 12
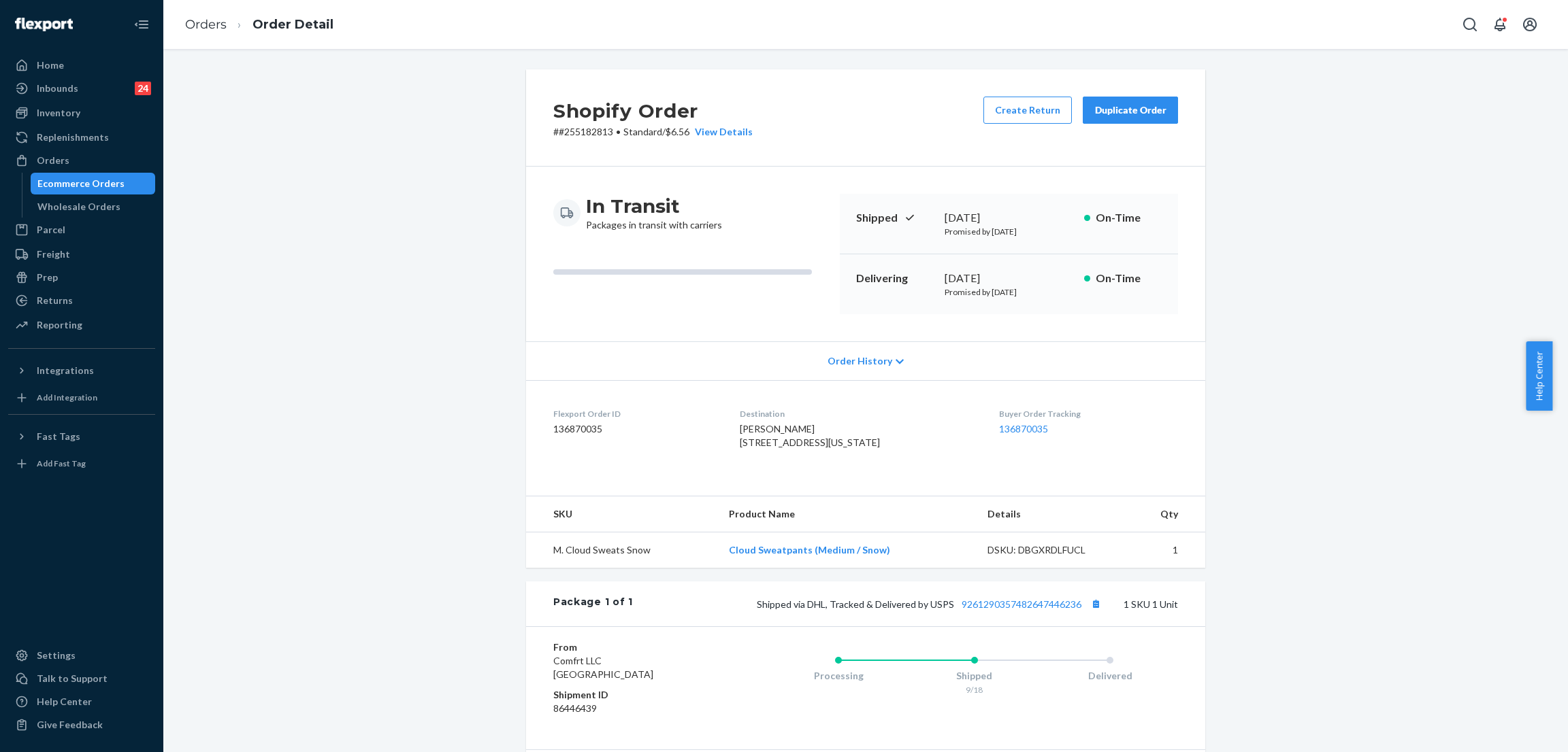
drag, startPoint x: 401, startPoint y: 146, endPoint x: 185, endPoint y: 149, distance: 216.0
click at [399, 146] on div "Shopify Order # #255182813 • Standard / $6.56 View Details Create Return Duplic…" at bounding box center [865, 472] width 1385 height 805
click at [77, 160] on div "Orders" at bounding box center [81, 160] width 144 height 19
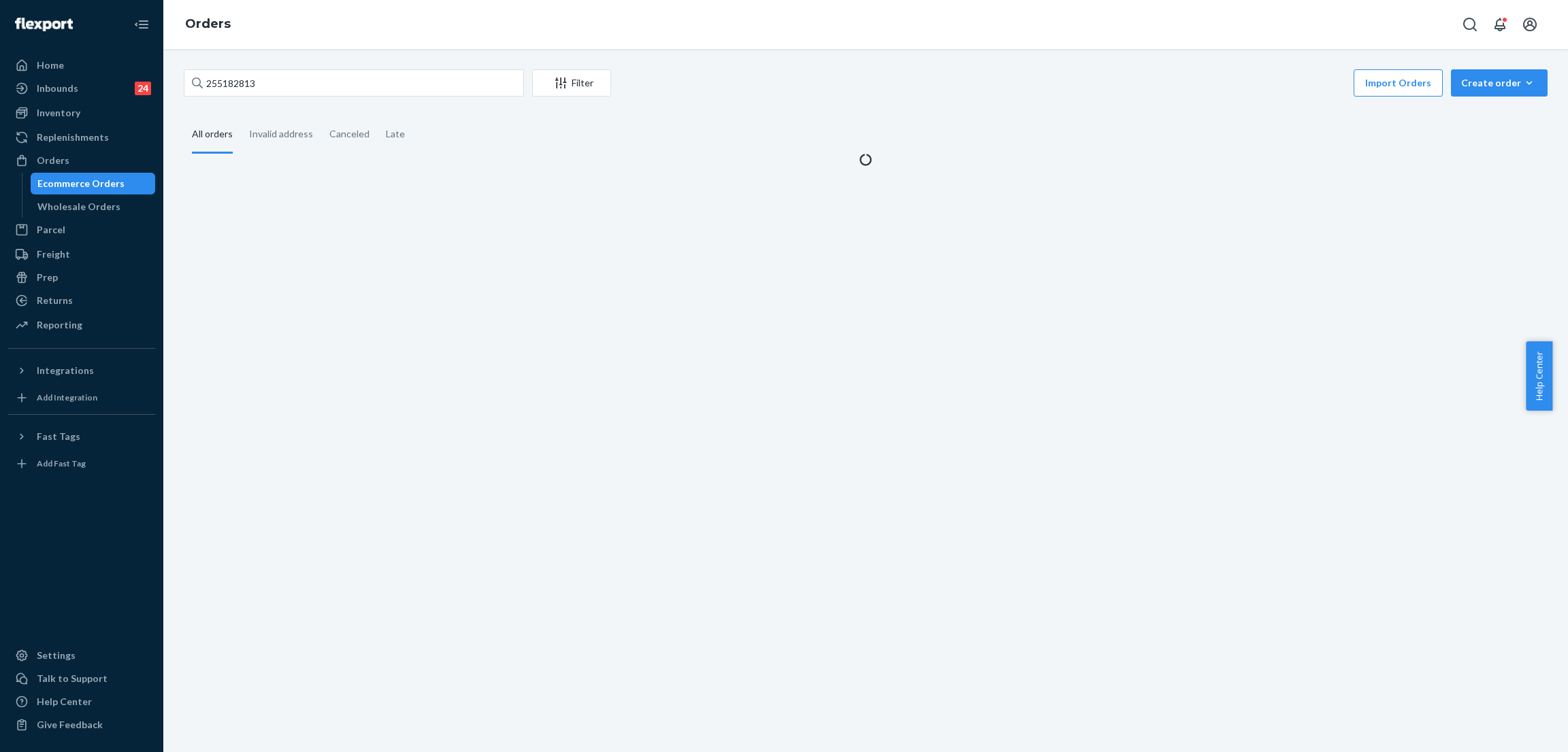
click at [316, 66] on div "255182813 Filter Import Orders Create order Ecommerce order Removal order All o…" at bounding box center [865, 400] width 1405 height 703
click at [315, 79] on input "255182813" at bounding box center [353, 83] width 340 height 28
paste input "50451"
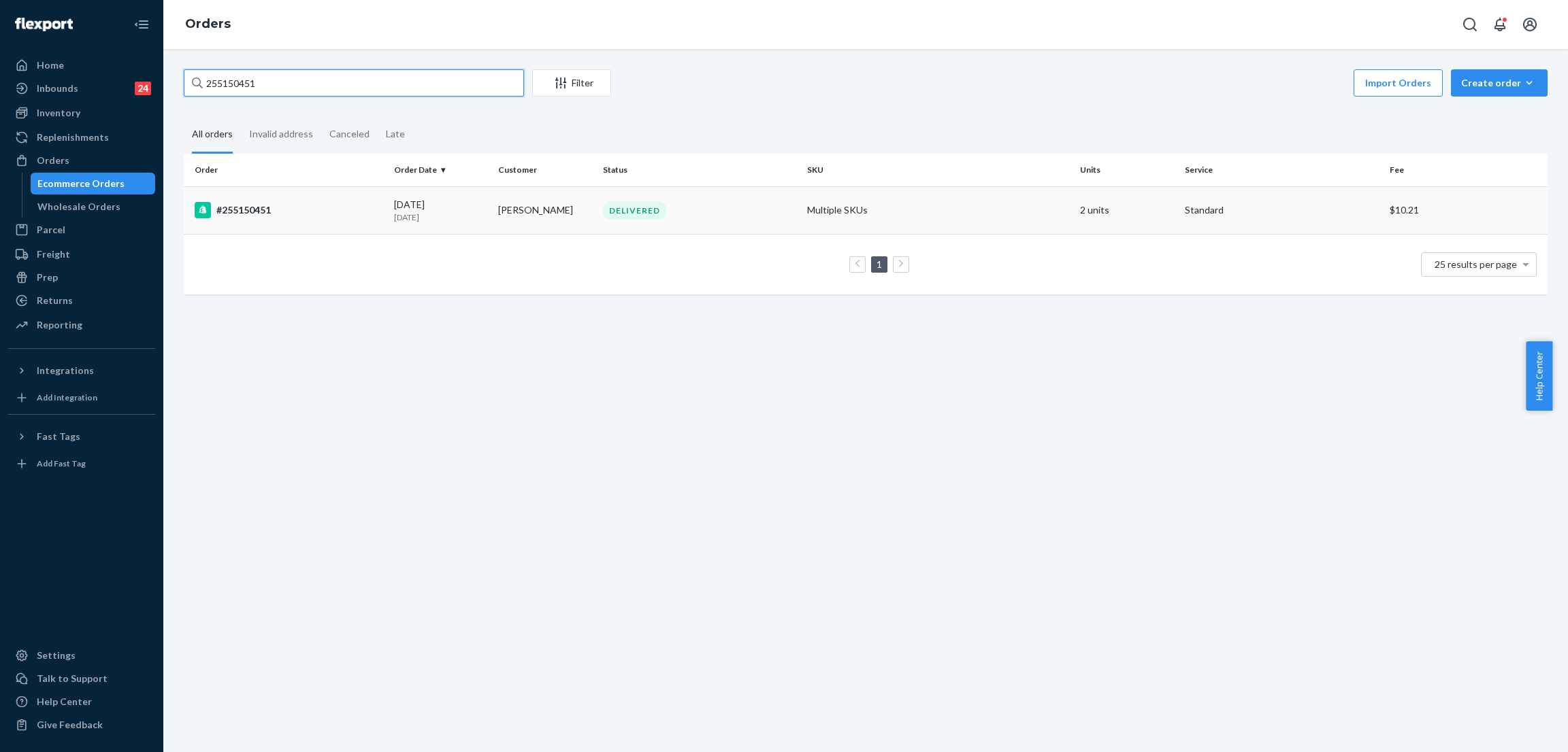
type input "255150451"
click at [606, 209] on div "DELIVERED" at bounding box center [634, 211] width 63 height 18
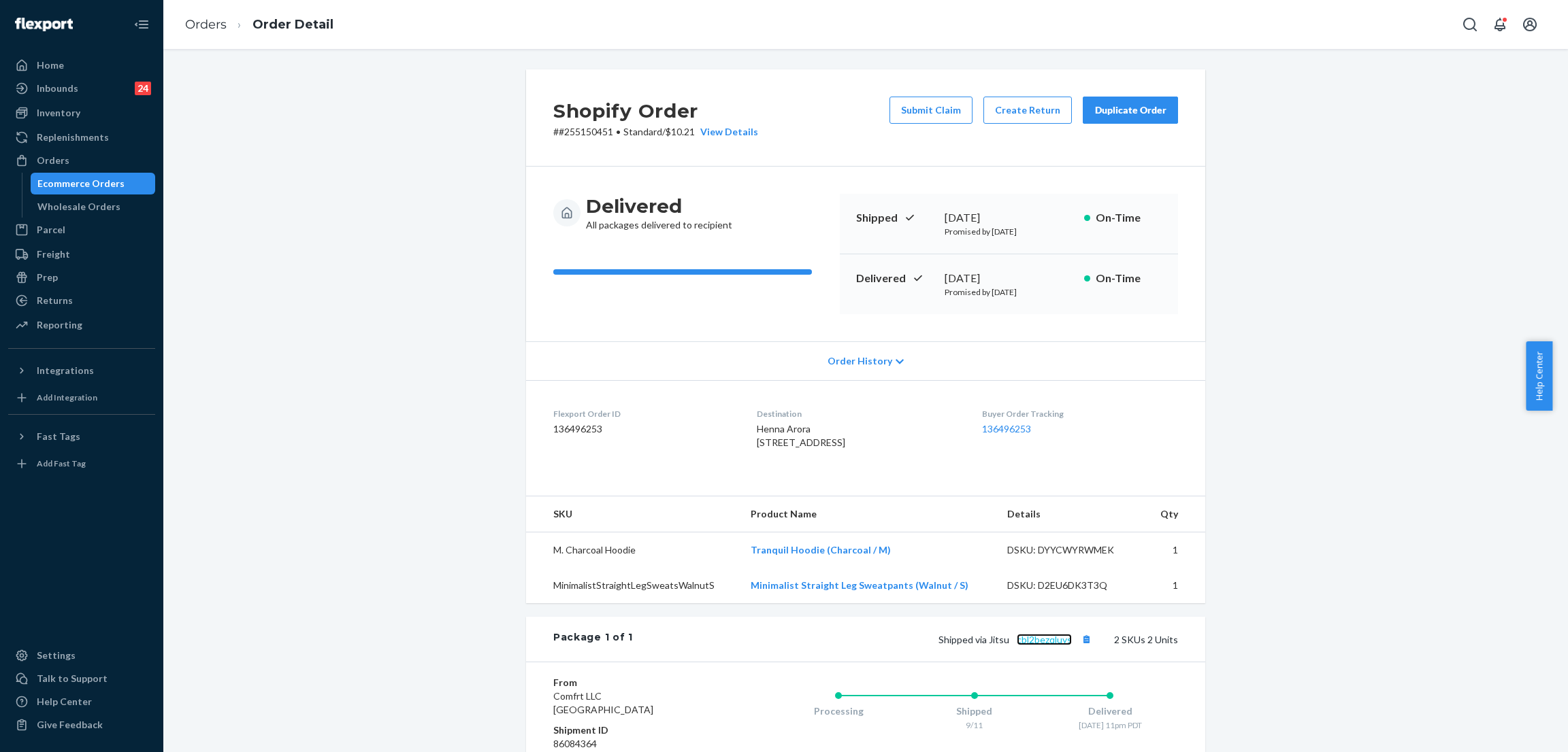
click at [1049, 646] on link "cbl2bezqluys" at bounding box center [1044, 639] width 55 height 12
click at [324, 111] on div "Shopify Order # #255150451 • Standard / $10.21 View Details Submit Claim Create…" at bounding box center [865, 507] width 1385 height 876
click at [119, 167] on div "Orders" at bounding box center [81, 160] width 144 height 19
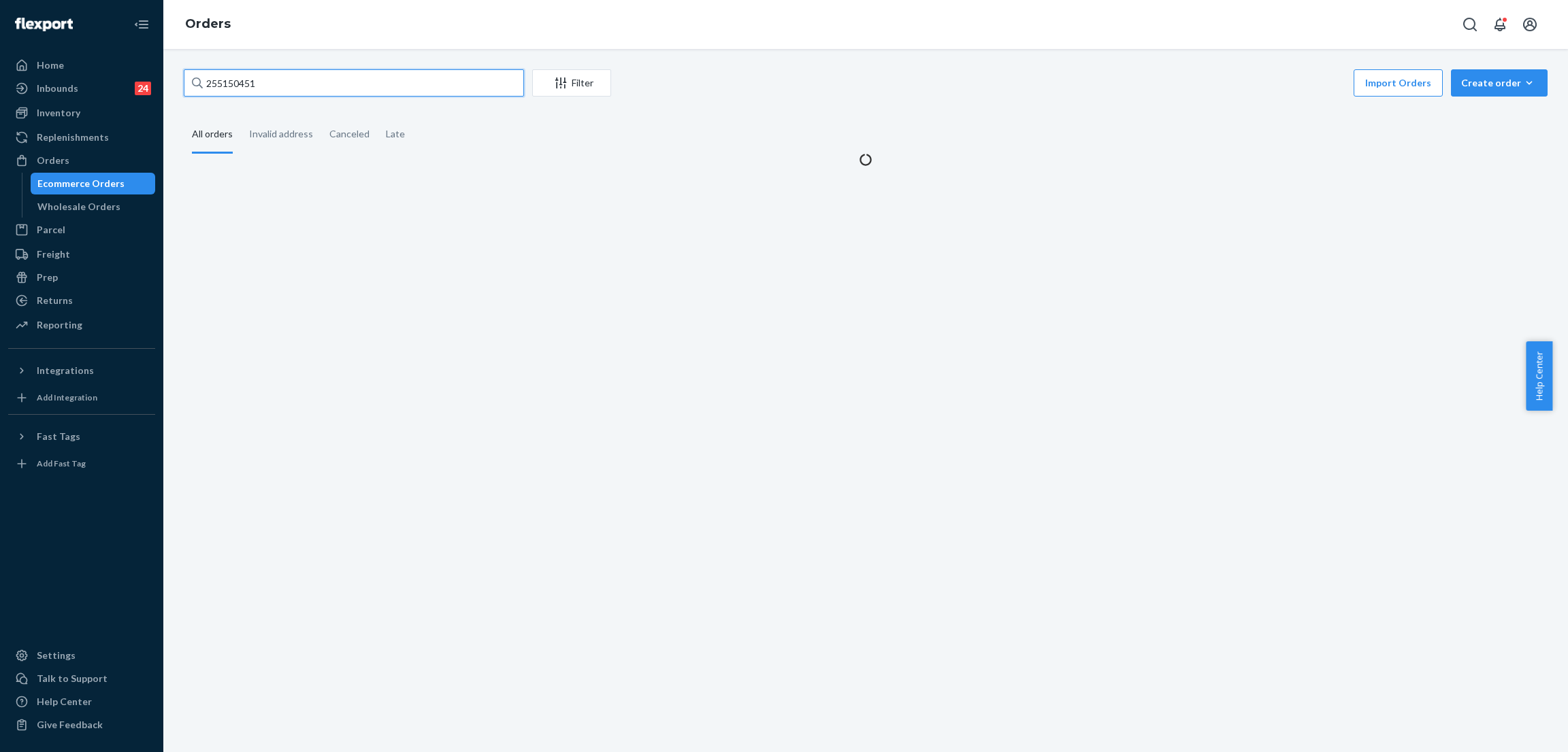
click at [357, 83] on input "255150451" at bounding box center [353, 83] width 340 height 28
paste input "082706"
type input "255082706"
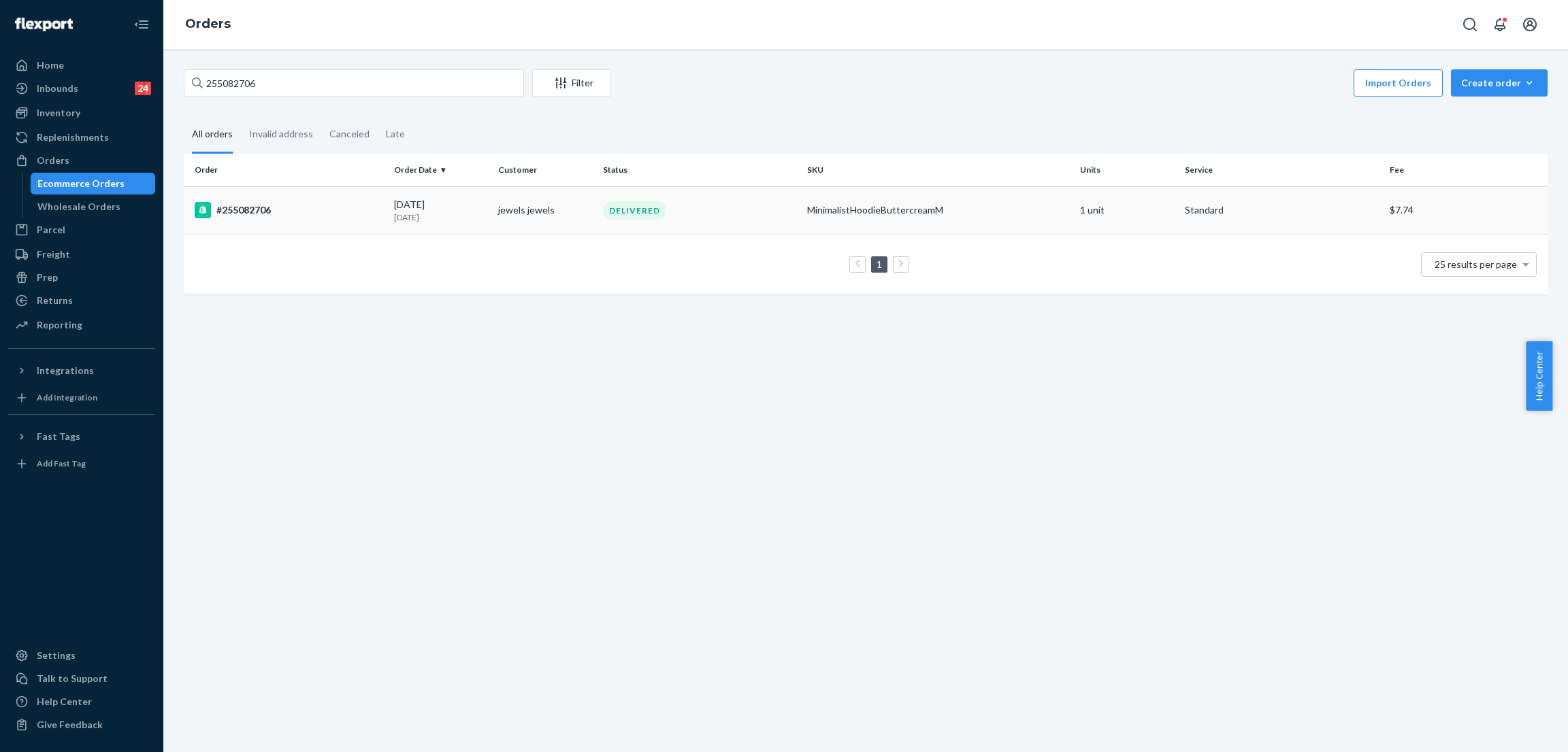
click at [632, 212] on div "DELIVERED" at bounding box center [634, 211] width 63 height 18
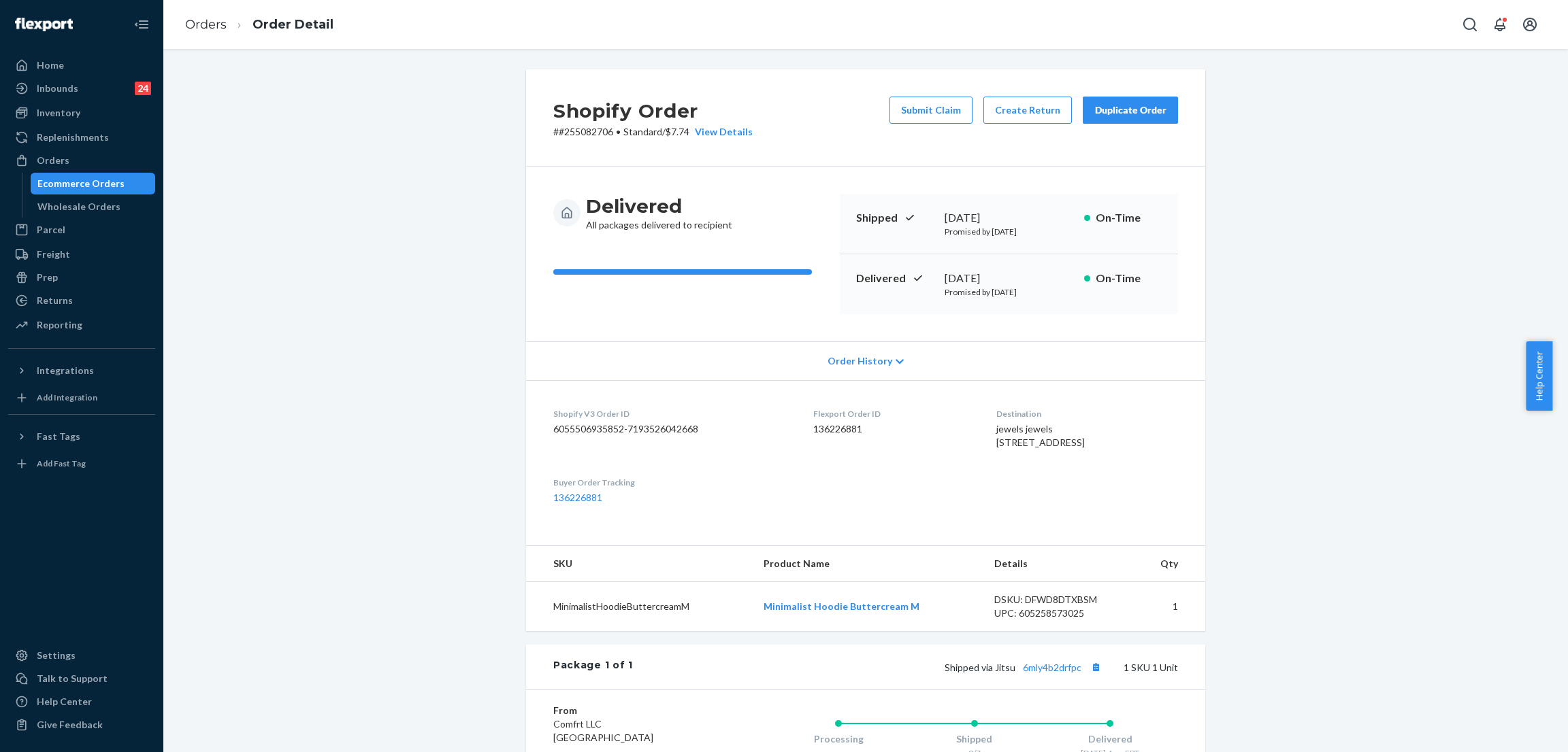
click at [1055, 685] on div "Package 1 of 1 Shipped via Jitsu 6mly4b2drfpc 1 SKU 1 Unit" at bounding box center [865, 667] width 679 height 45
click at [1050, 676] on div "Shipped via Jitsu 6mly4b2drfpc 1 SKU 1 Unit" at bounding box center [906, 667] width 545 height 17
click at [1055, 673] on link "6mly4b2drfpc" at bounding box center [1052, 668] width 59 height 12
click at [338, 191] on div "Shopify Order # #255082706 • Standard / $7.74 View Details Submit Claim Create …" at bounding box center [865, 511] width 1385 height 882
click at [349, 139] on div "Shopify Order # #255082706 • Standard / $7.74 View Details Submit Claim Create …" at bounding box center [865, 511] width 1385 height 882
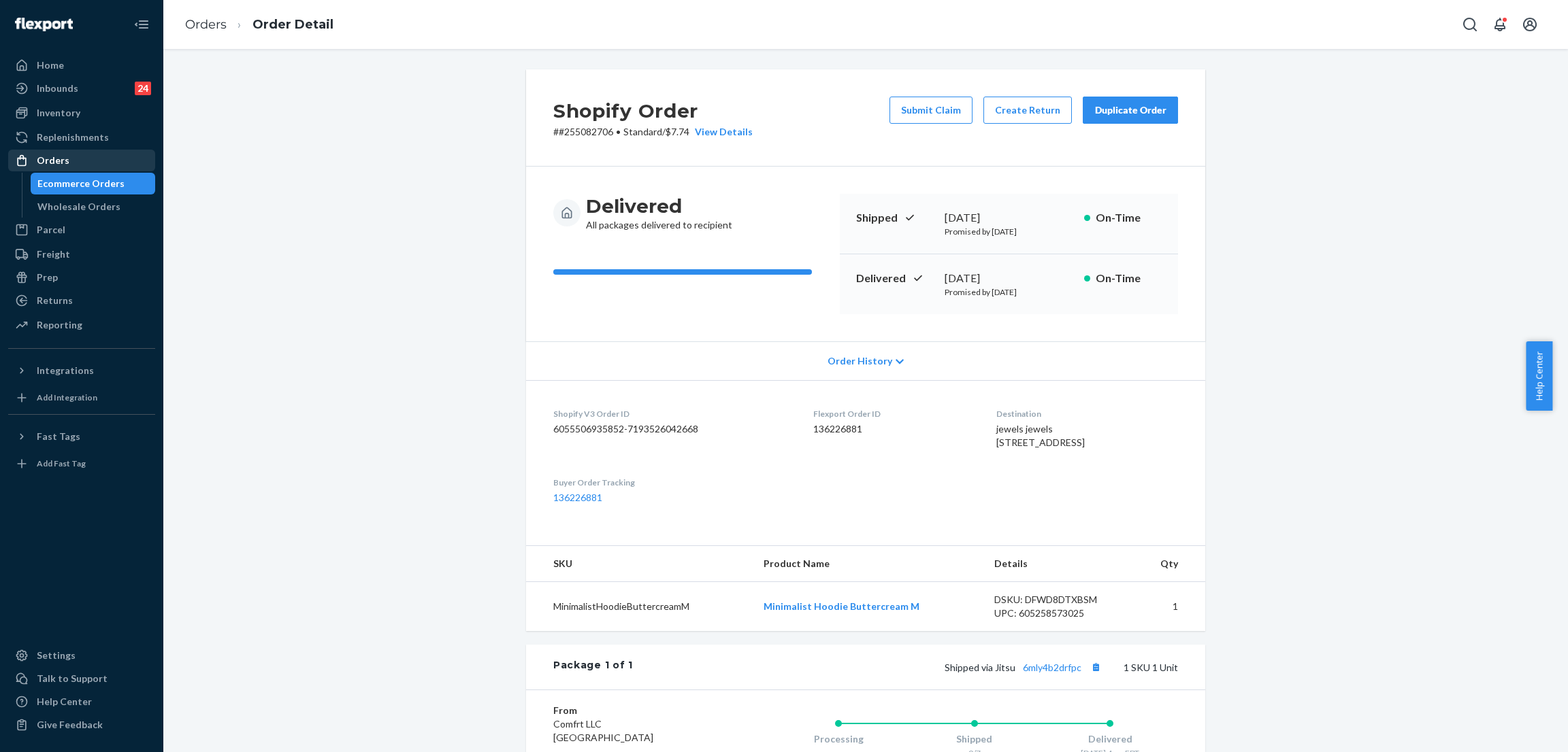
click at [106, 153] on div "Orders" at bounding box center [81, 160] width 144 height 19
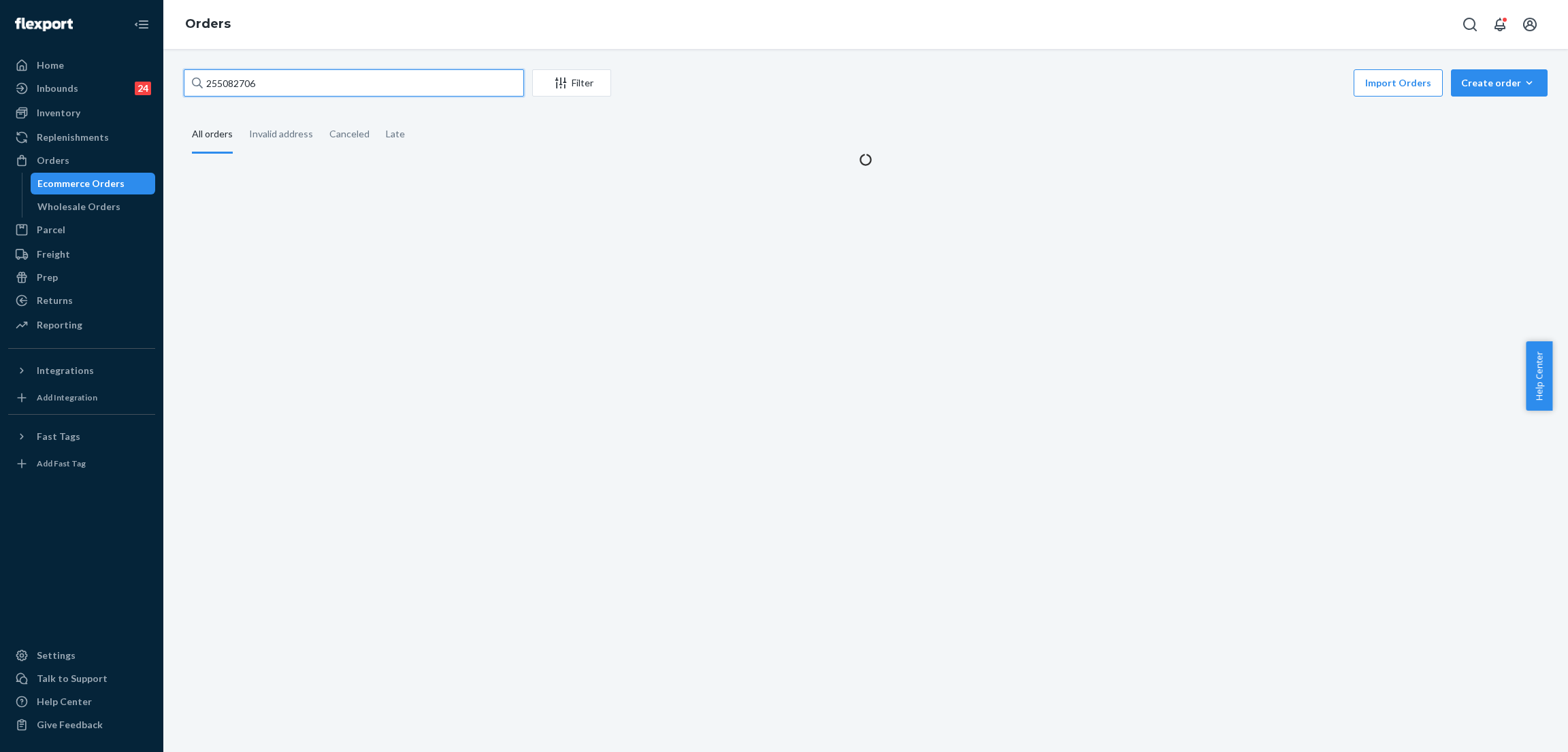
click at [334, 78] on input "255082706" at bounding box center [353, 83] width 340 height 28
paste input "255289141"
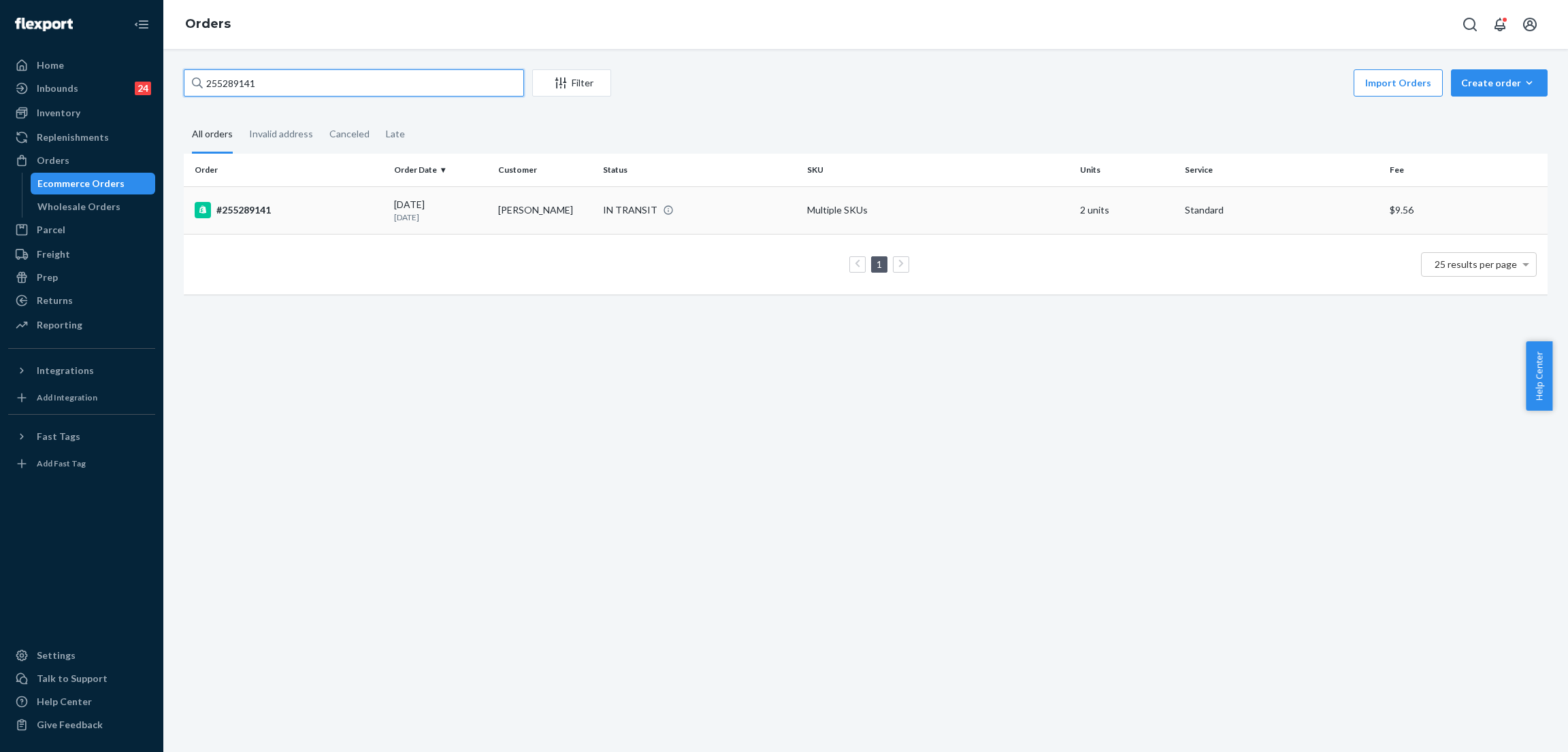
type input "255289141"
click at [597, 199] on td "IN TRANSIT" at bounding box center [699, 210] width 205 height 48
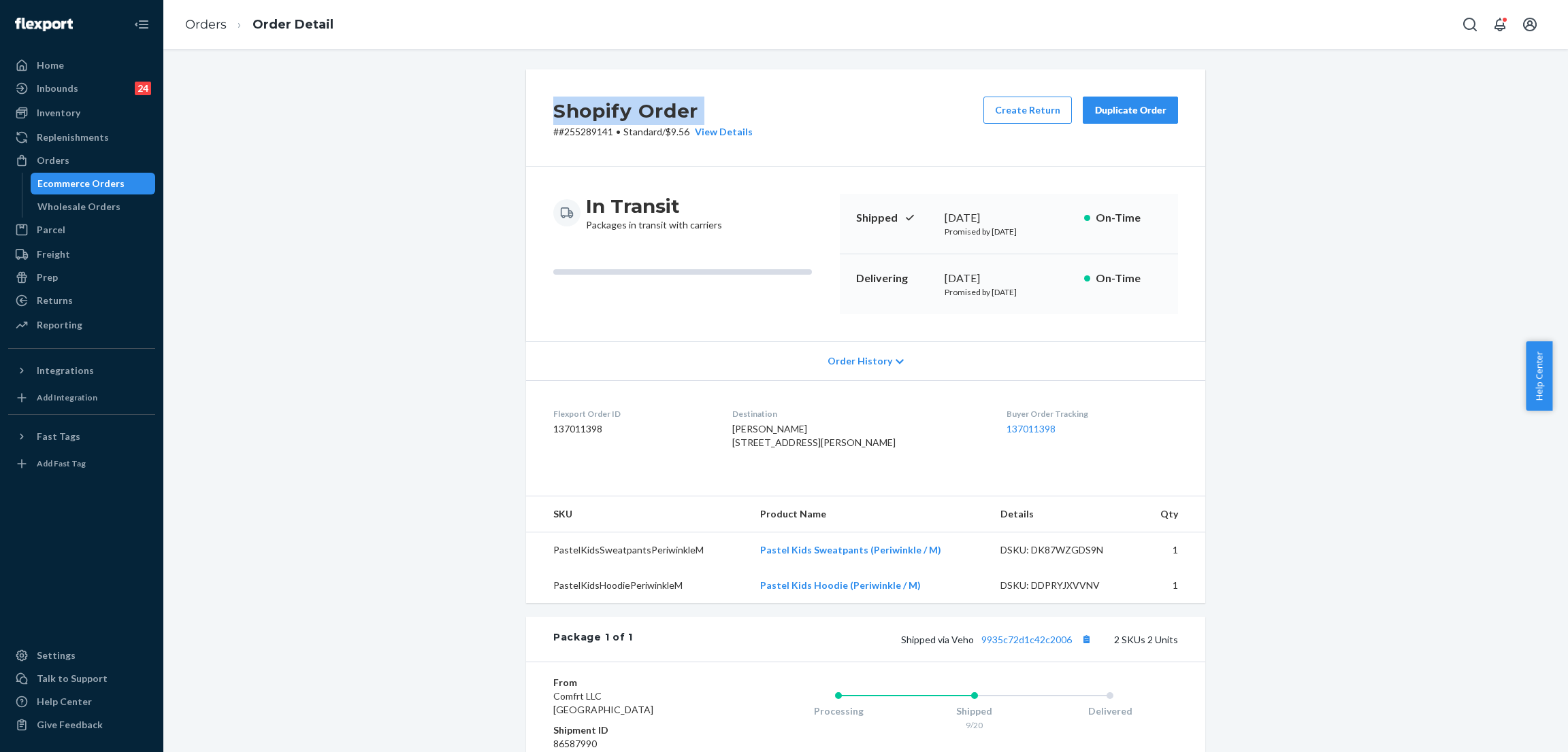
click at [365, 127] on div "Shopify Order # #255289141 • Standard / $9.56 View Details Create Return Duplic…" at bounding box center [865, 507] width 1385 height 876
click at [107, 154] on div "Orders" at bounding box center [81, 160] width 144 height 19
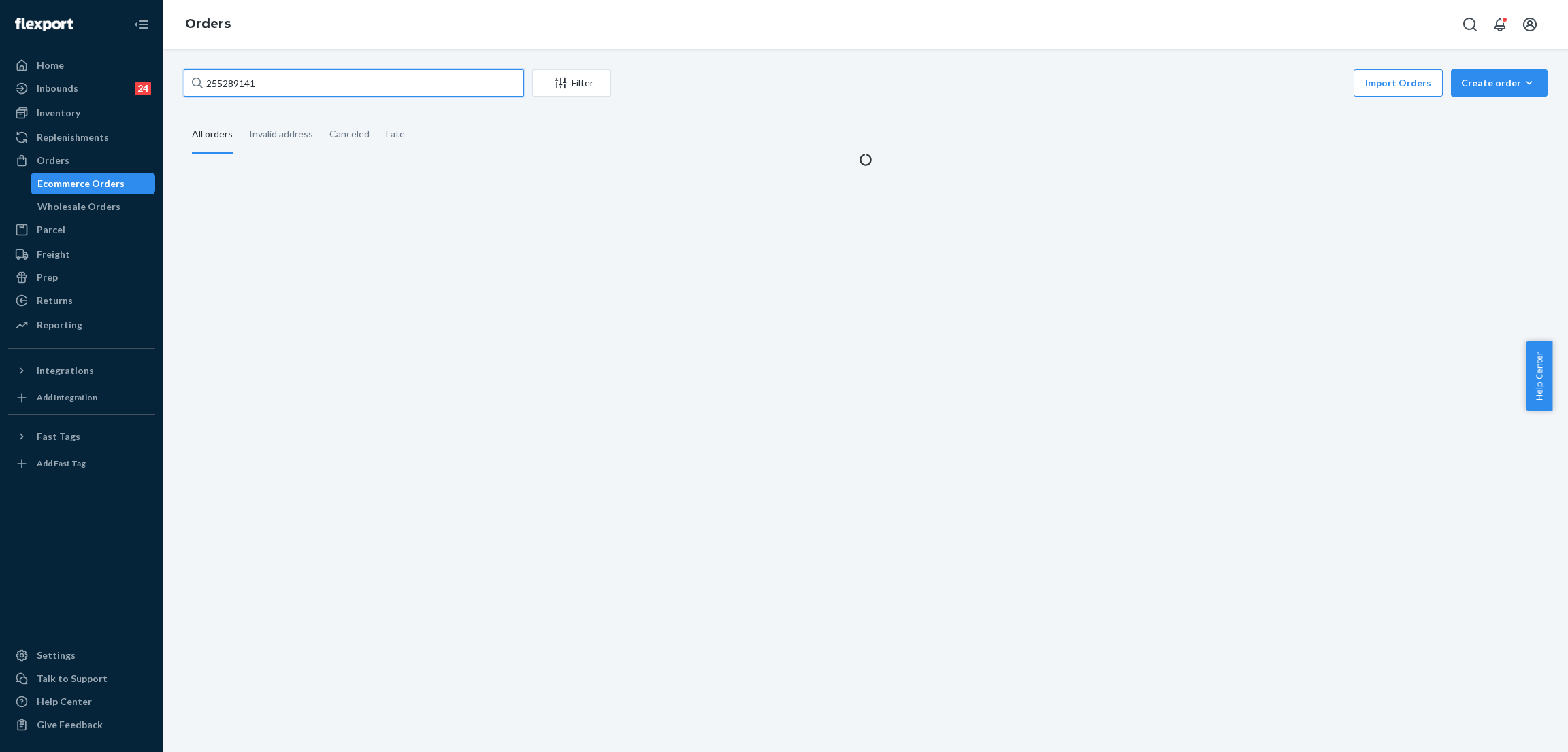
click at [321, 70] on input "255289141" at bounding box center [353, 83] width 340 height 28
click at [320, 79] on input "255289141" at bounding box center [353, 83] width 340 height 28
paste input "134689"
type input "255134689"
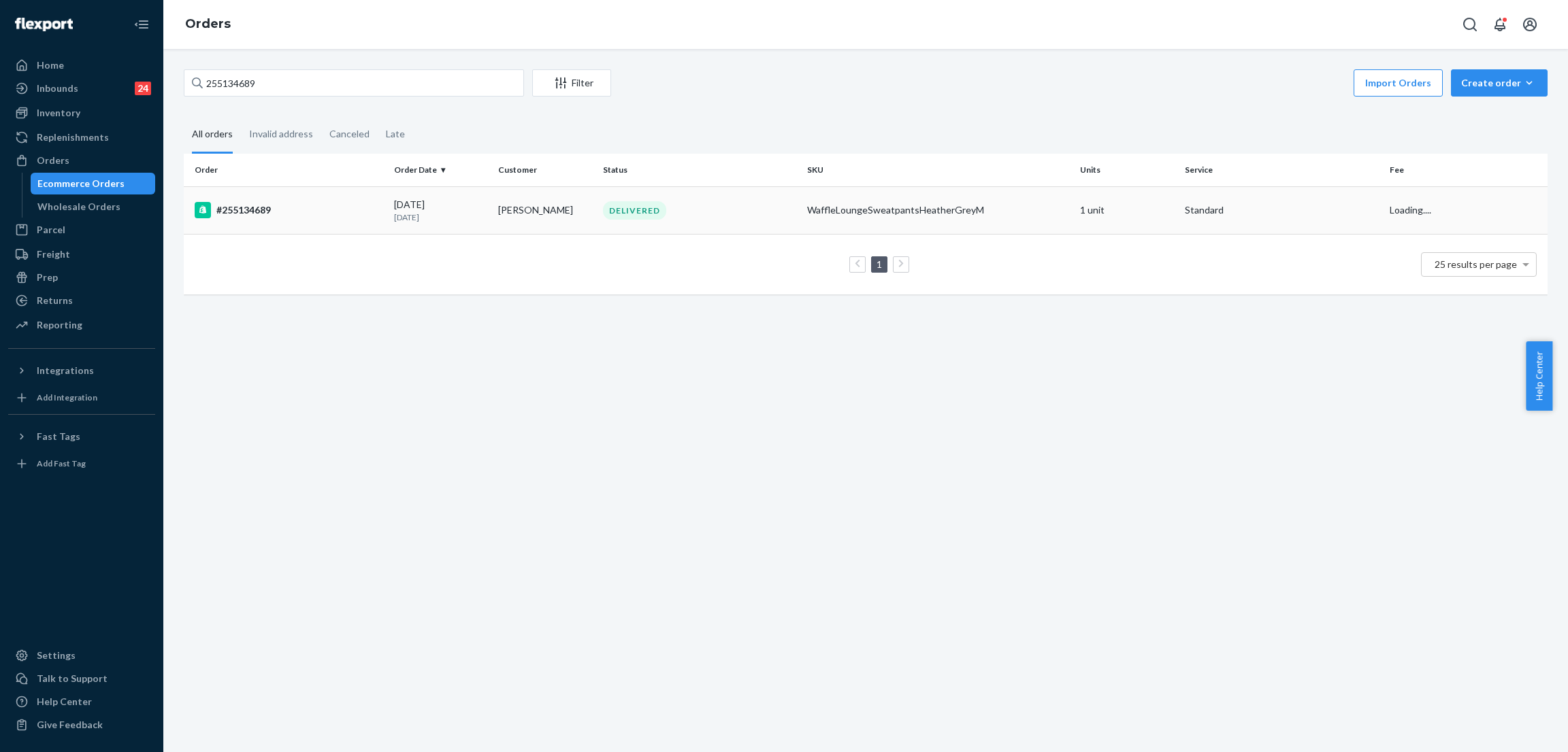
click at [611, 202] on div "DELIVERED" at bounding box center [634, 211] width 63 height 18
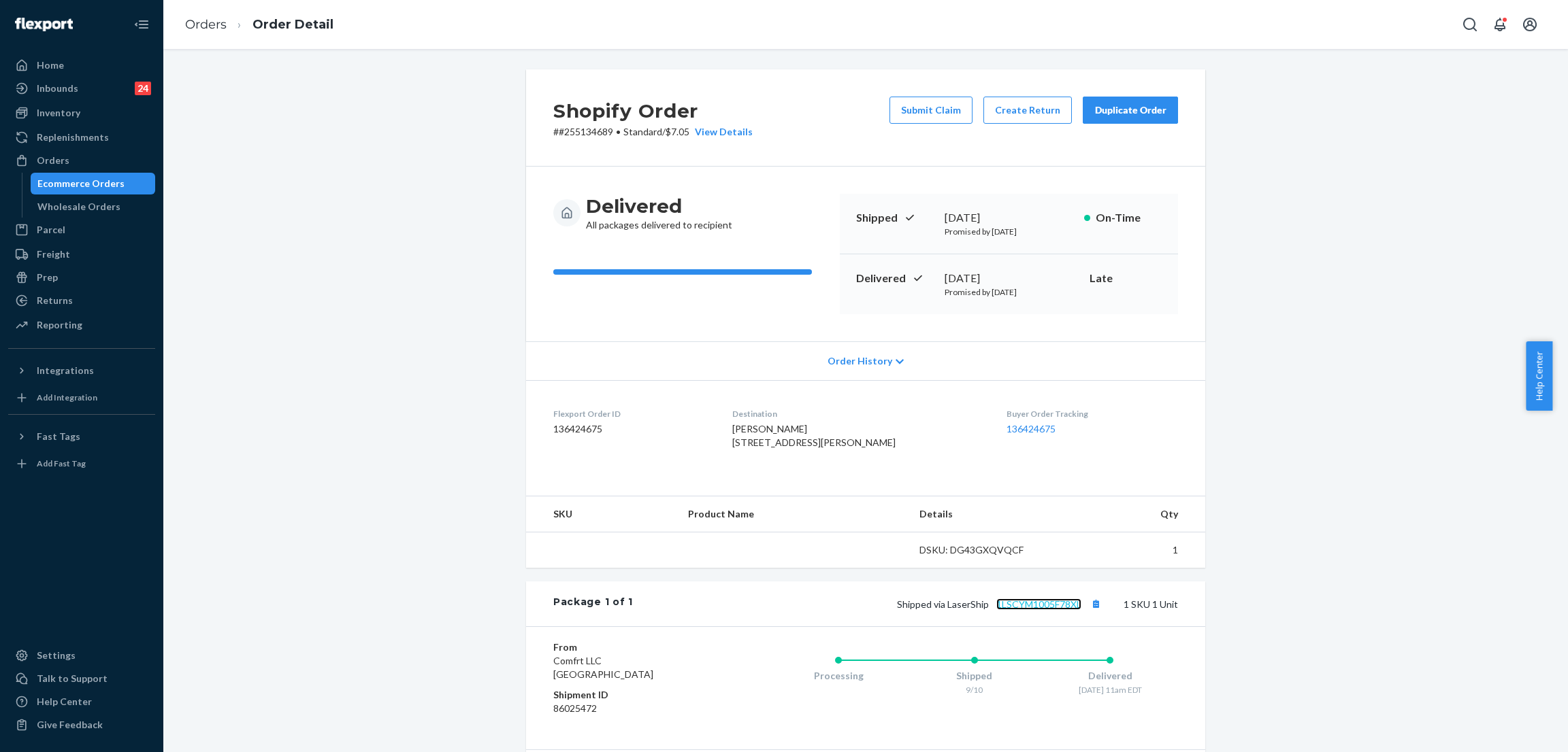
click at [1024, 610] on link "1LSCYM1005F78XL" at bounding box center [1039, 604] width 85 height 12
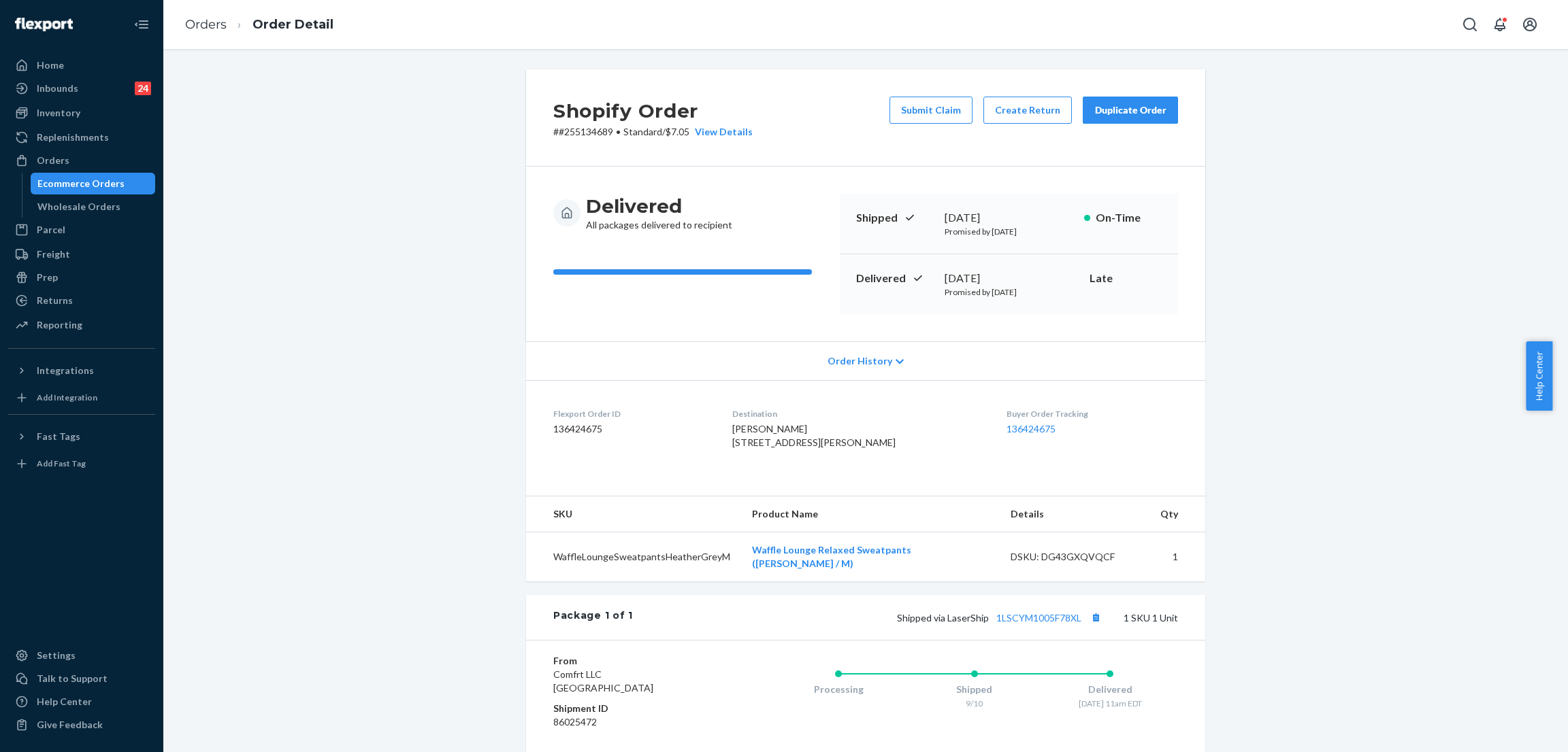
click at [466, 75] on div "Shopify Order # #255134689 • Standard / $7.05 View Details Submit Claim Create …" at bounding box center [865, 486] width 1385 height 833
click at [107, 159] on div "Orders" at bounding box center [81, 160] width 144 height 19
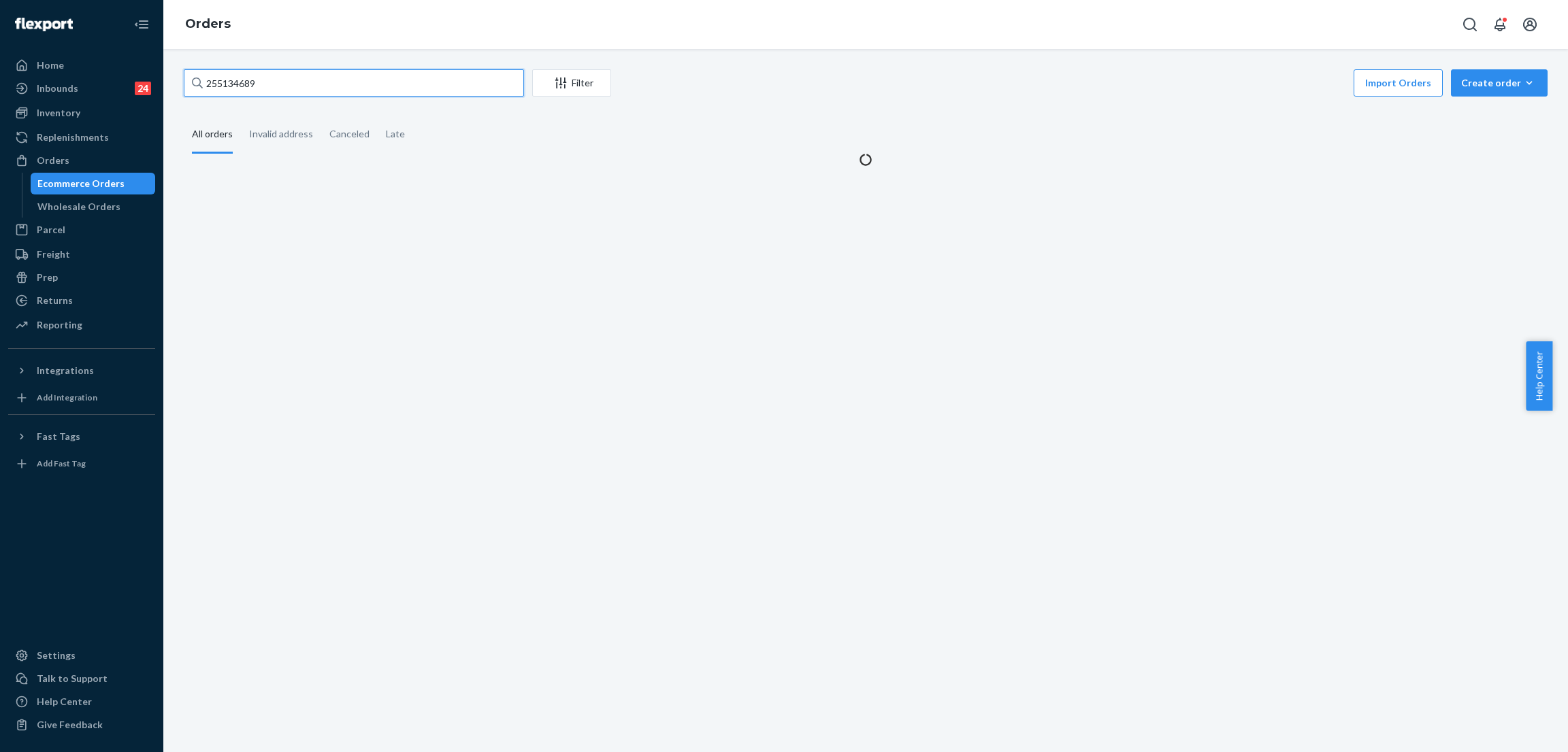
click at [266, 85] on input "255134689" at bounding box center [353, 83] width 340 height 28
paste input "263904"
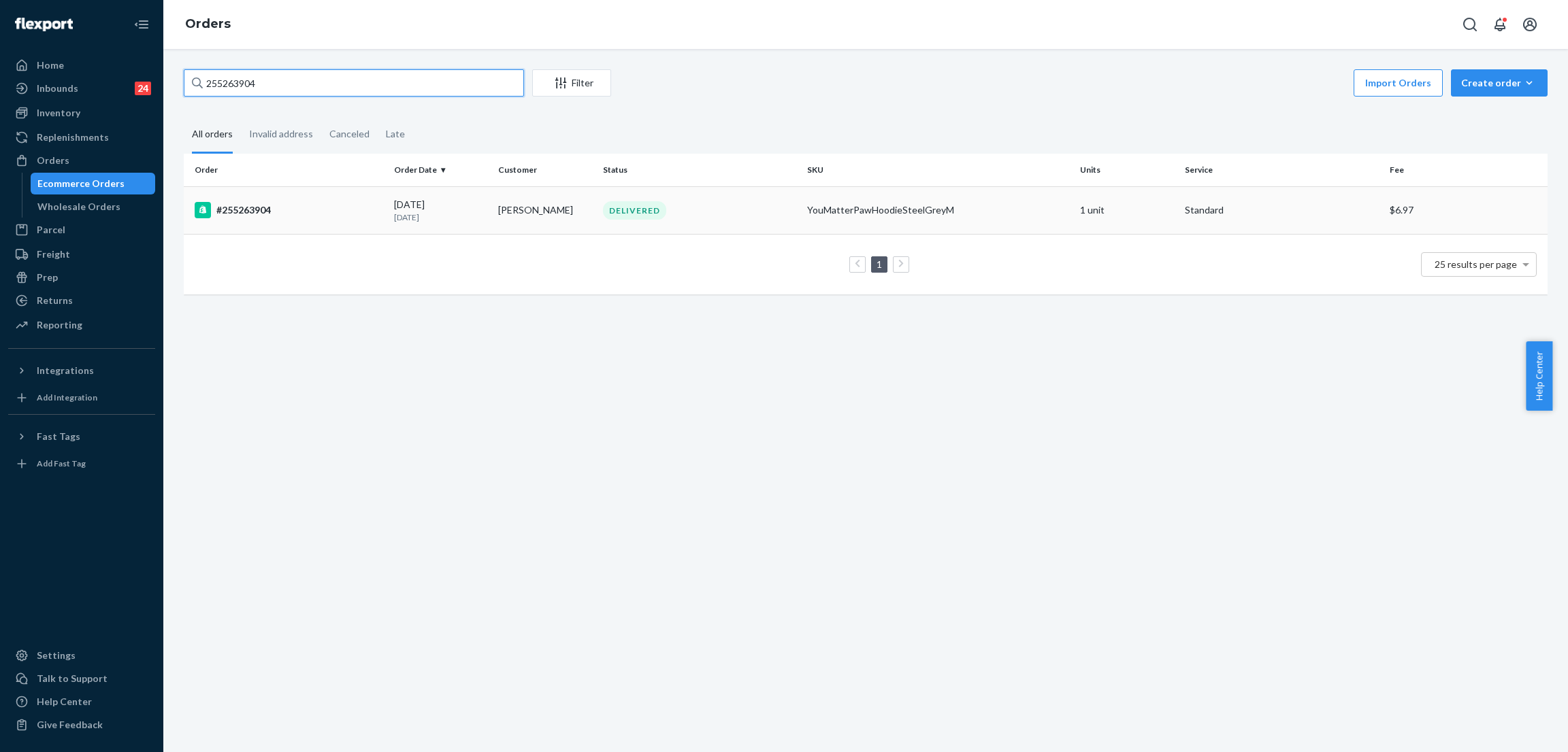
type input "255263904"
click at [692, 212] on div "DELIVERED" at bounding box center [699, 211] width 199 height 18
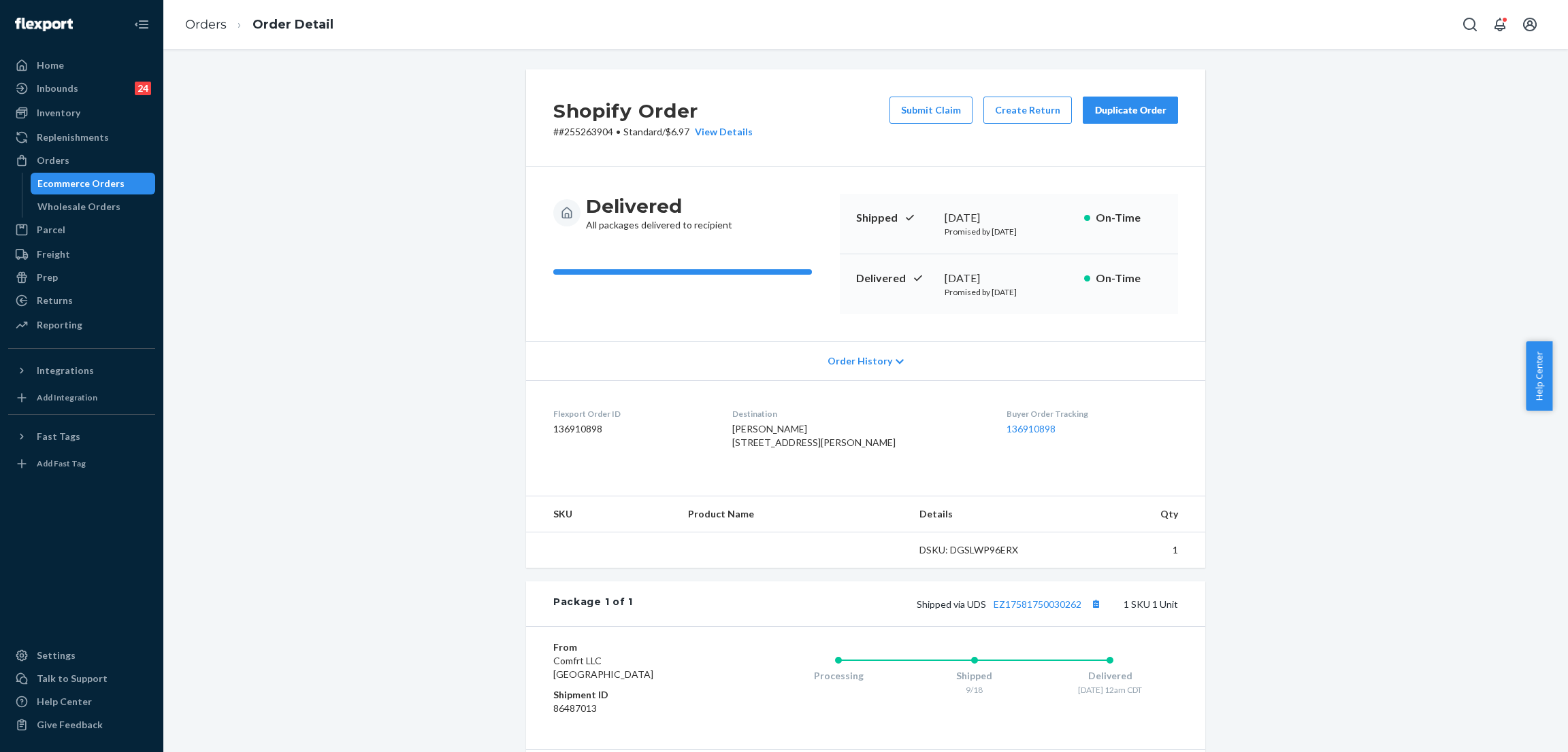
scroll to position [150, 0]
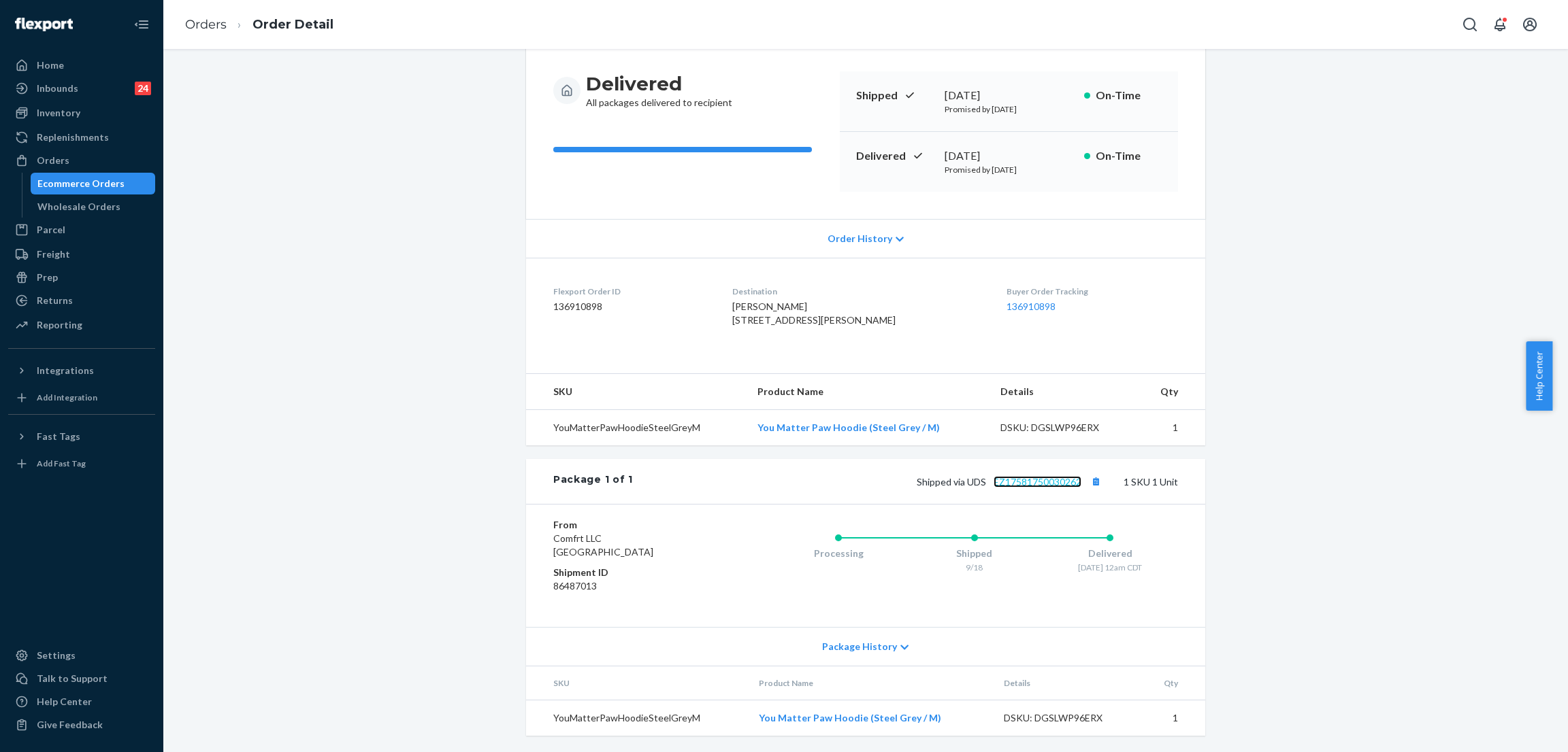
click at [1050, 481] on link "EZ17581750030262" at bounding box center [1038, 481] width 88 height 12
click at [447, 135] on div "Shopify Order # #255263904 • Standard / $6.97 View Details Submit Claim Create …" at bounding box center [865, 349] width 1385 height 805
click at [117, 155] on div "Orders" at bounding box center [81, 160] width 144 height 19
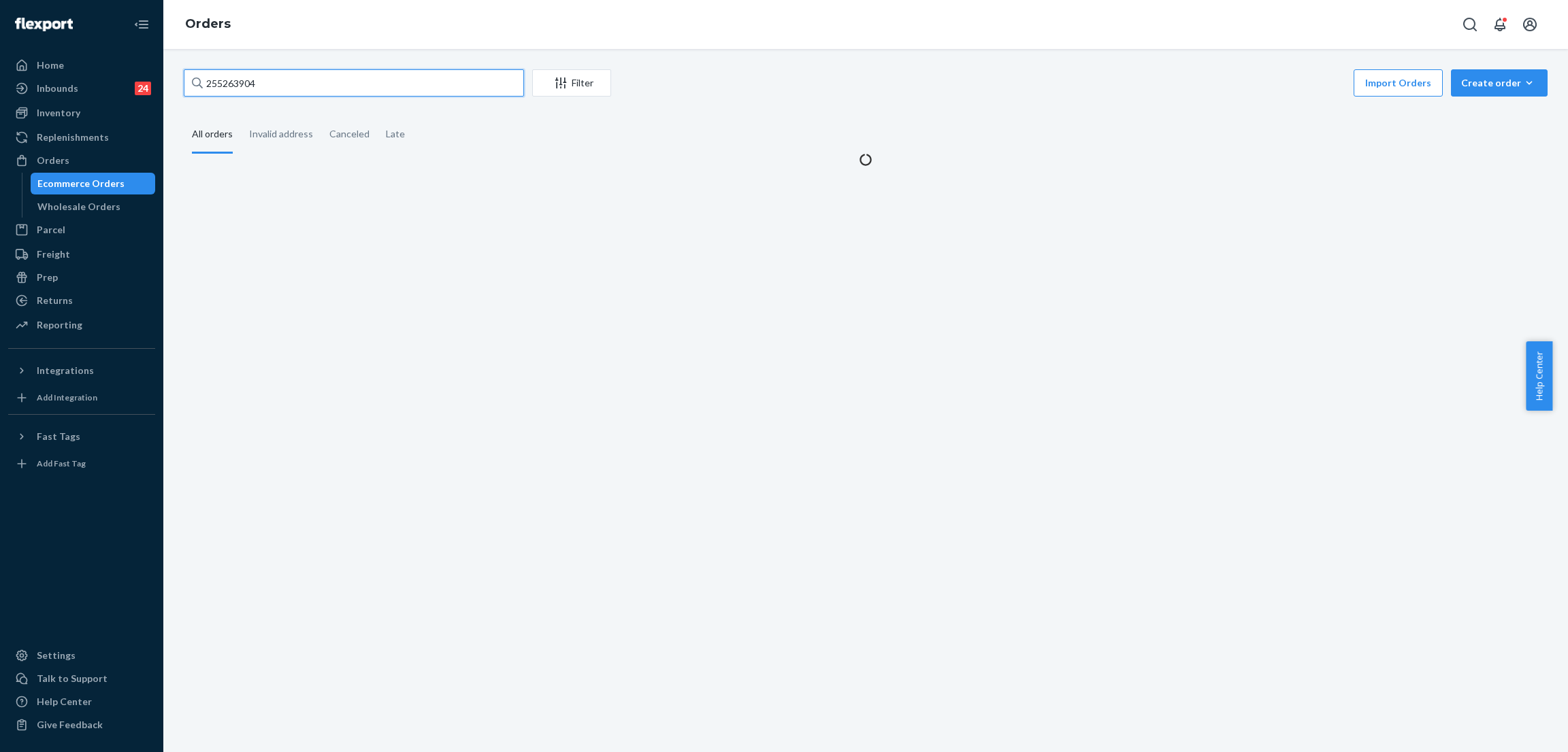
click at [319, 75] on input "255263904" at bounding box center [353, 83] width 340 height 28
paste input "#255150451"
type input "#255150451"
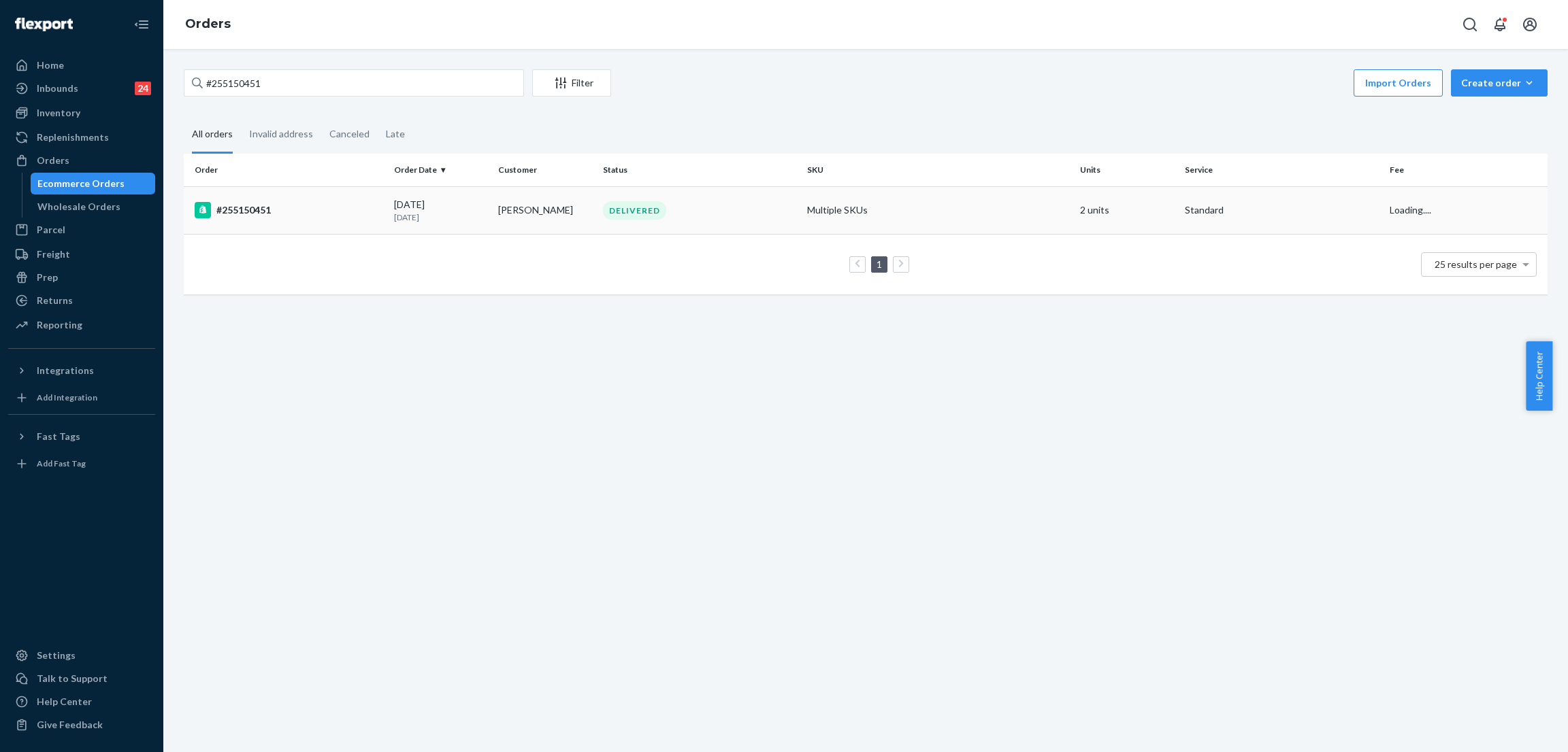
click at [617, 221] on td "DELIVERED" at bounding box center [699, 210] width 205 height 48
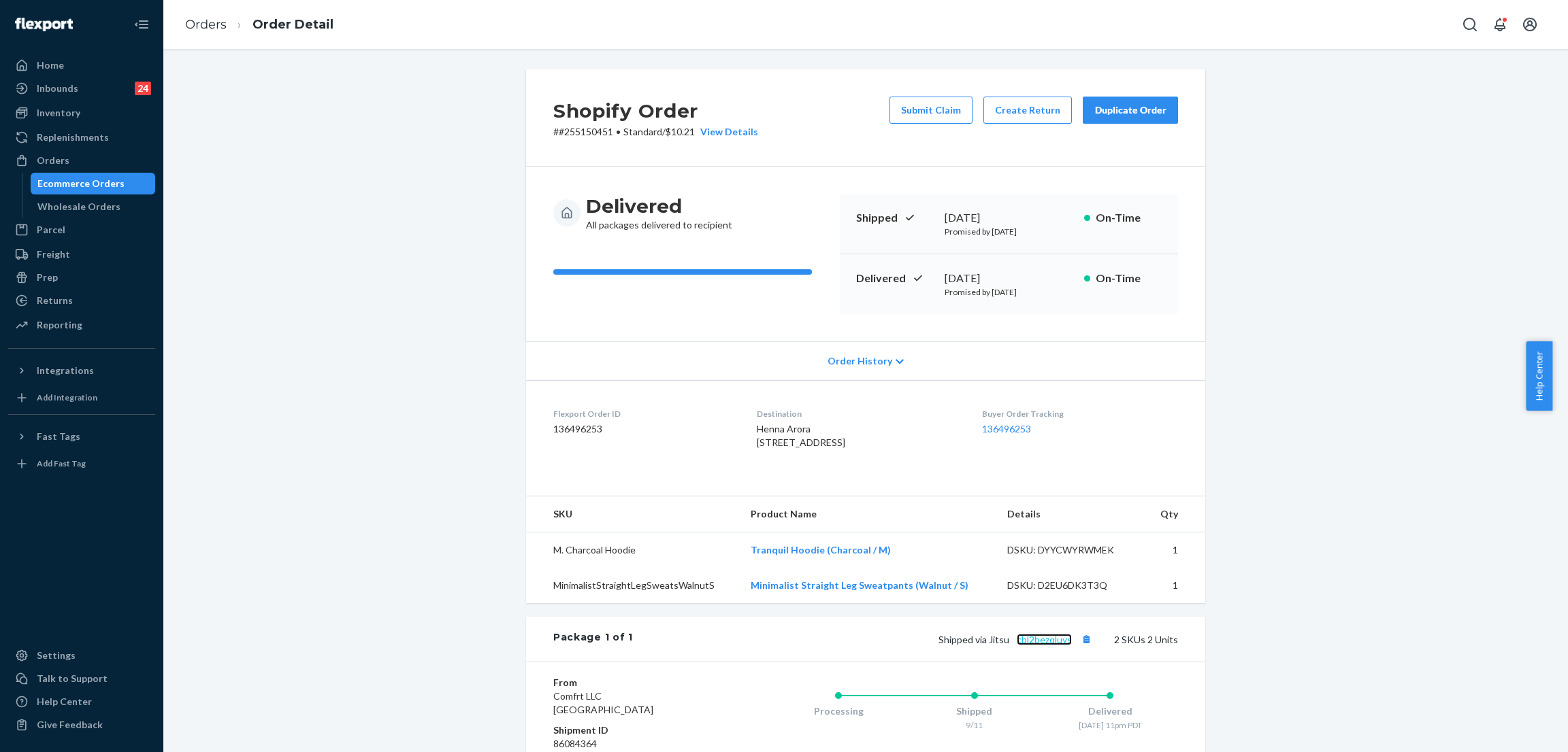
click at [1021, 646] on link "cbl2bezqluys" at bounding box center [1044, 639] width 55 height 12
drag, startPoint x: 385, startPoint y: 185, endPoint x: 378, endPoint y: 190, distance: 8.6
click at [384, 185] on div "Shopify Order # #255150451 • Standard / $10.21 View Details Submit Claim Create…" at bounding box center [865, 507] width 1385 height 876
click at [81, 154] on div "Orders" at bounding box center [81, 160] width 144 height 19
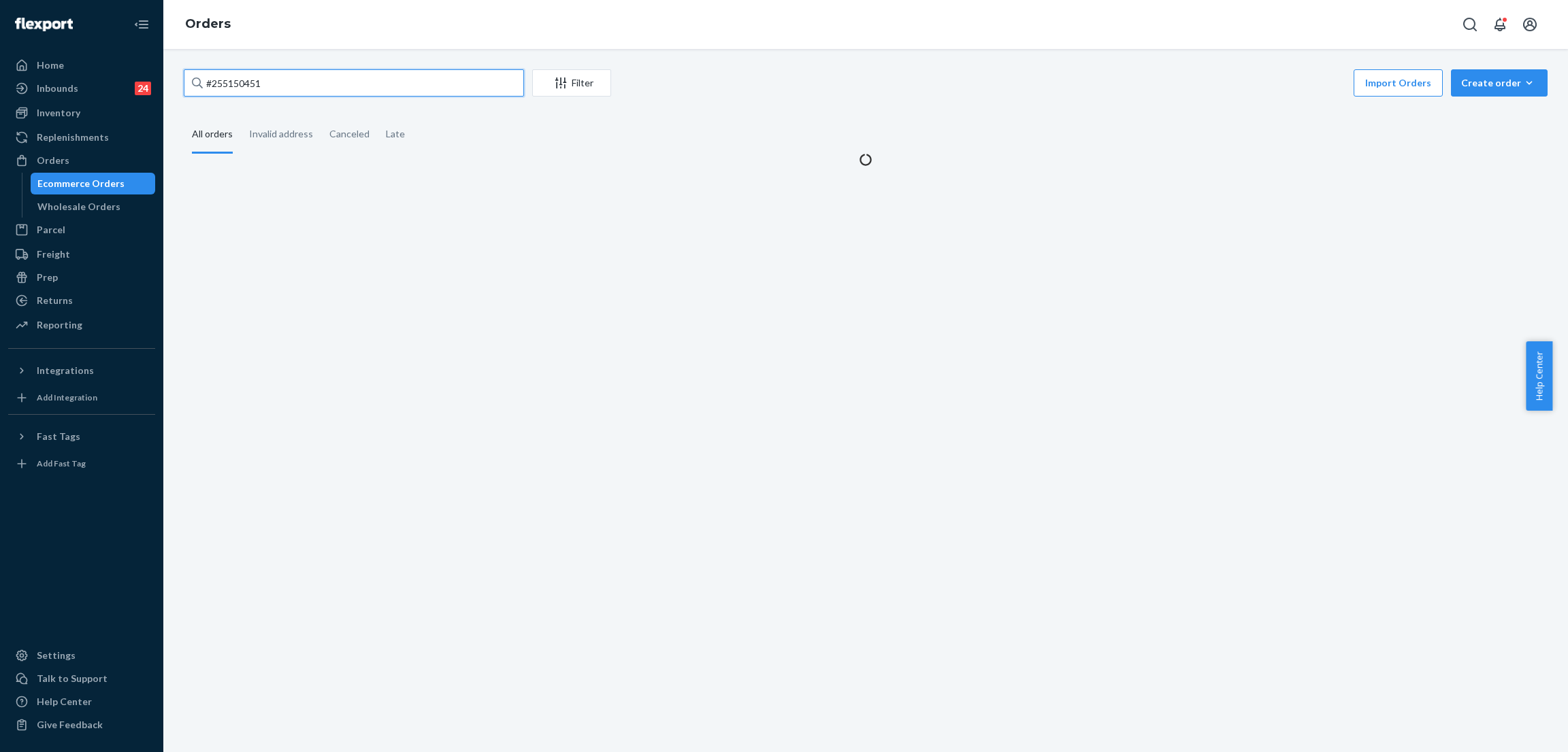
click at [284, 85] on input "#255150451" at bounding box center [353, 83] width 340 height 28
paste input "093206"
type input "#255093206"
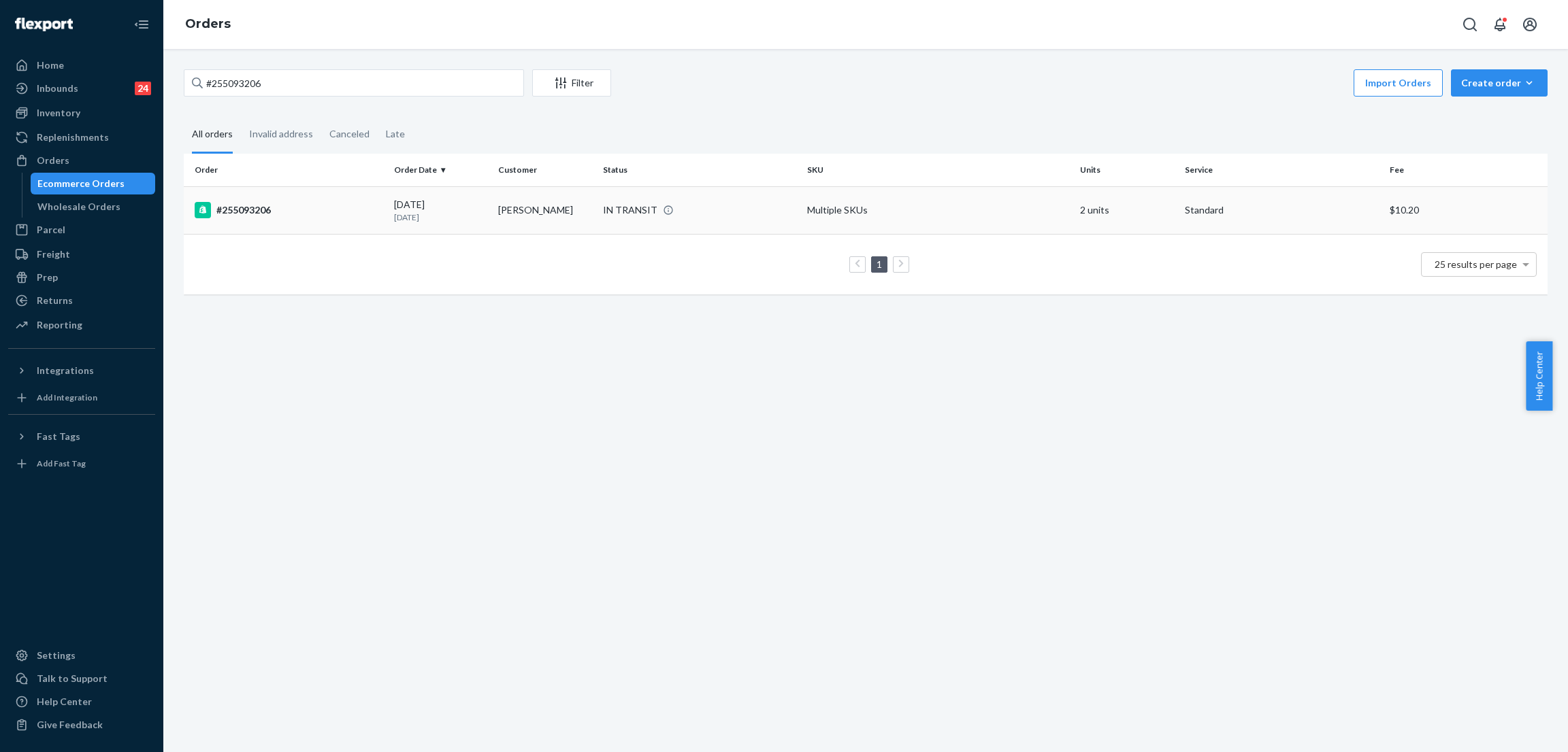
click at [586, 204] on td "Jennifer Sweet" at bounding box center [545, 210] width 105 height 48
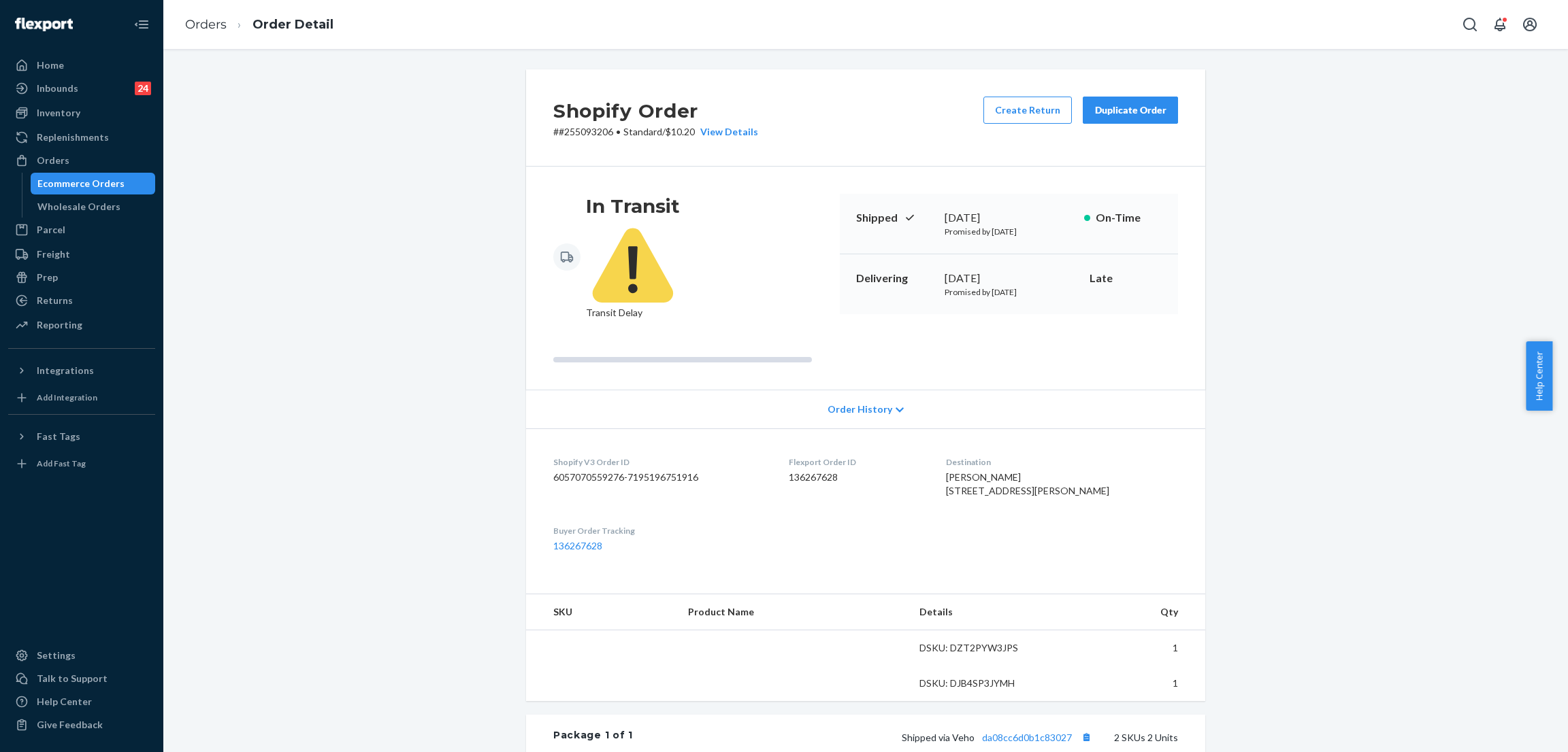
scroll to position [205, 0]
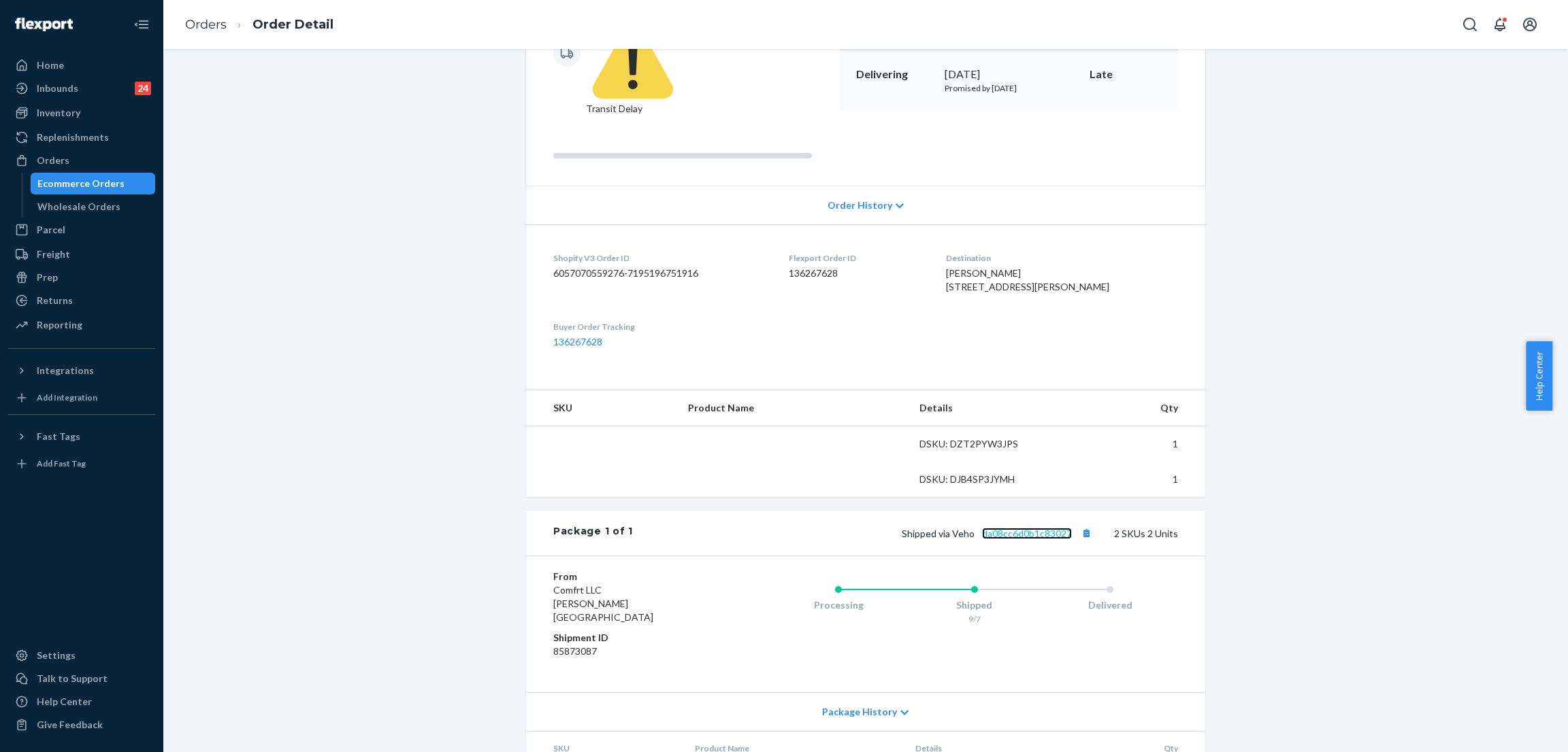
click at [1010, 528] on link "da08cc6d0b1c83027" at bounding box center [1027, 534] width 90 height 12
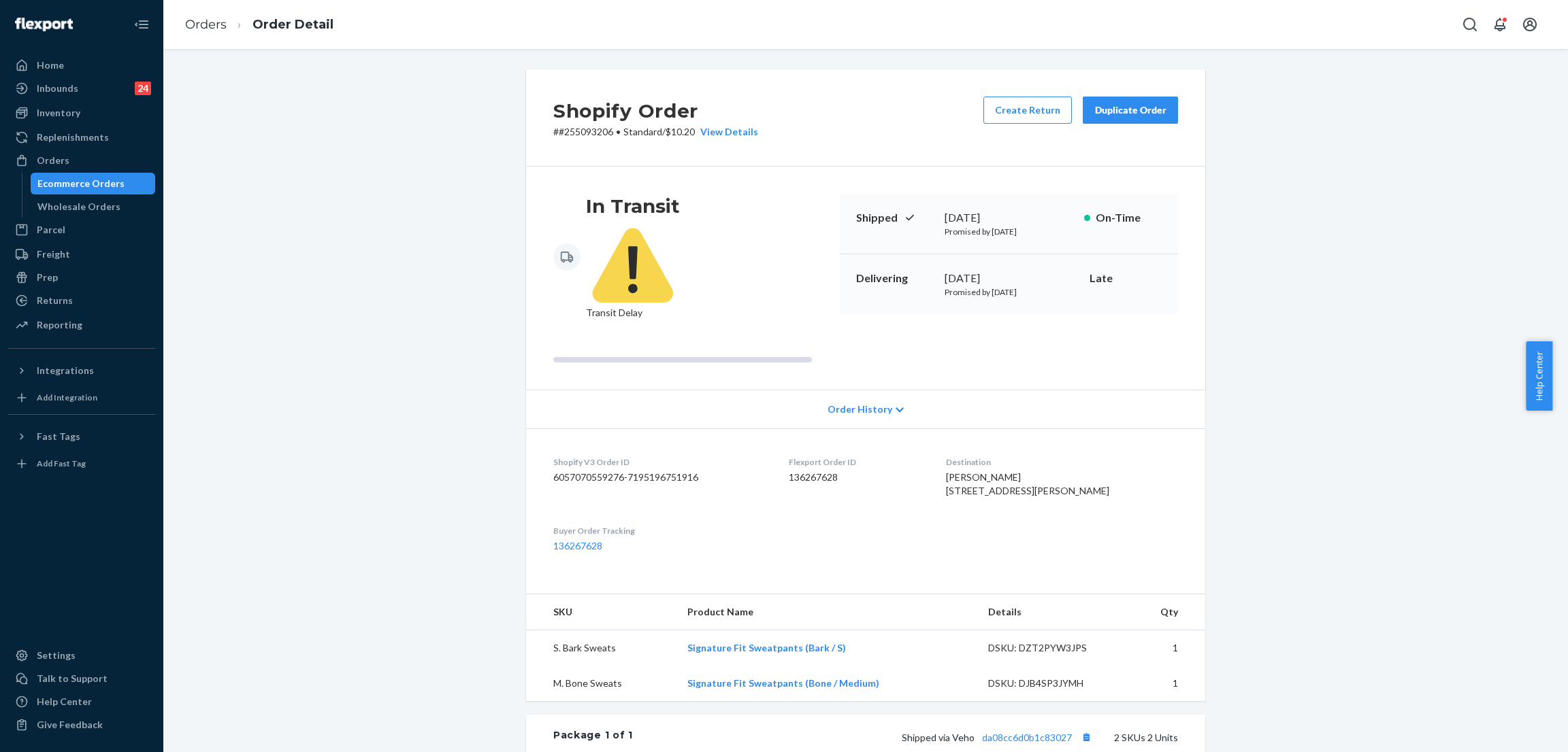
click at [414, 323] on div "Shopify Order # #255093206 • Standard / $10.20 View Details Create Return Dupli…" at bounding box center [865, 564] width 1385 height 989
click at [415, 245] on div "Shopify Order # #255093206 • Standard / $10.20 View Details Create Return Dupli…" at bounding box center [865, 564] width 1385 height 989
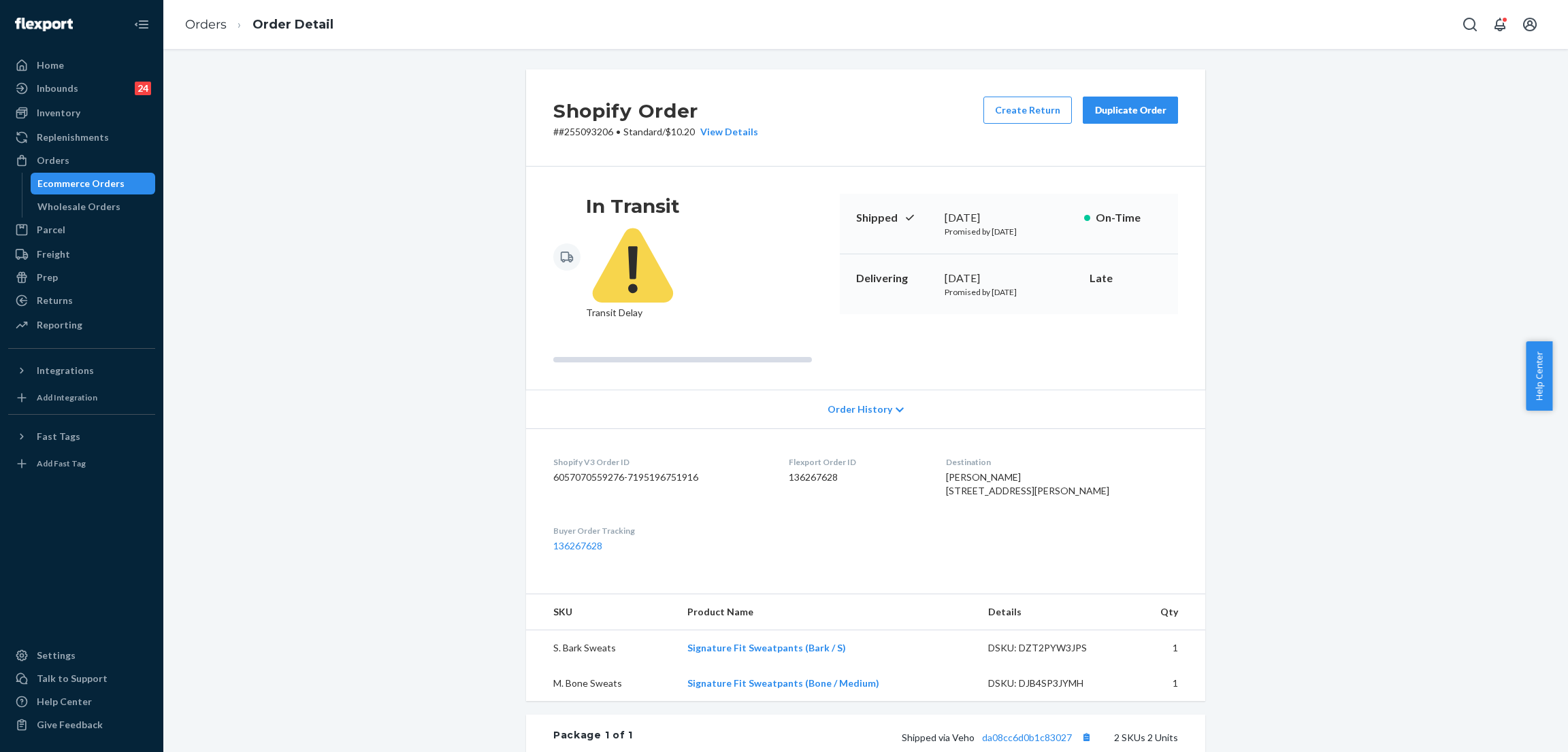
click at [384, 308] on div "Shopify Order # #255093206 • Standard / $10.20 View Details Create Return Dupli…" at bounding box center [865, 564] width 1385 height 989
click at [362, 147] on div "Shopify Order # #255093206 • Standard / $10.20 View Details Create Return Dupli…" at bounding box center [865, 564] width 1385 height 989
click at [108, 155] on div "Orders" at bounding box center [81, 160] width 144 height 19
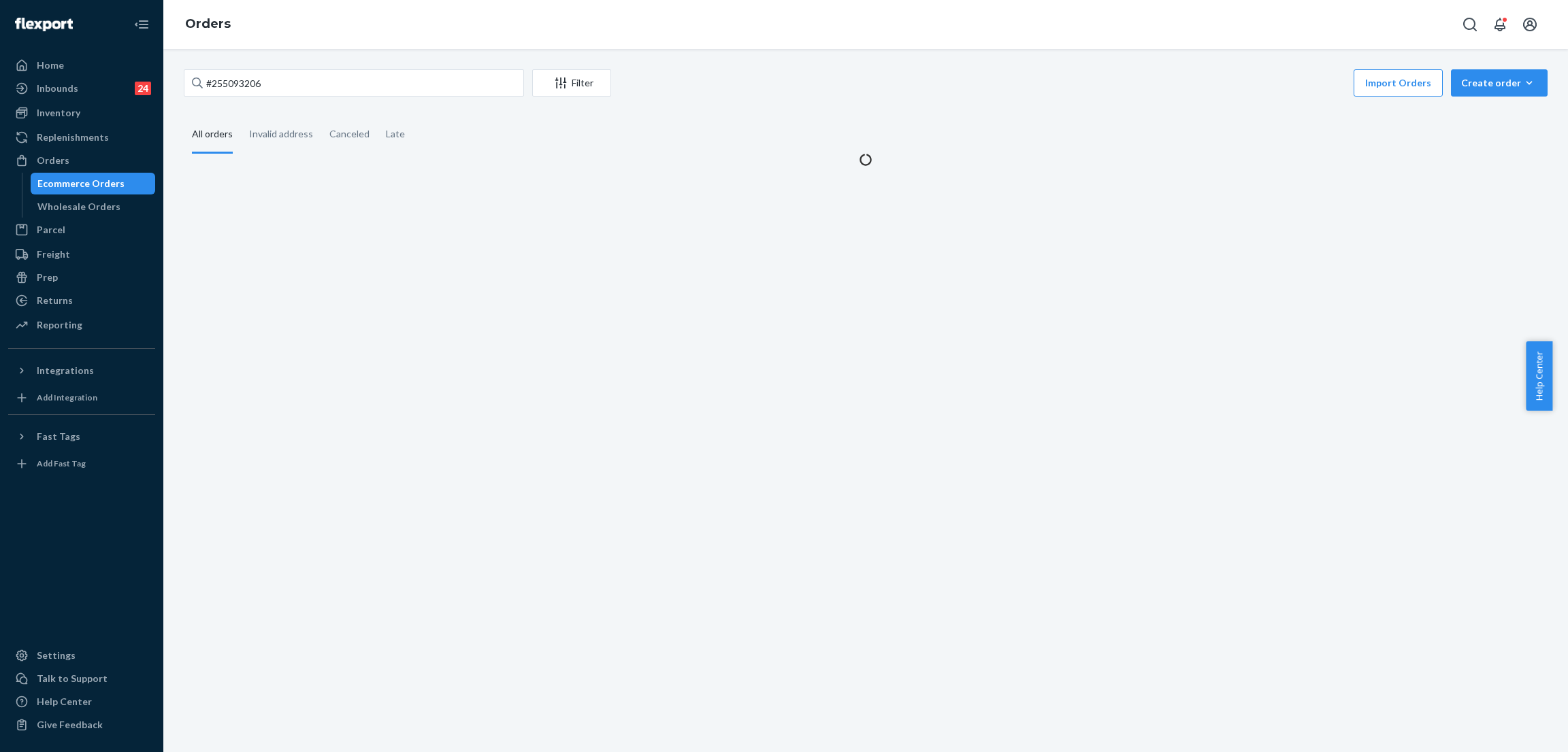
click at [350, 66] on div "#255093206 Filter Import Orders Create order Ecommerce order Removal order All …" at bounding box center [865, 400] width 1405 height 703
click at [339, 82] on input "#255093206" at bounding box center [353, 83] width 340 height 28
paste input "255208148"
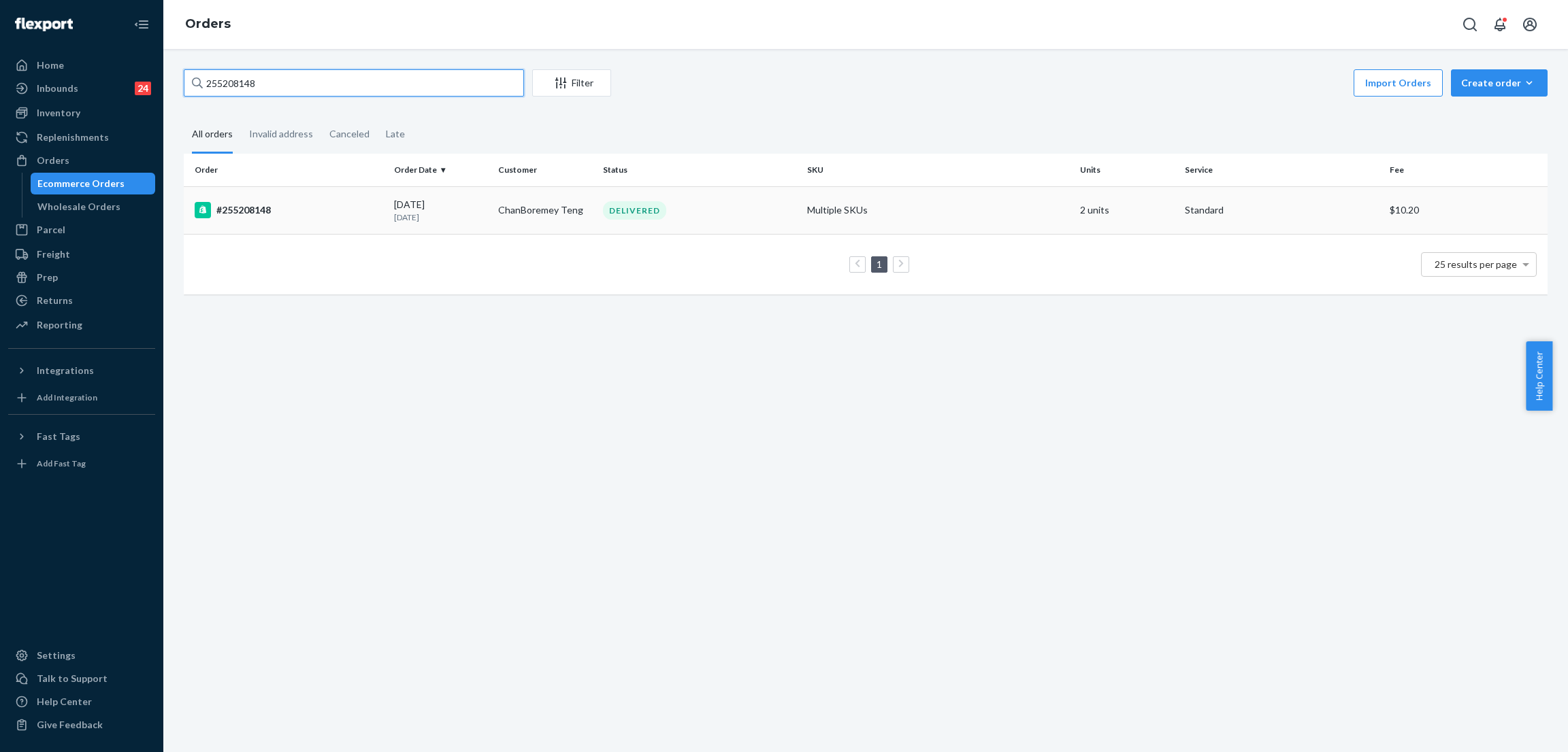
type input "255208148"
click at [639, 205] on div "DELIVERED" at bounding box center [634, 211] width 63 height 18
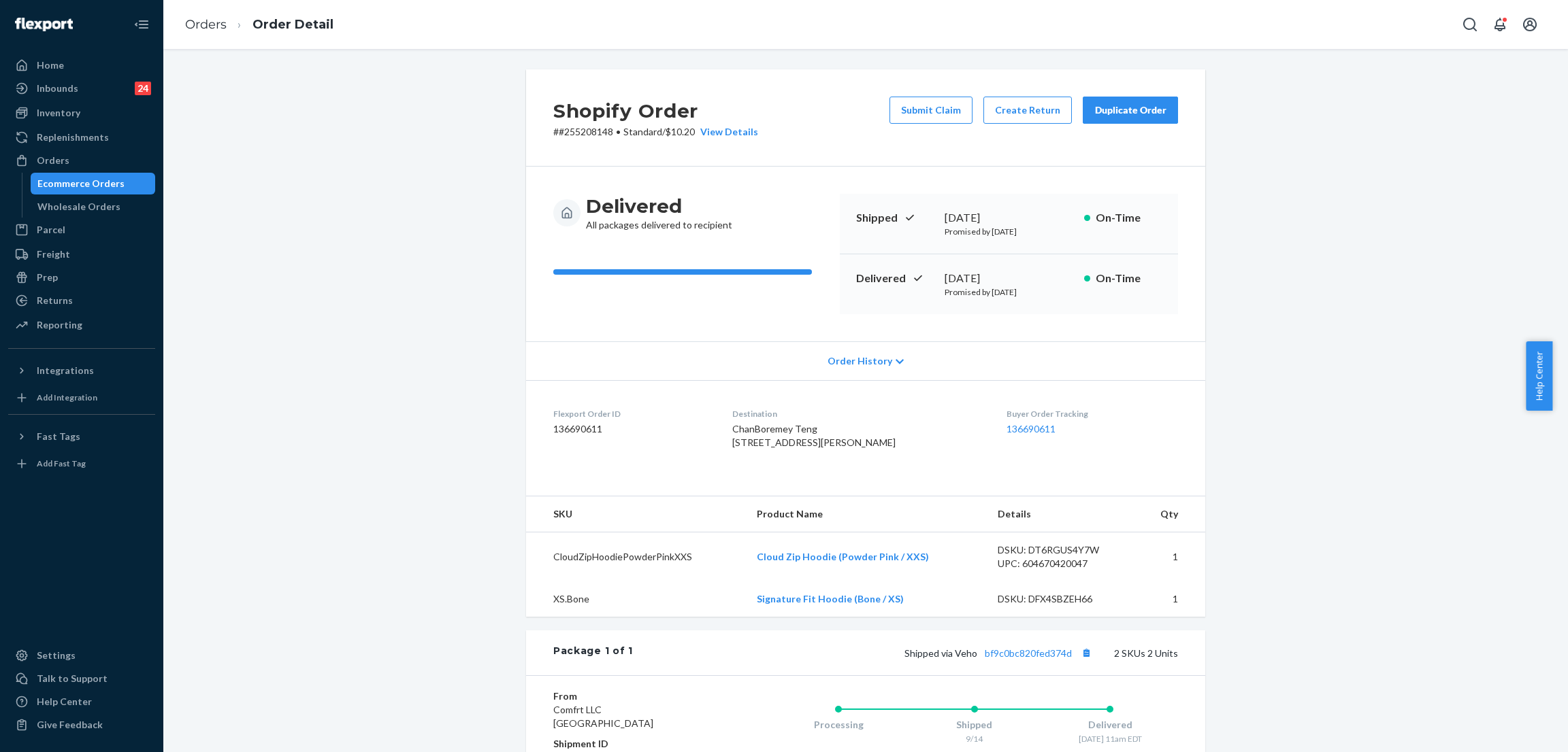
click at [415, 202] on div "Shopify Order # #255208148 • Standard / $10.20 View Details Submit Claim Create…" at bounding box center [865, 521] width 1385 height 903
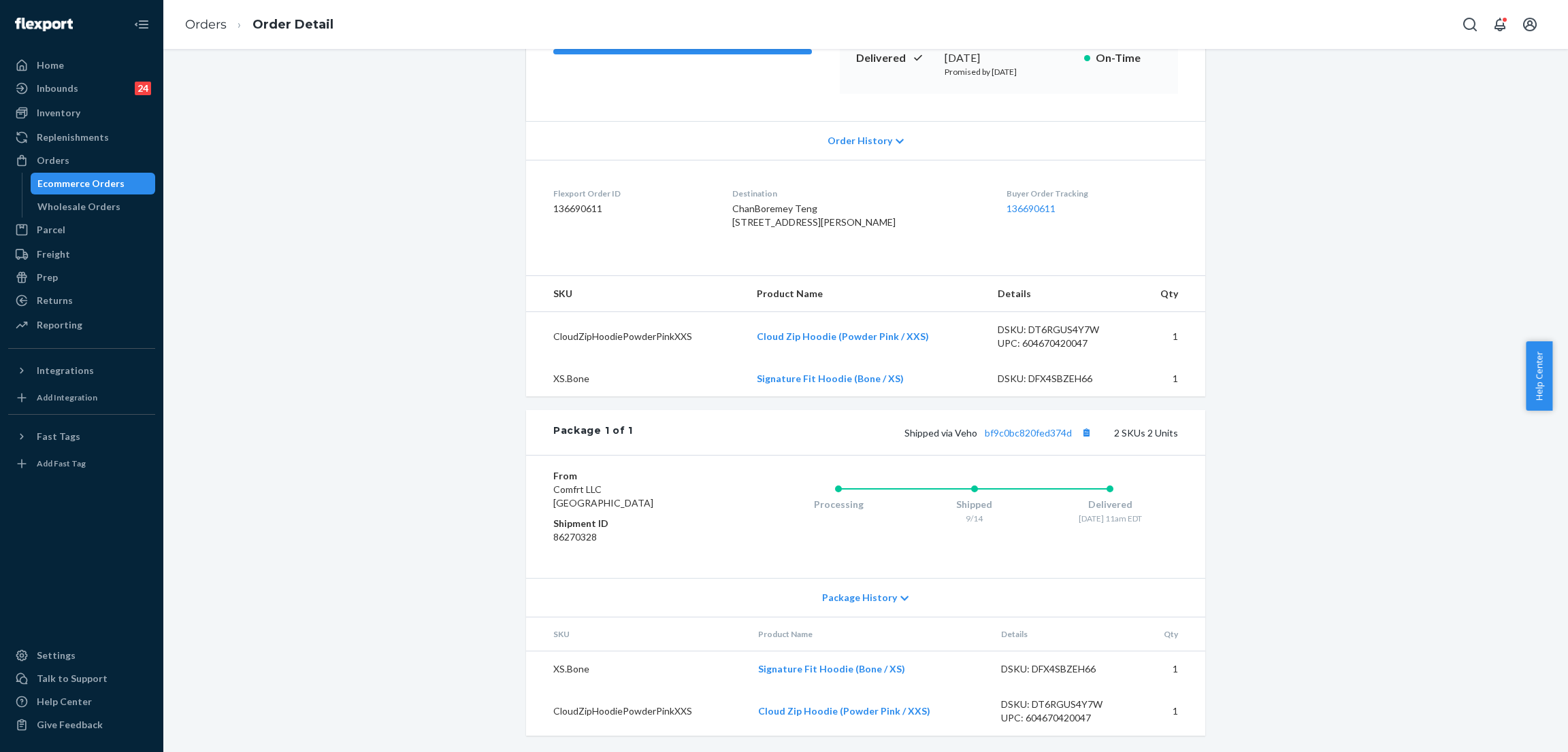
click at [997, 425] on div "Shipped via Veho bf9c0bc820fed374d 2 SKUs 2 Units" at bounding box center [906, 432] width 545 height 17
click at [1018, 429] on link "bf9c0bc820fed374d" at bounding box center [1028, 433] width 87 height 12
drag, startPoint x: 354, startPoint y: 133, endPoint x: 205, endPoint y: 135, distance: 149.0
click at [354, 134] on div "Shopify Order # #255208148 • Standard / $10.20 View Details Submit Claim Create…" at bounding box center [865, 300] width 1385 height 903
click at [128, 154] on div "Orders" at bounding box center [81, 160] width 144 height 19
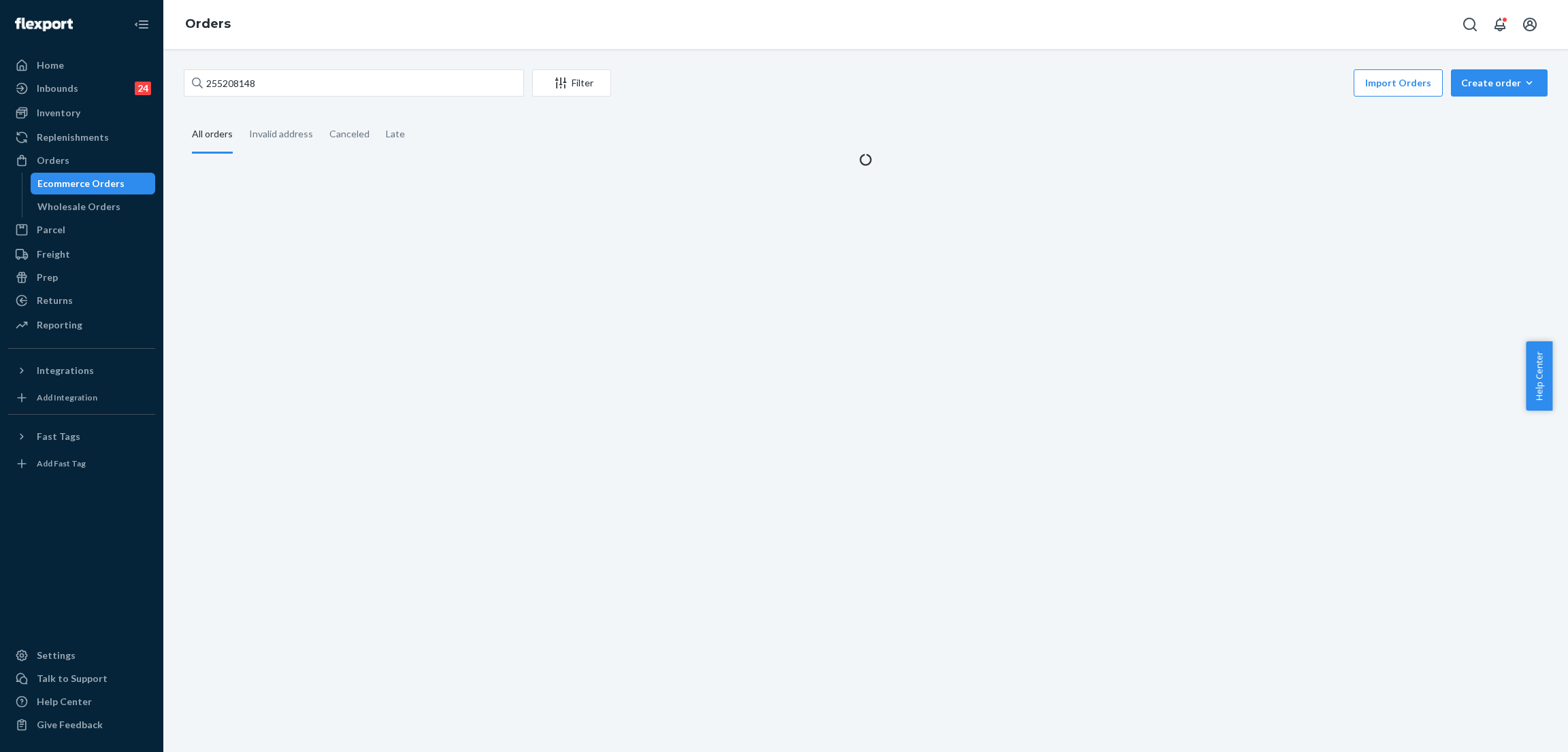
click at [303, 51] on div "255208148 Filter Import Orders Create order Ecommerce order Removal order All o…" at bounding box center [865, 400] width 1405 height 703
click at [294, 83] on input "255208148" at bounding box center [353, 83] width 340 height 28
paste input "59520"
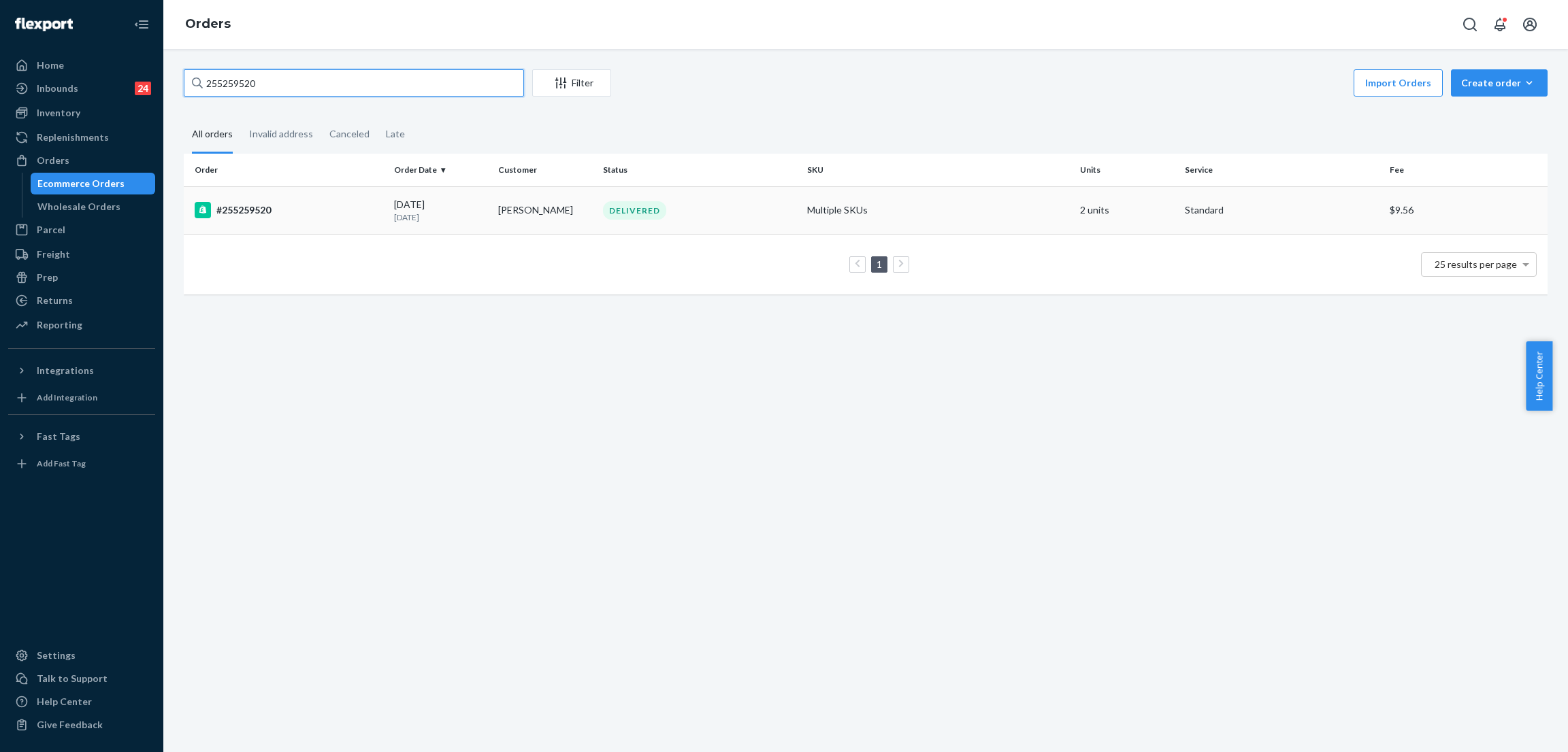
type input "255259520"
click at [603, 207] on div "DELIVERED" at bounding box center [634, 211] width 63 height 18
